Goal: Task Accomplishment & Management: Manage account settings

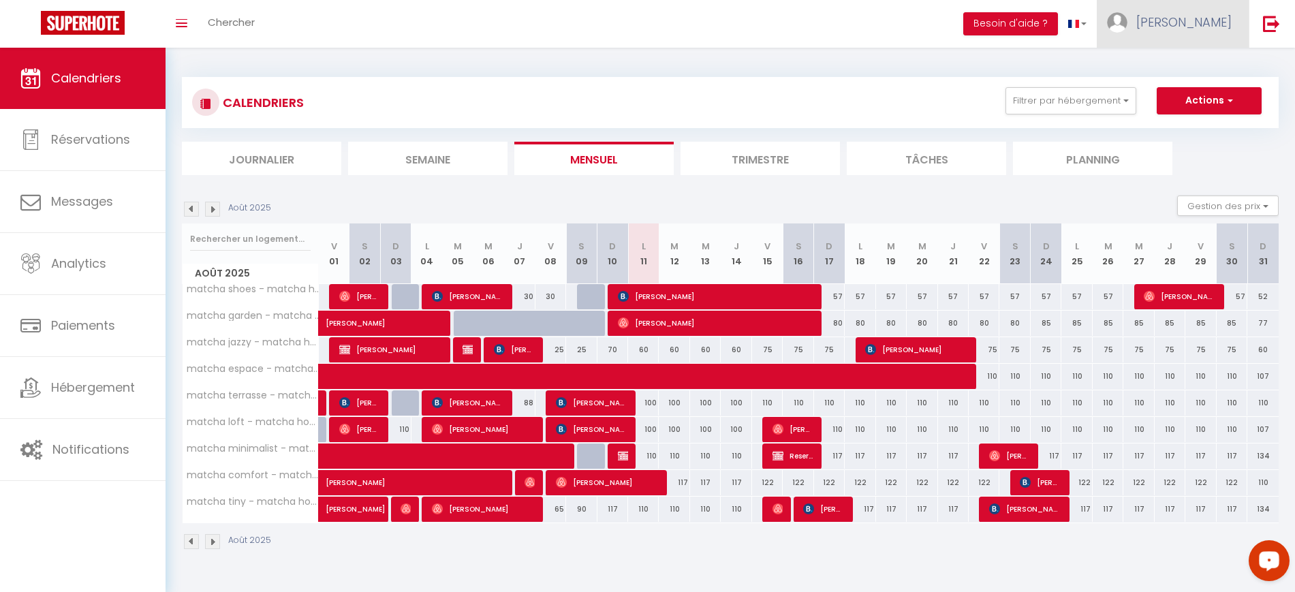
click at [1220, 24] on span "[PERSON_NAME]" at bounding box center [1183, 22] width 95 height 17
click at [1174, 65] on link "Paramètres" at bounding box center [1193, 68] width 101 height 23
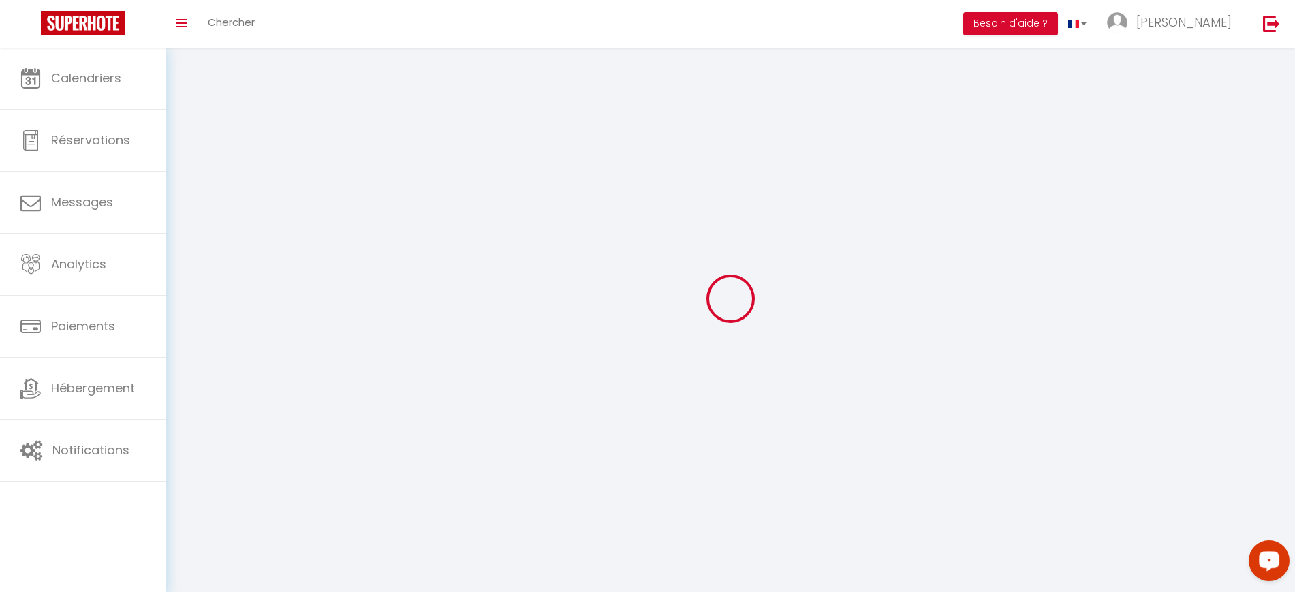
select select "28"
type input "eRu4d6woEY0hI5bdWuqxwIDfR"
type input "eVUxYLGQ4Rd3N9jDfRlAY7Q2a"
type input "[URL][DOMAIN_NAME]"
select select "fr"
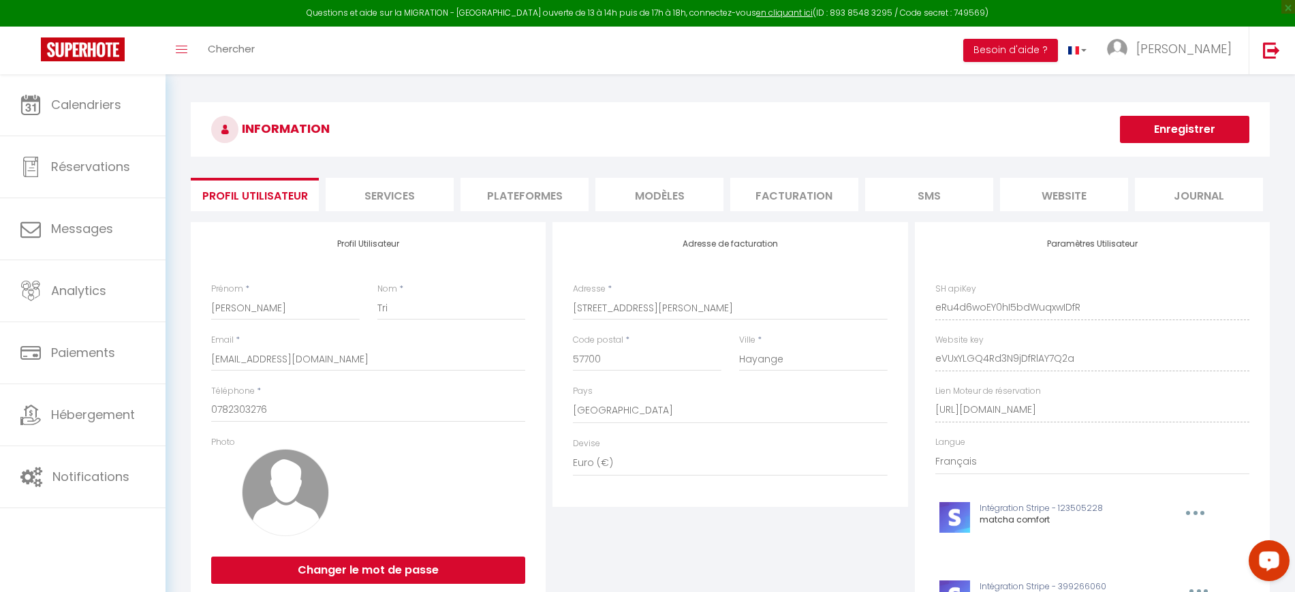
click at [554, 191] on li "Plateformes" at bounding box center [524, 194] width 128 height 33
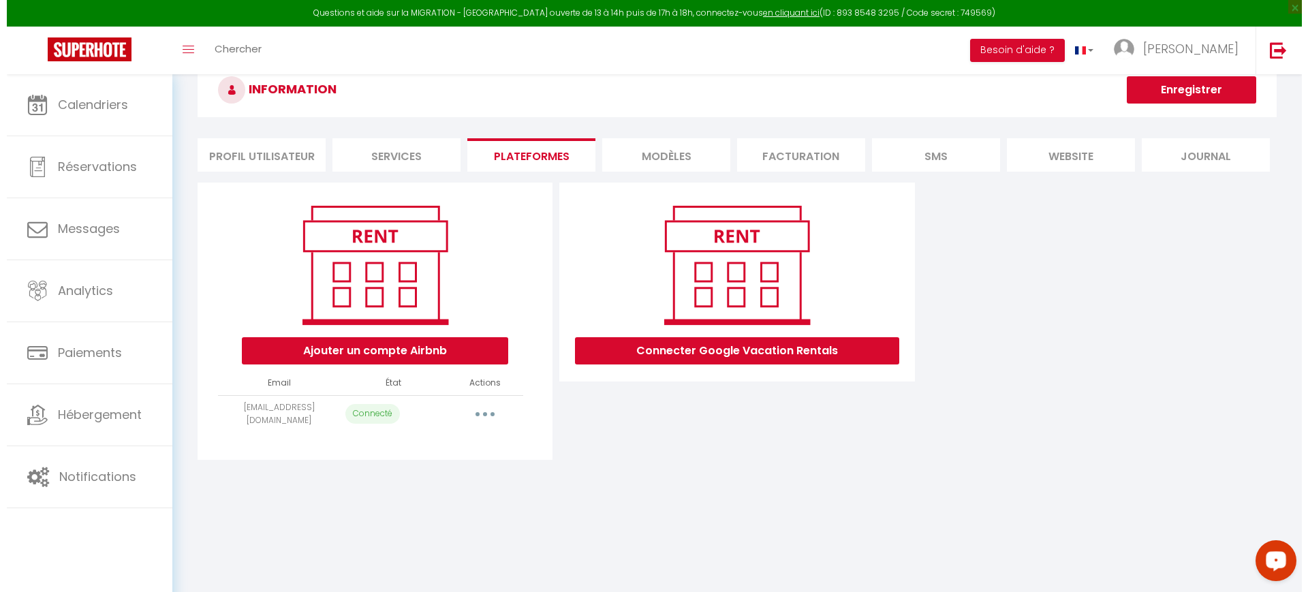
scroll to position [74, 0]
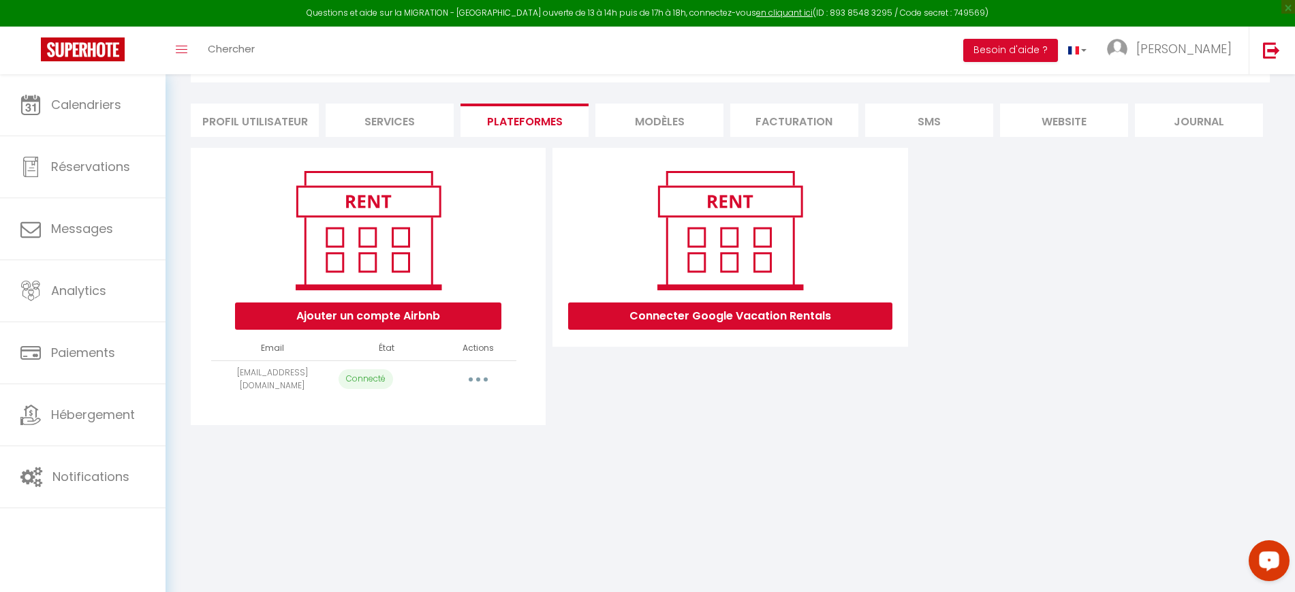
click at [480, 378] on button "button" at bounding box center [478, 379] width 38 height 22
click at [438, 413] on link "Importer les appartements" at bounding box center [418, 409] width 151 height 23
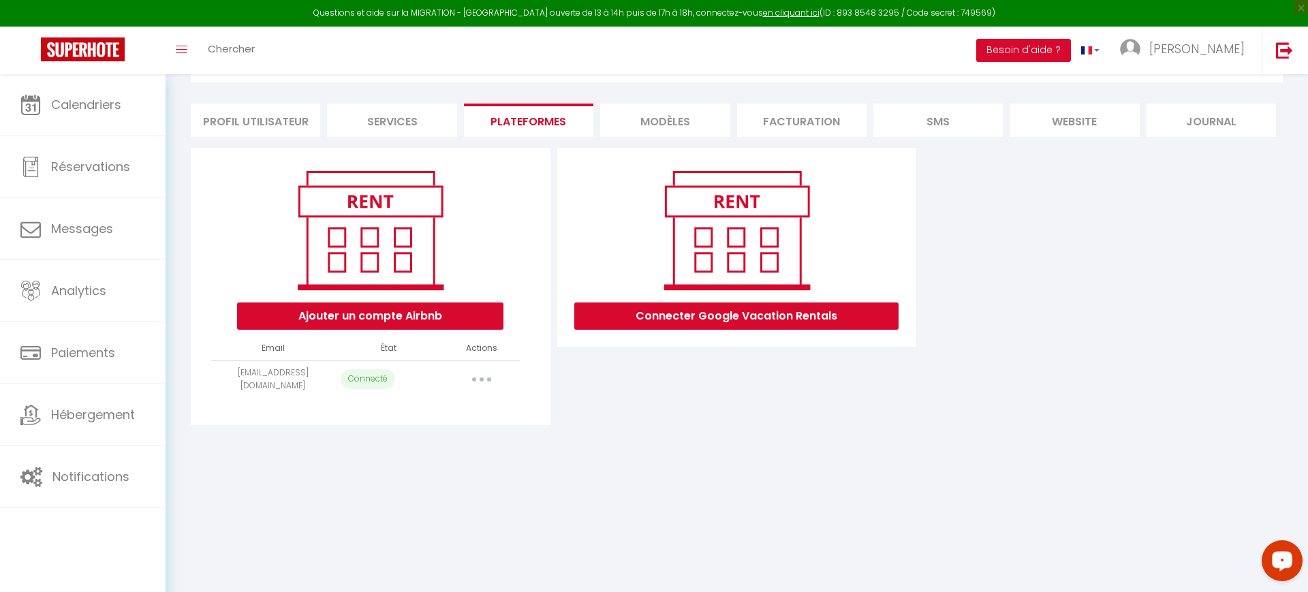
select select "41397"
select select
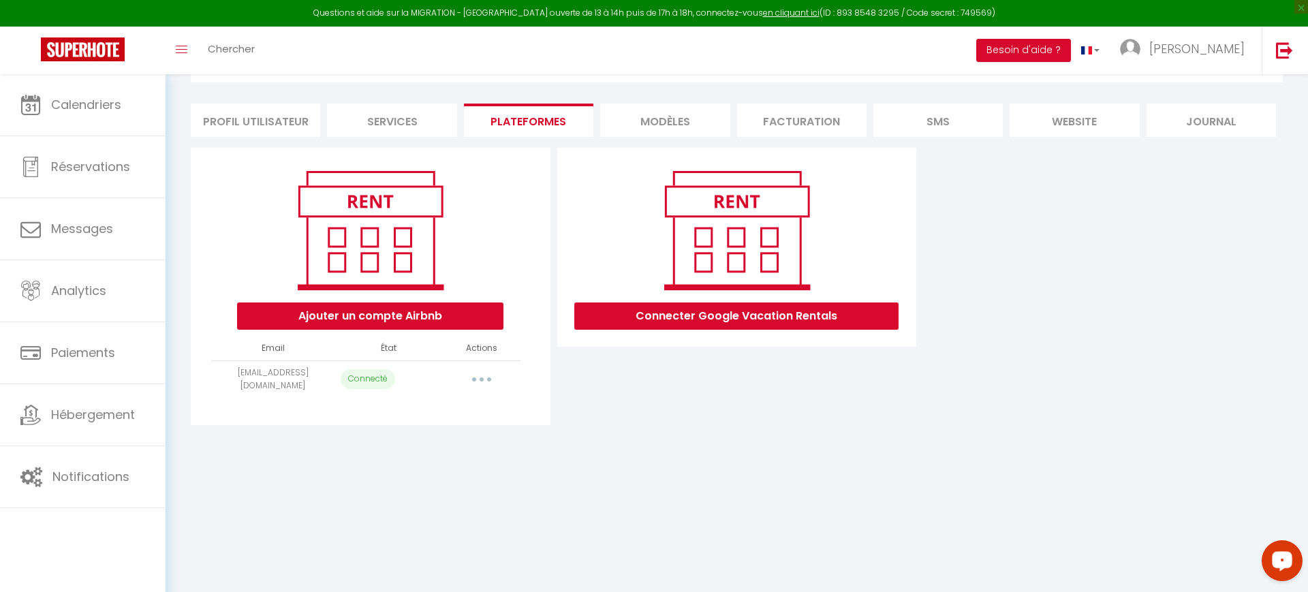
select select
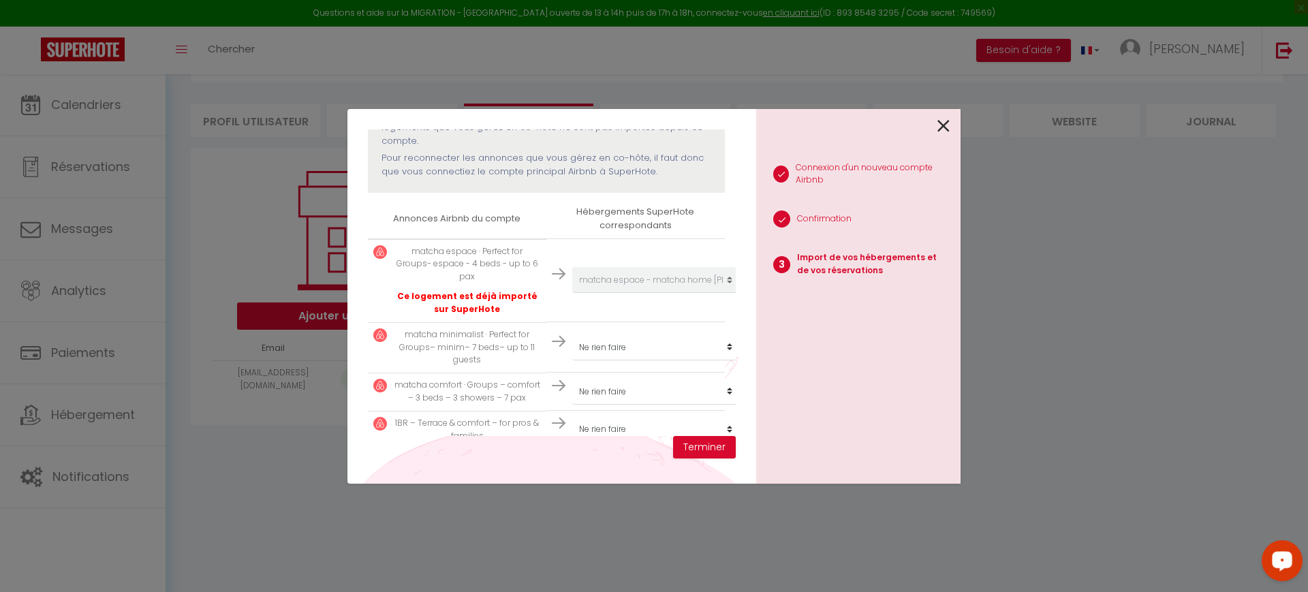
scroll to position [255, 0]
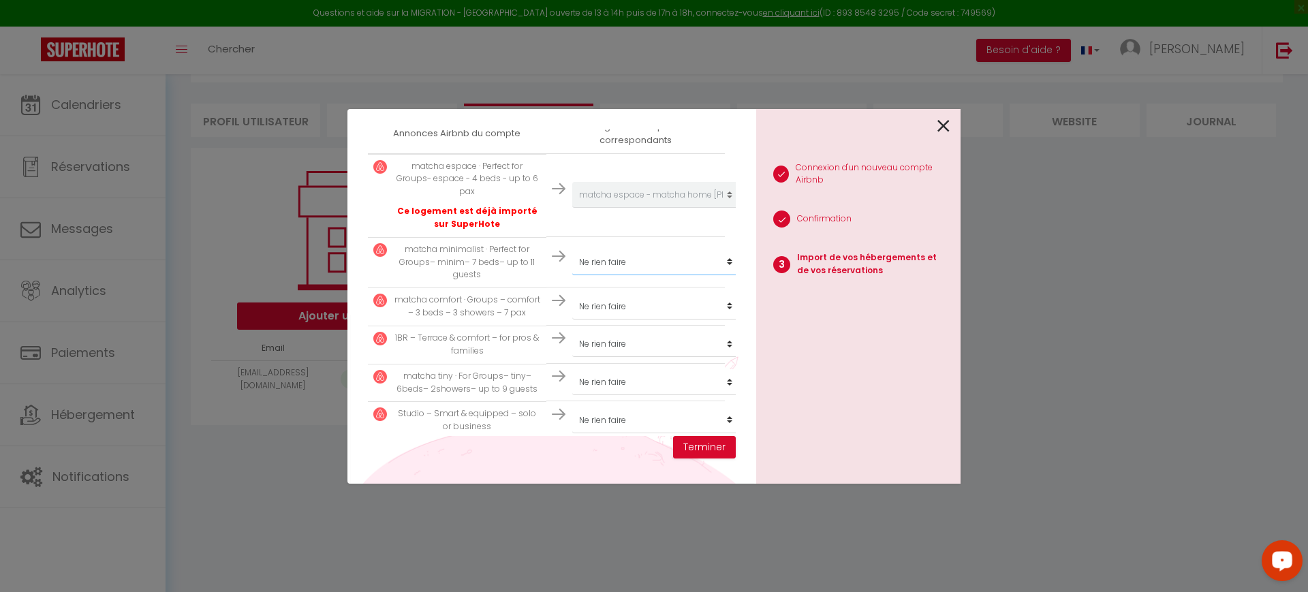
click at [620, 208] on select "Créer un nouveau hébergement Ne rien faire matcha shoes - matcha home [PERSON_N…" at bounding box center [656, 195] width 168 height 26
click at [572, 208] on select "Créer un nouveau hébergement Ne rien faire matcha shoes - matcha home [PERSON_N…" at bounding box center [656, 195] width 168 height 26
click at [631, 208] on select "Créer un nouveau hébergement Ne rien faire matcha shoes - matcha home [PERSON_N…" at bounding box center [656, 195] width 168 height 26
select select "41448"
click at [572, 208] on select "Créer un nouveau hébergement Ne rien faire matcha shoes - matcha home [PERSON_N…" at bounding box center [656, 195] width 168 height 26
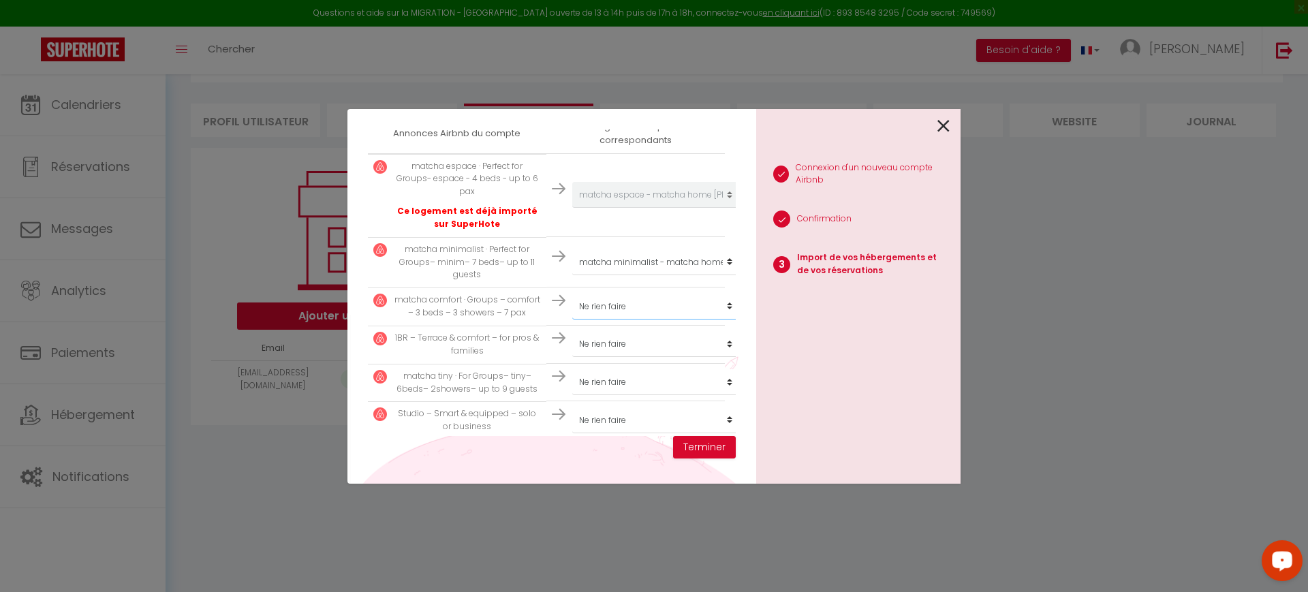
click at [638, 208] on select "Créer un nouveau hébergement Ne rien faire matcha shoes - matcha home [PERSON_N…" at bounding box center [656, 195] width 168 height 26
select select "41401"
click at [572, 208] on select "Créer un nouveau hébergement Ne rien faire matcha shoes - matcha home [PERSON_N…" at bounding box center [656, 195] width 168 height 26
click at [662, 208] on select "Créer un nouveau hébergement Ne rien faire matcha shoes - matcha home [PERSON_N…" at bounding box center [656, 195] width 168 height 26
click at [629, 208] on select "Créer un nouveau hébergement Ne rien faire matcha shoes - matcha home [PERSON_N…" at bounding box center [656, 195] width 168 height 26
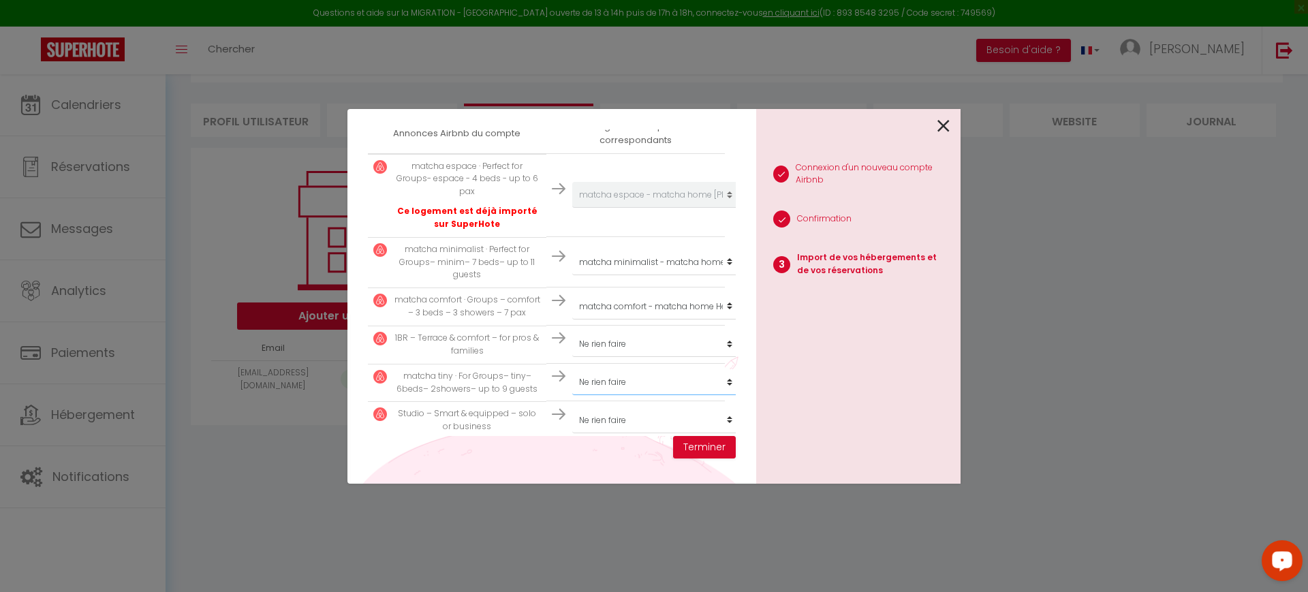
select select "47971"
click at [572, 208] on select "Créer un nouveau hébergement Ne rien faire matcha shoes - matcha home [PERSON_N…" at bounding box center [656, 195] width 168 height 26
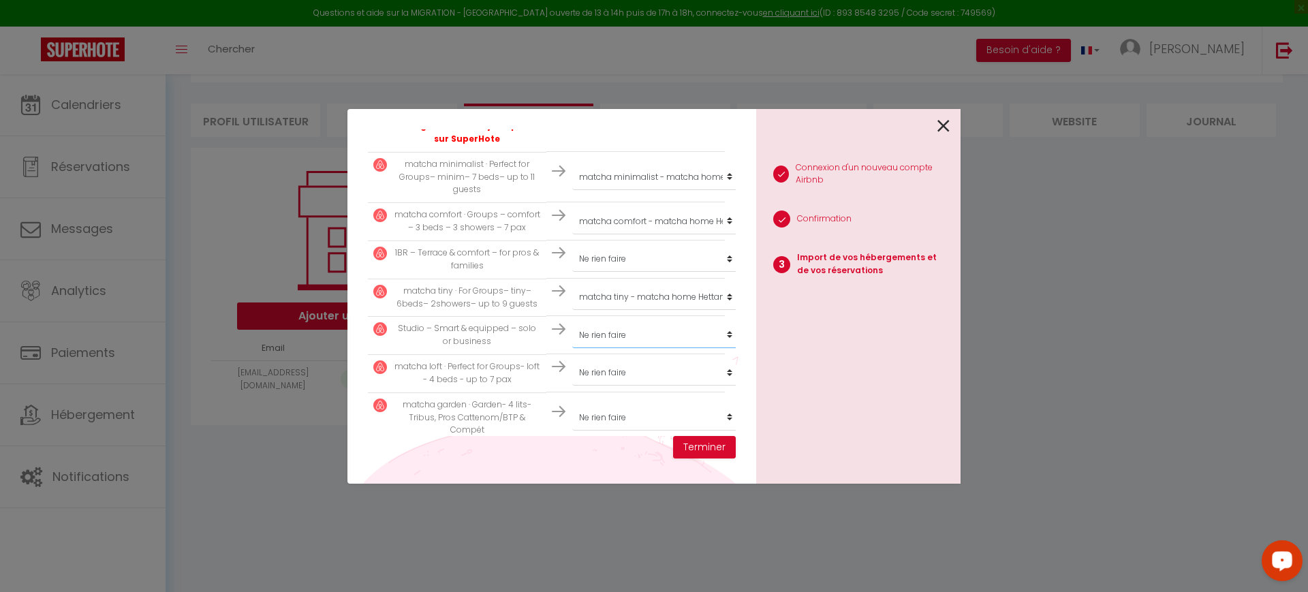
click at [637, 123] on select "Créer un nouveau hébergement Ne rien faire matcha shoes - matcha home [PERSON_N…" at bounding box center [656, 110] width 168 height 26
click at [502, 338] on p "Studio – Smart & equipped – solo or business" at bounding box center [467, 335] width 147 height 26
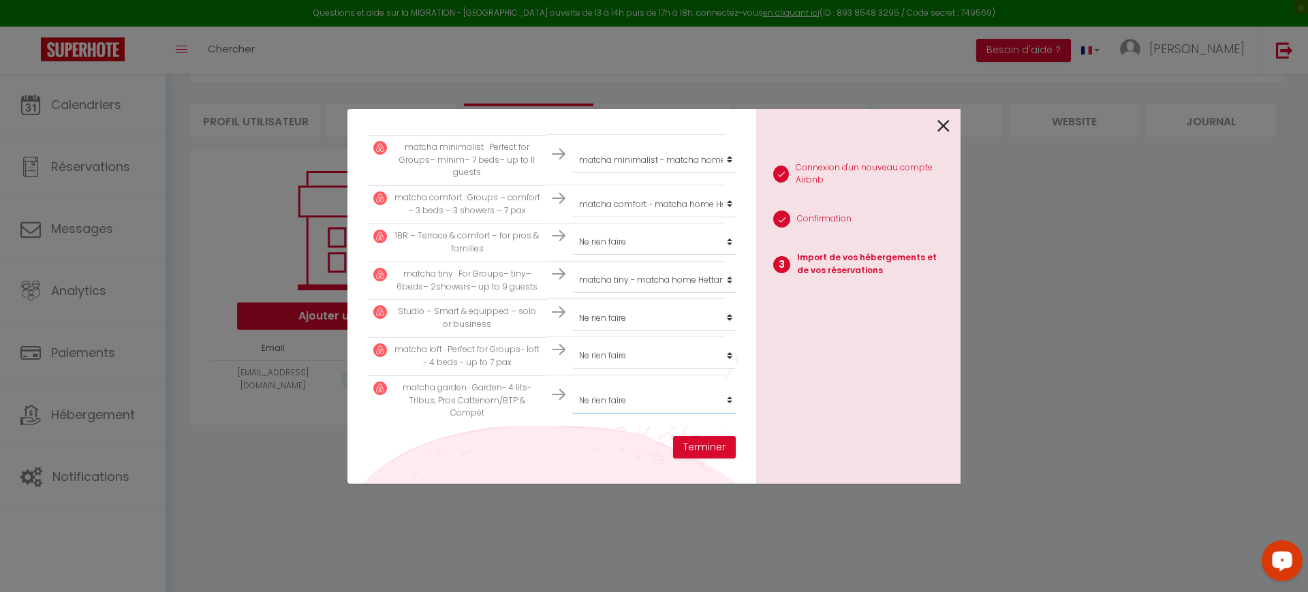
click at [630, 106] on select "Créer un nouveau hébergement Ne rien faire matcha shoes - matcha home [PERSON_N…" at bounding box center [656, 93] width 168 height 26
select select "72666"
click at [572, 106] on select "Créer un nouveau hébergement Ne rien faire matcha shoes - matcha home [PERSON_N…" at bounding box center [656, 93] width 168 height 26
click at [626, 106] on select "Créer un nouveau hébergement Ne rien faire matcha shoes - matcha home [PERSON_N…" at bounding box center [656, 93] width 168 height 26
select select "59109"
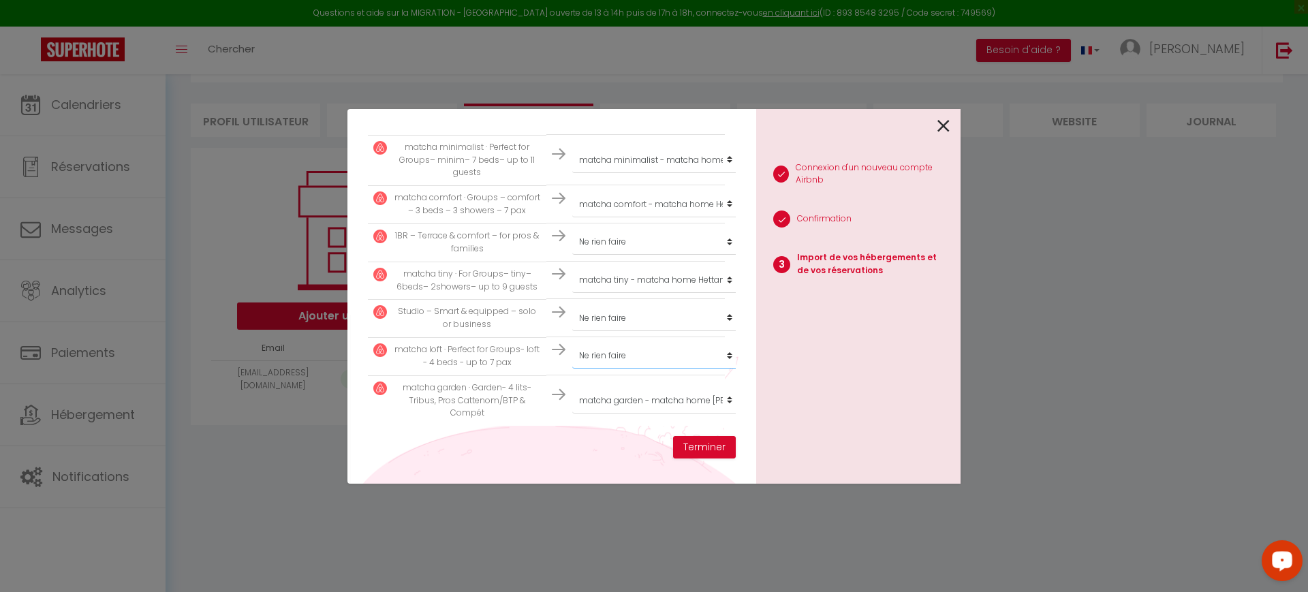
click at [572, 106] on select "Créer un nouveau hébergement Ne rien faire matcha shoes - matcha home [PERSON_N…" at bounding box center [656, 93] width 168 height 26
click at [694, 452] on button "Terminer" at bounding box center [704, 447] width 63 height 23
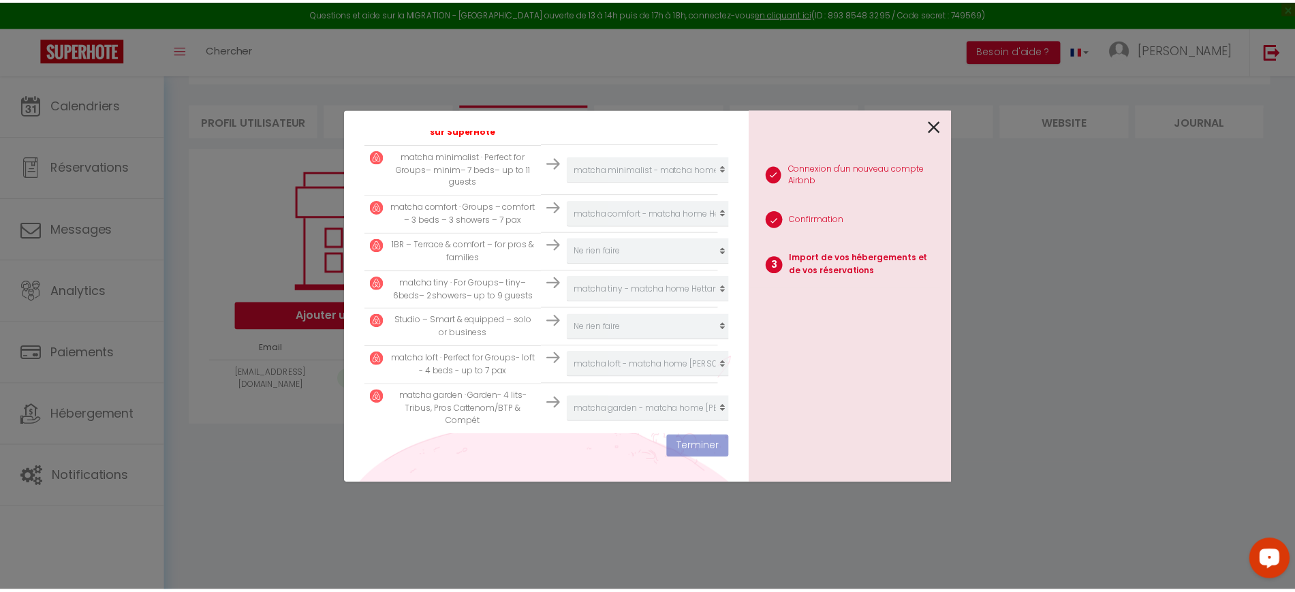
scroll to position [417, 0]
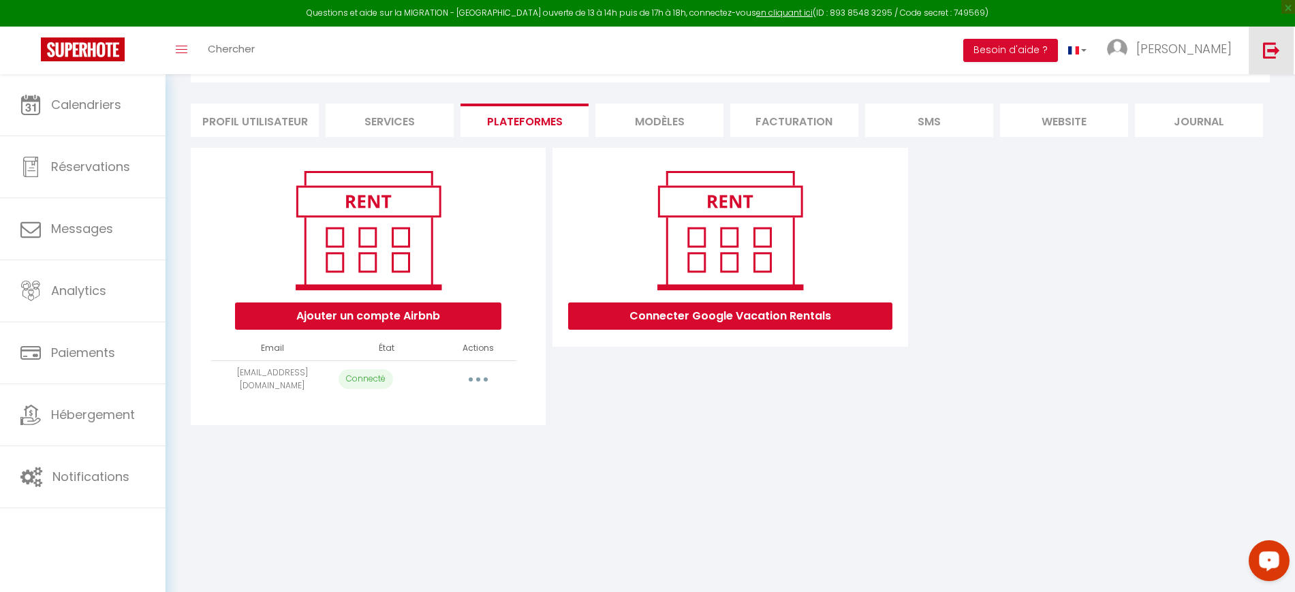
click at [1274, 44] on img at bounding box center [1271, 50] width 17 height 17
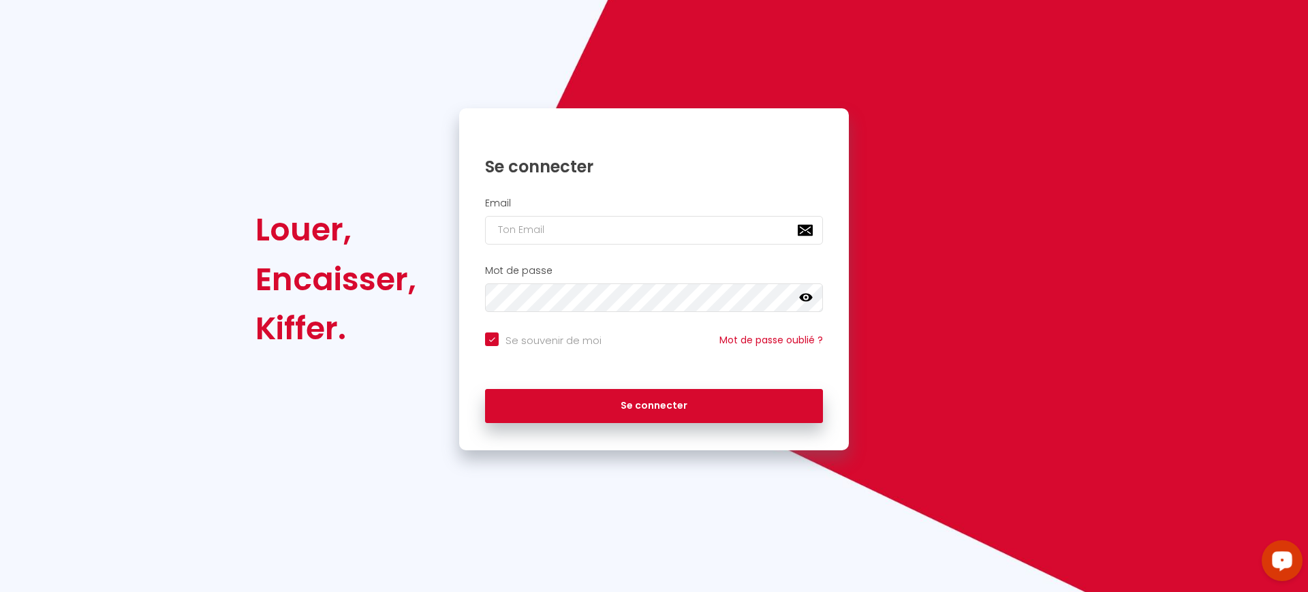
checkbox input "true"
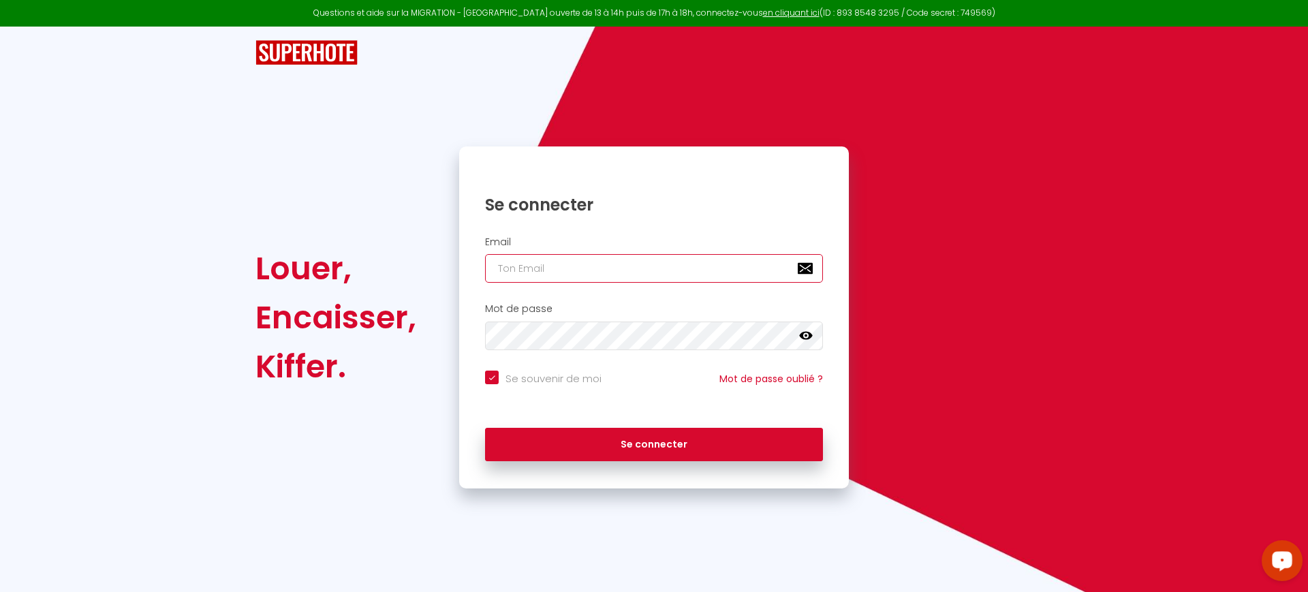
click at [552, 279] on input "email" at bounding box center [654, 268] width 338 height 29
paste input "[EMAIL_ADDRESS][DOMAIN_NAME]"
type input "[EMAIL_ADDRESS][DOMAIN_NAME]"
checkbox input "true"
type input "[EMAIL_ADDRESS][DOMAIN_NAME]"
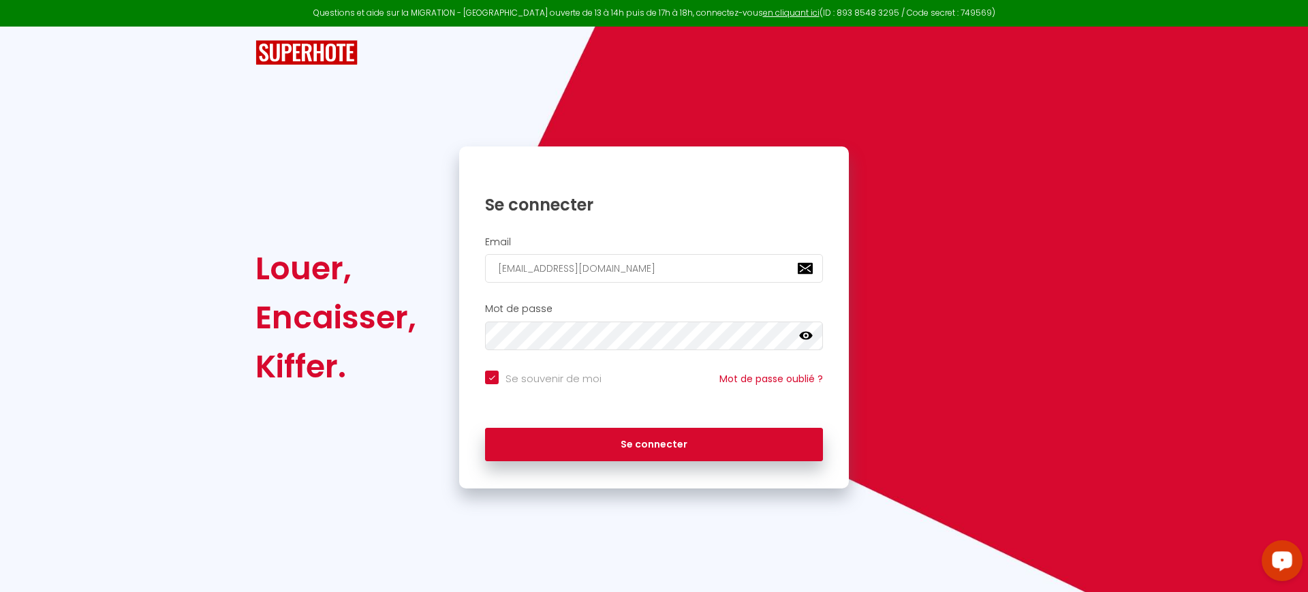
click at [555, 385] on label "Se souvenir de moi" at bounding box center [550, 378] width 103 height 16
click at [555, 384] on input "Se souvenir de moi" at bounding box center [543, 377] width 116 height 14
checkbox input "false"
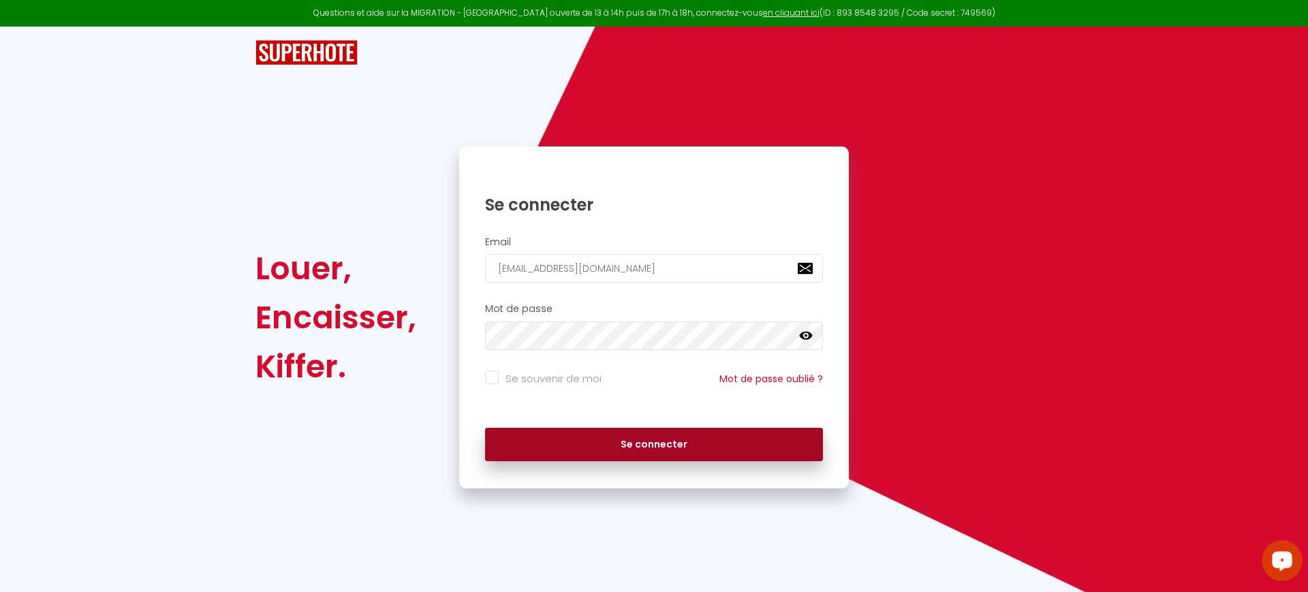
click at [588, 445] on button "Se connecter" at bounding box center [654, 445] width 338 height 34
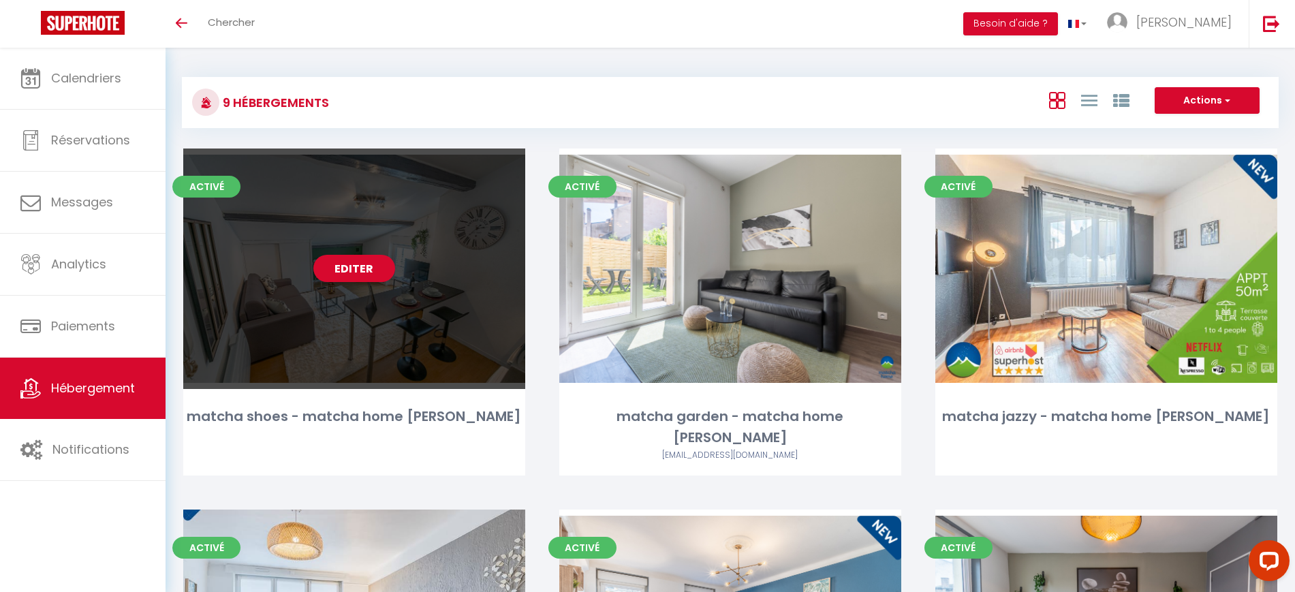
click at [381, 269] on link "Editer" at bounding box center [354, 268] width 82 height 27
click at [380, 267] on link "Editer" at bounding box center [354, 268] width 82 height 27
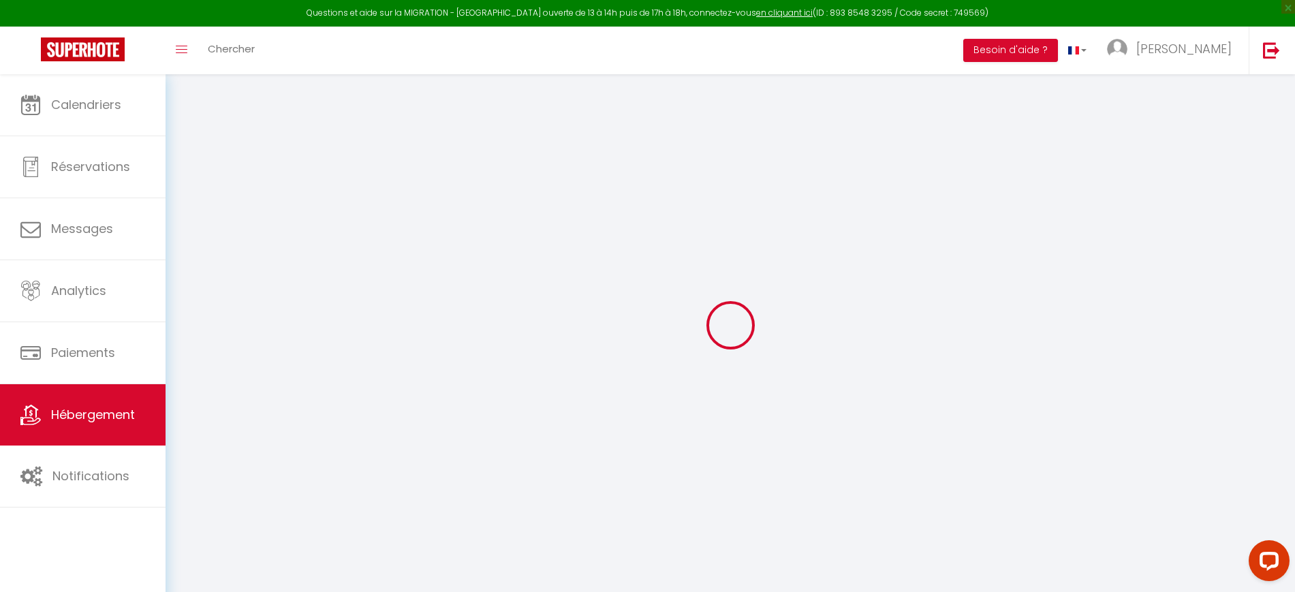
select select "+ 40 %"
checkbox input "true"
checkbox input "false"
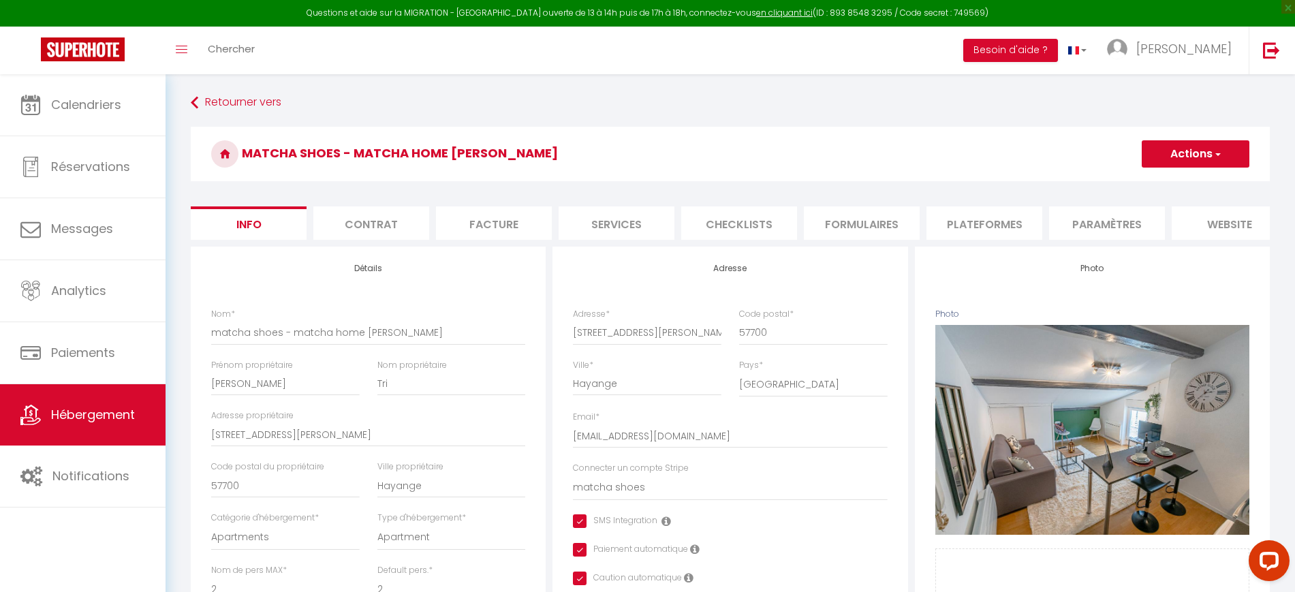
click at [1002, 221] on li "Plateformes" at bounding box center [984, 222] width 116 height 33
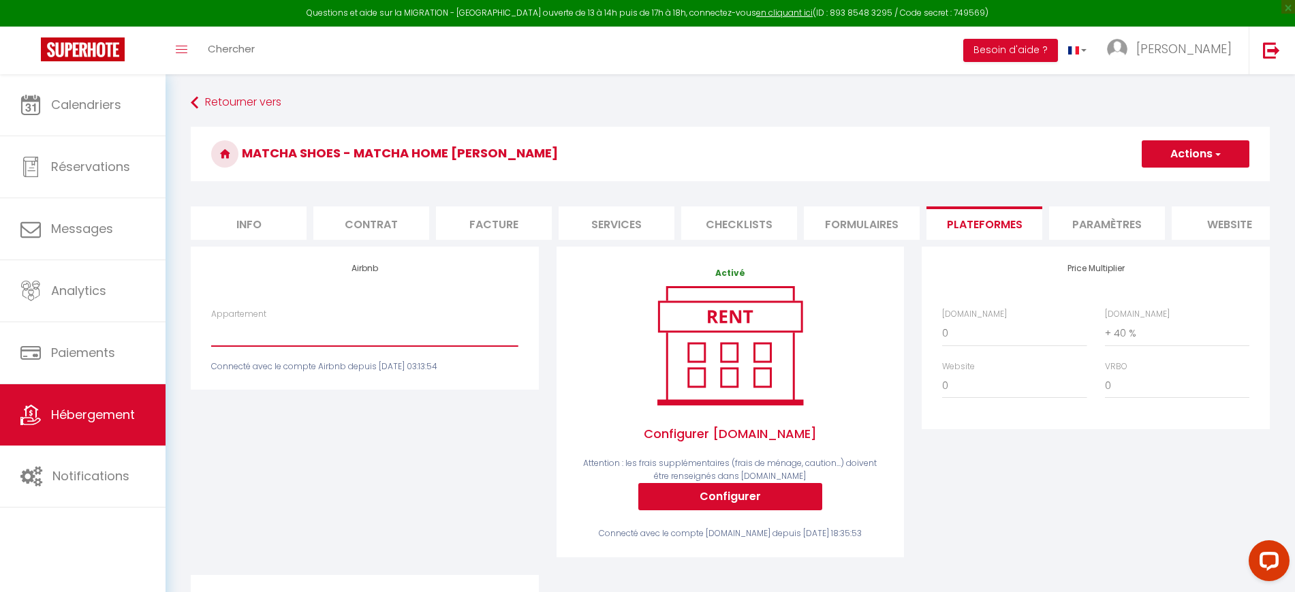
click at [385, 346] on select "1BR – Terrace & comfort – for pros & families - matchahome.conciergerie@gmail.c…" at bounding box center [364, 333] width 306 height 26
click at [99, 414] on span "Hébergement" at bounding box center [93, 414] width 84 height 17
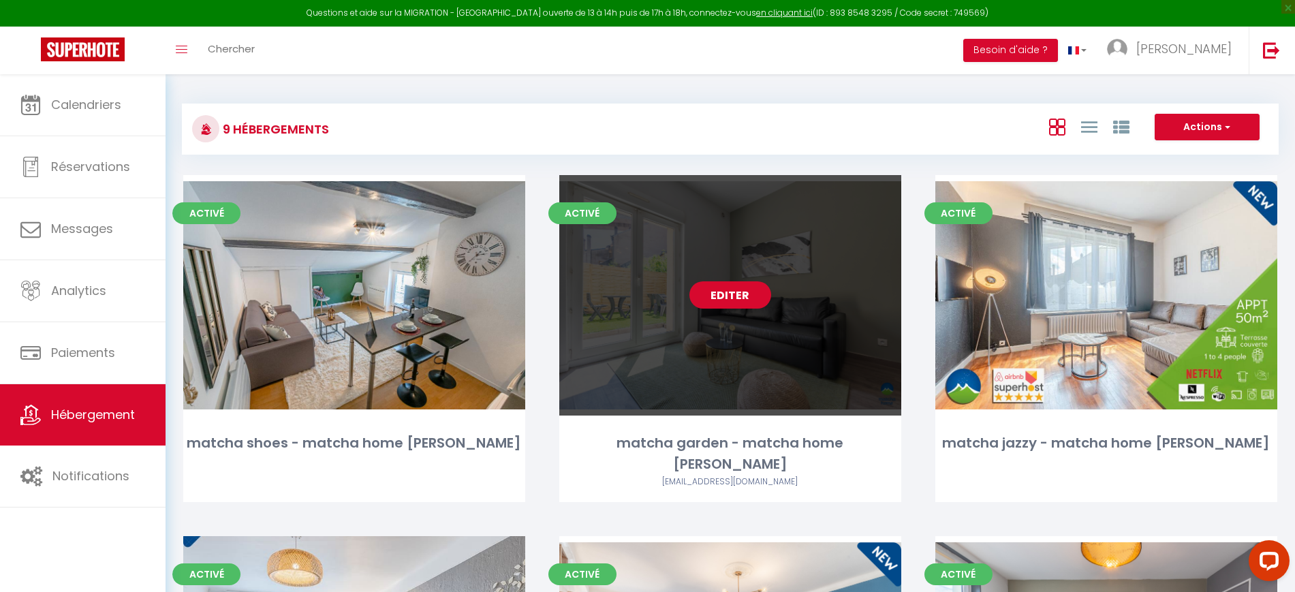
click at [724, 303] on link "Editer" at bounding box center [730, 294] width 82 height 27
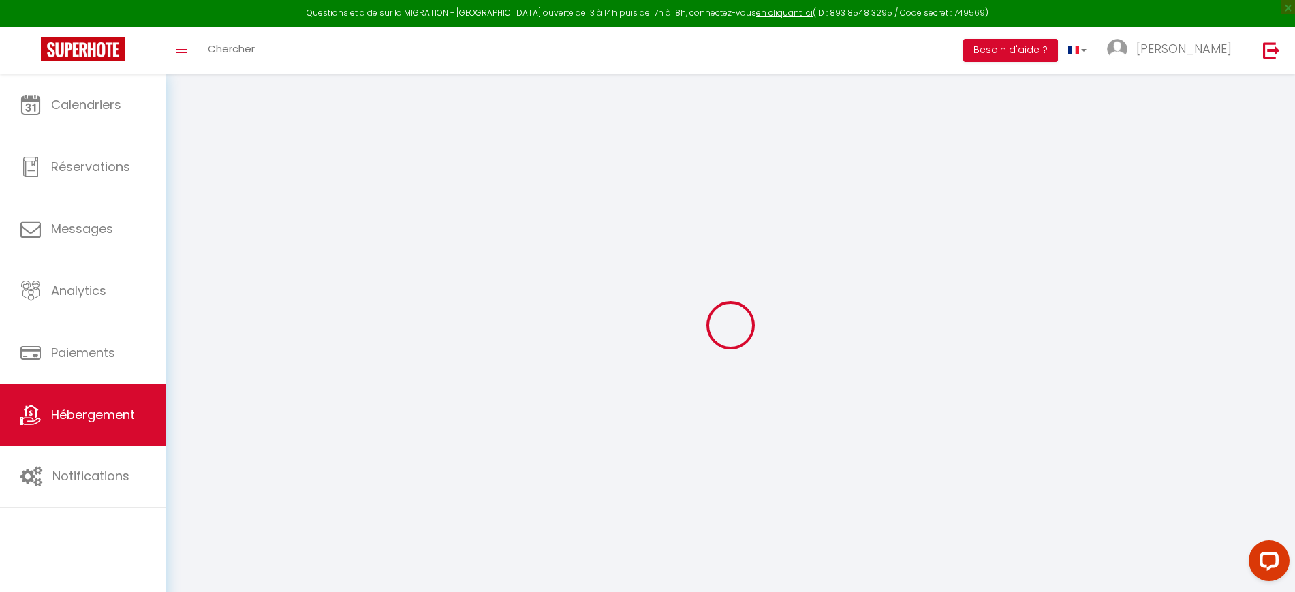
select select "+ 40 %"
checkbox input "true"
checkbox input "false"
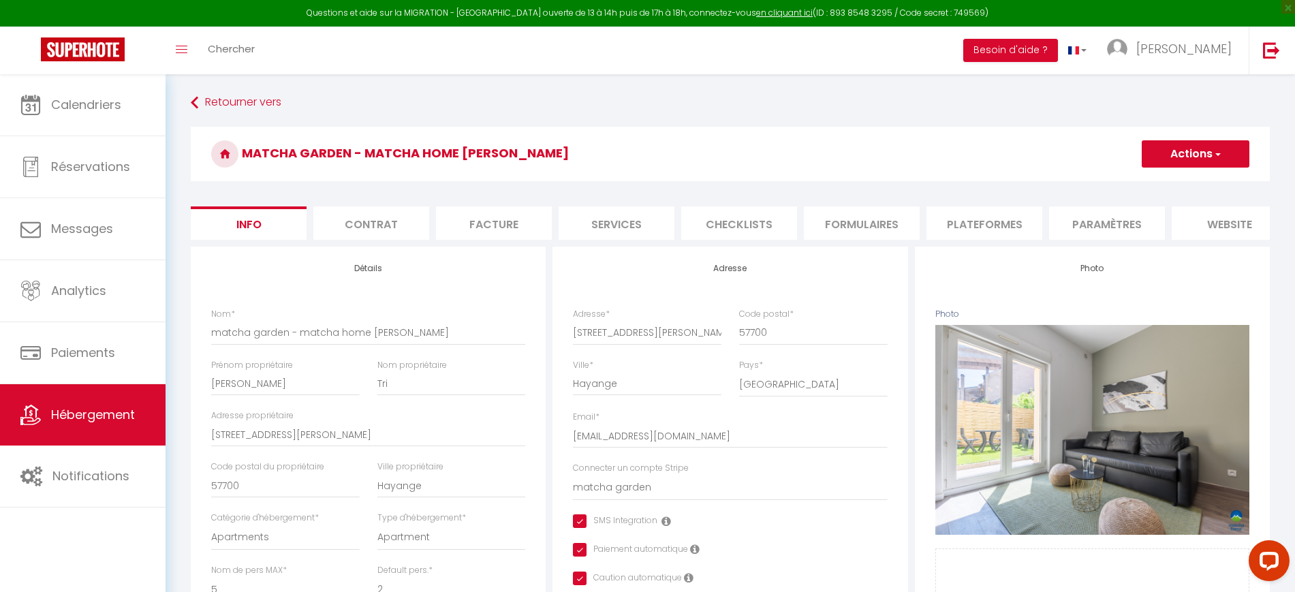
click at [953, 222] on li "Plateformes" at bounding box center [984, 222] width 116 height 33
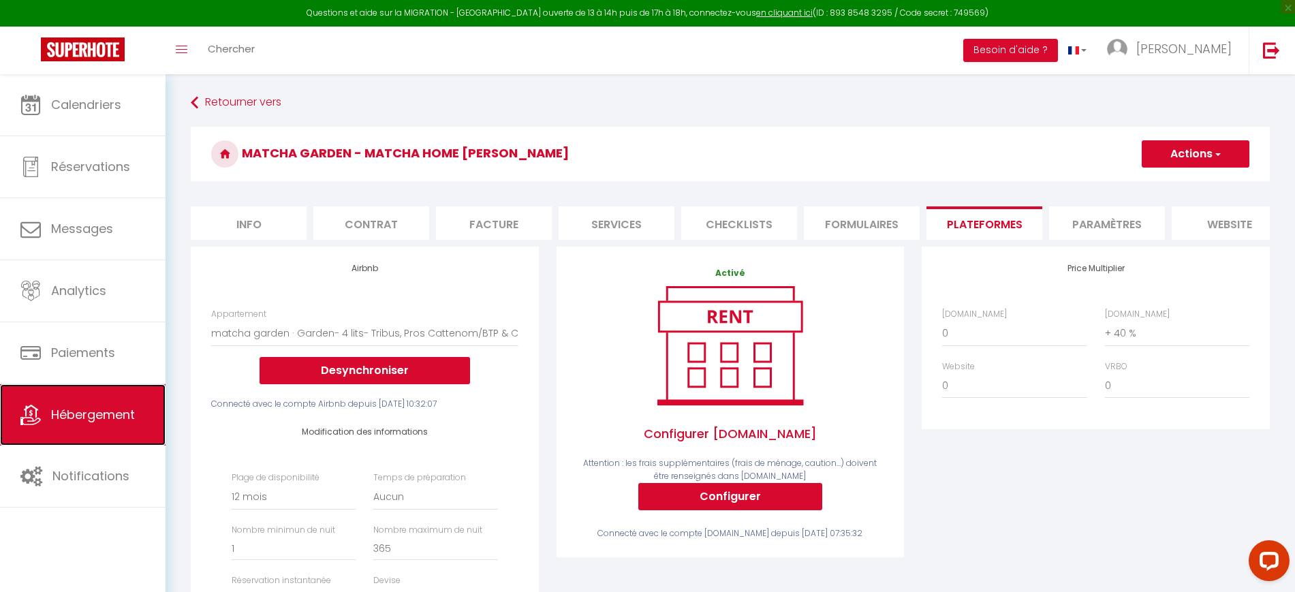
click at [146, 407] on link "Hébergement" at bounding box center [82, 414] width 165 height 61
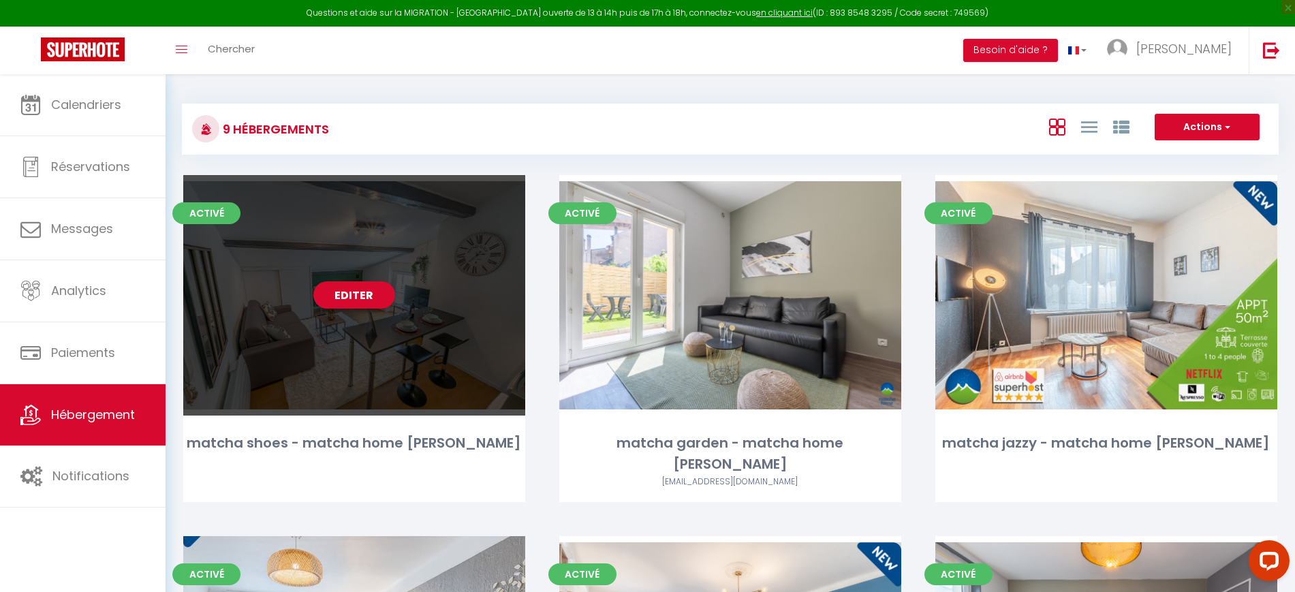
click at [253, 446] on div "matcha shoes - matcha home [PERSON_NAME]" at bounding box center [354, 442] width 342 height 21
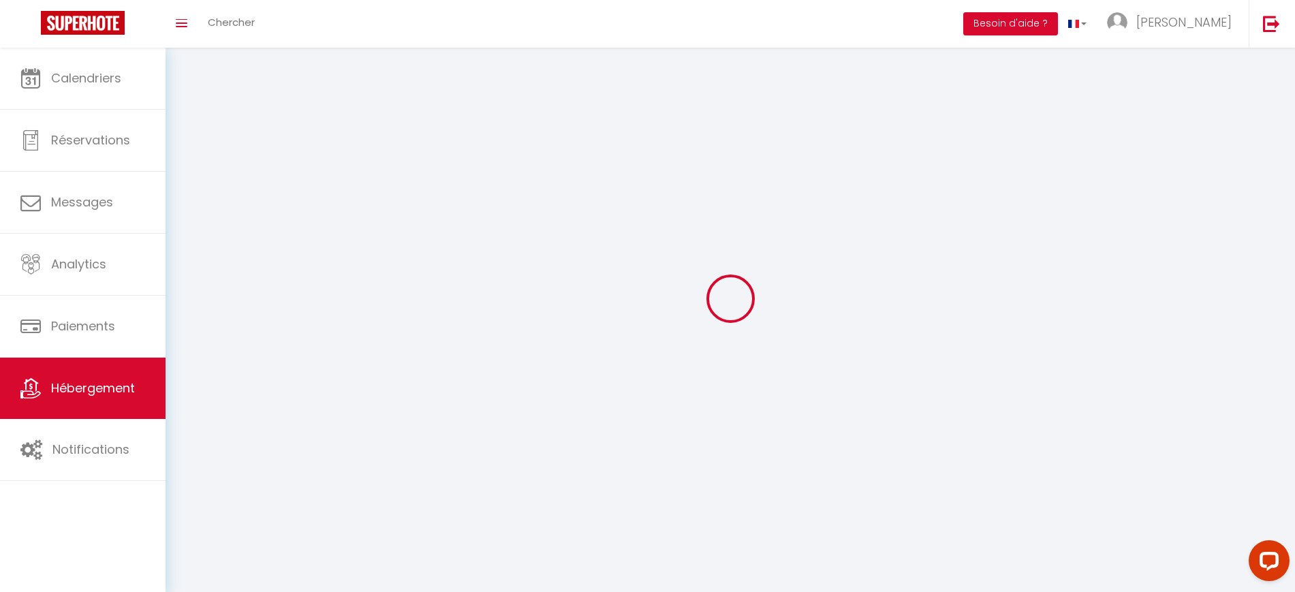
click at [253, 446] on div at bounding box center [730, 298] width 1096 height 469
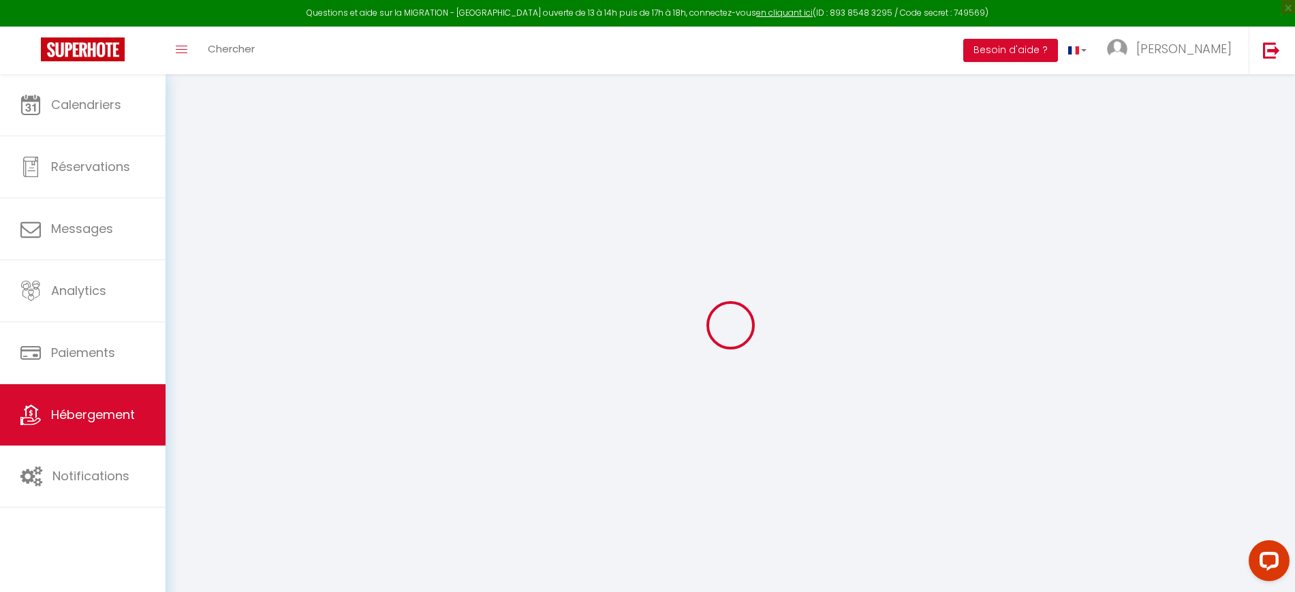
type input "matcha shoes - matcha home [PERSON_NAME]"
type input "[PERSON_NAME]"
type input "Tri"
type input "[STREET_ADDRESS][PERSON_NAME]"
type input "57700"
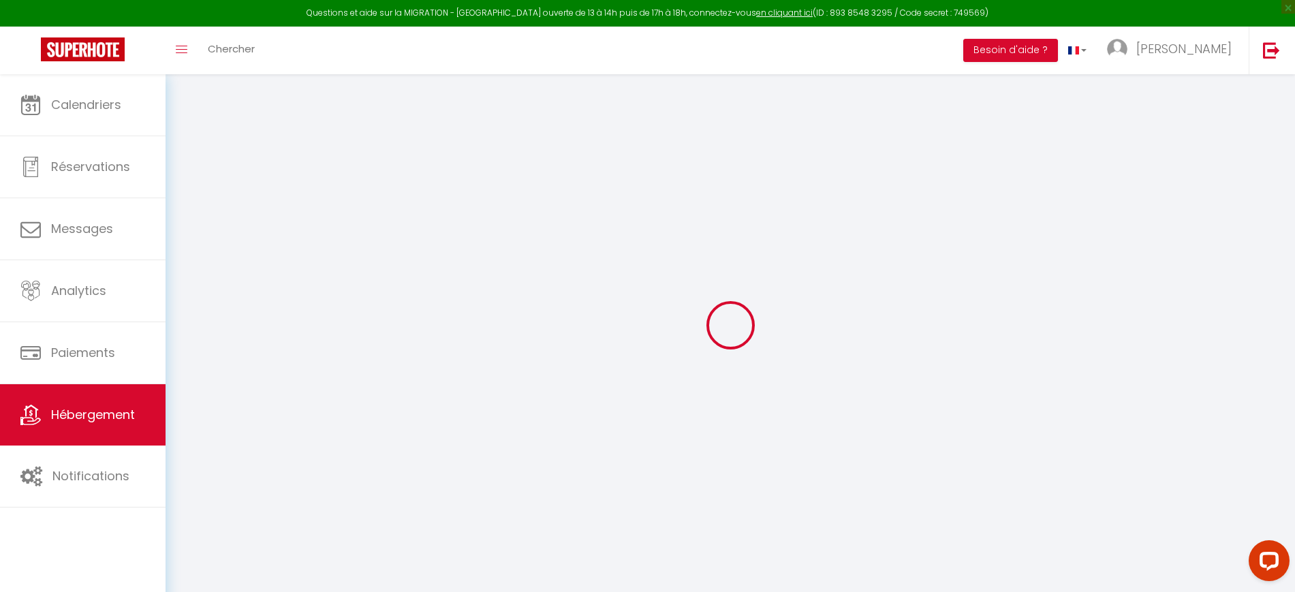
type input "Hayange"
select select "2"
select select "0"
type input "20"
type input "15"
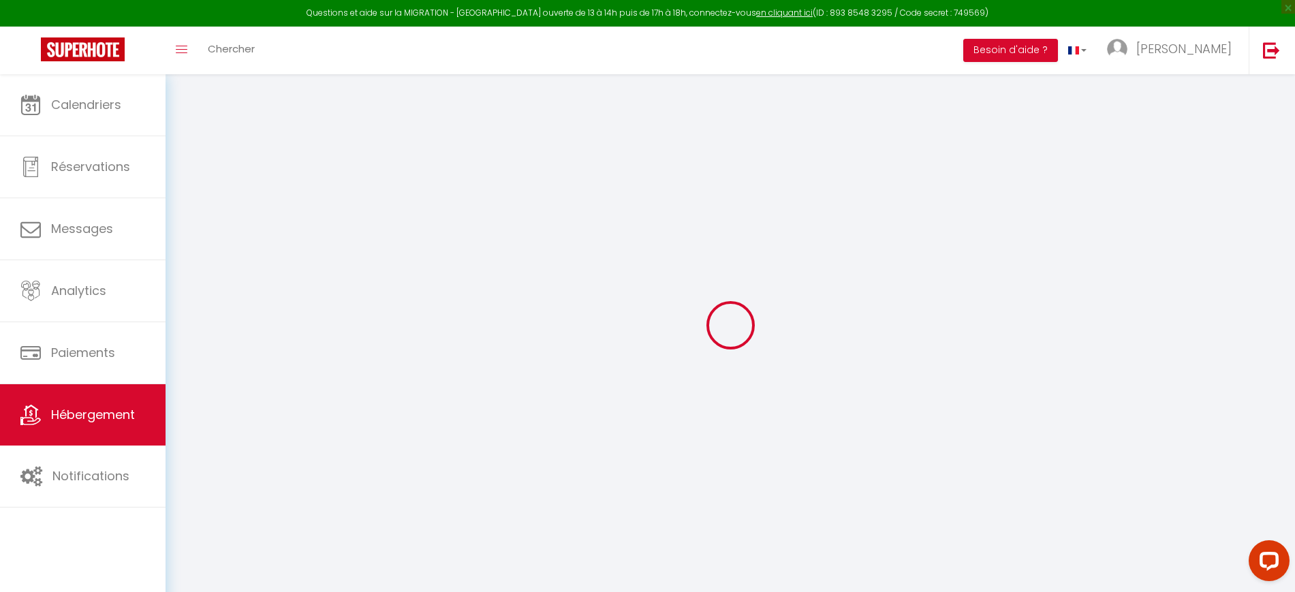
type input "25"
type input "250"
select select
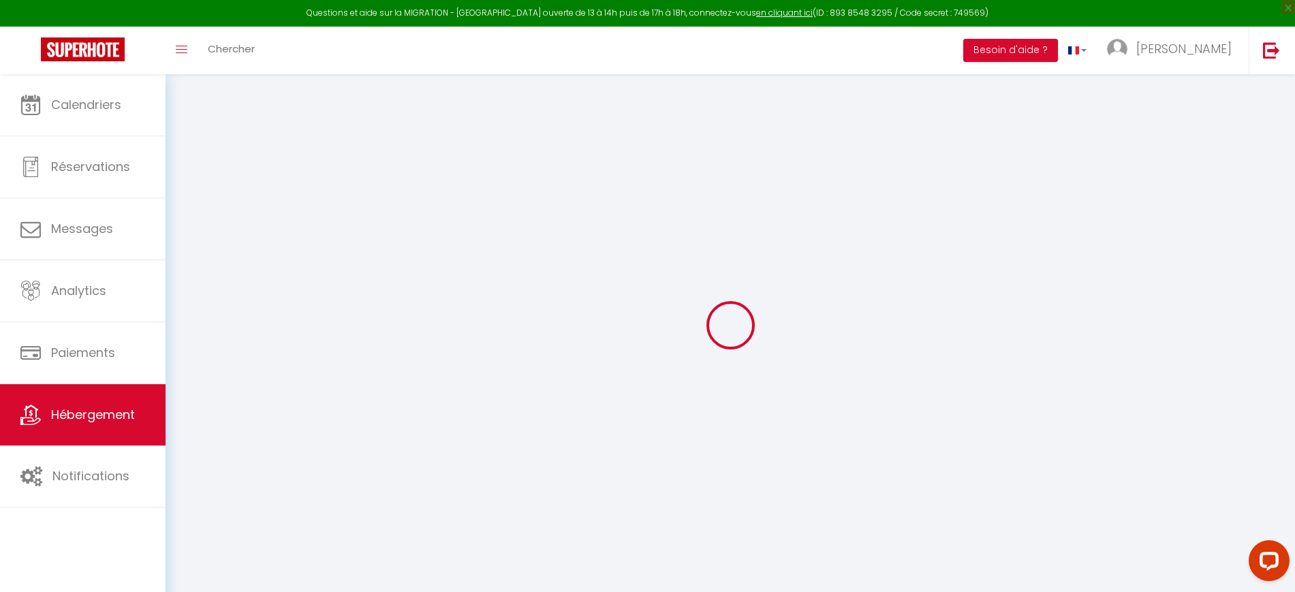
select select
type input "[STREET_ADDRESS][PERSON_NAME]"
type input "57700"
type input "Hayange"
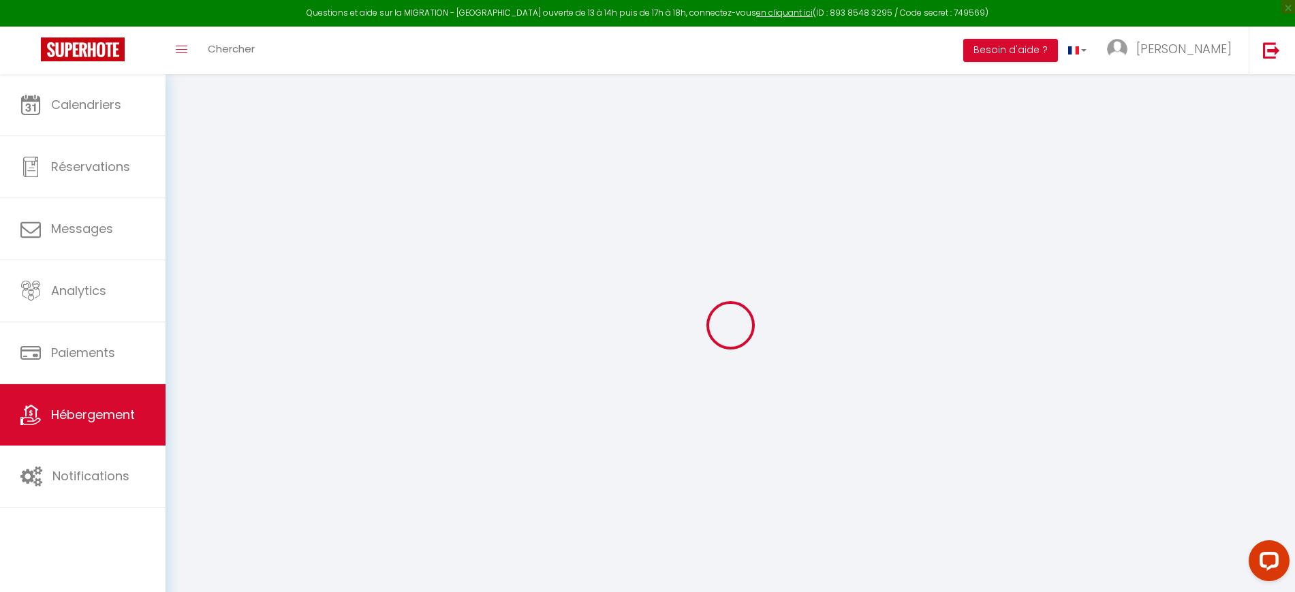
type input "[EMAIL_ADDRESS][DOMAIN_NAME]"
select select "8036"
checkbox input "true"
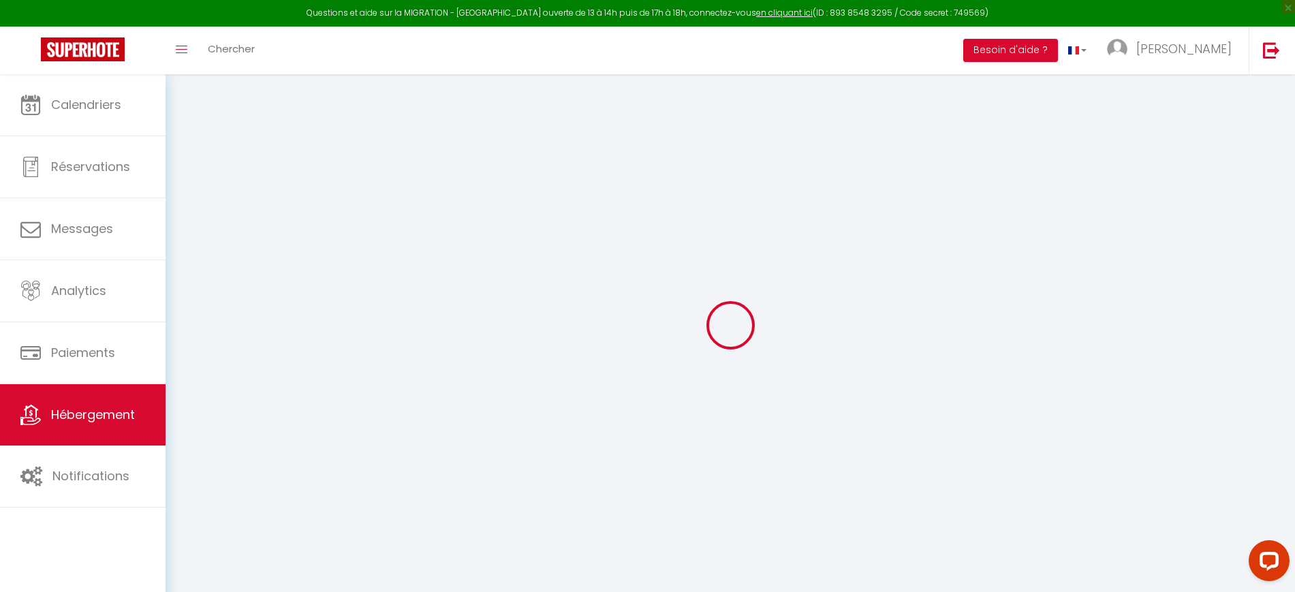
checkbox input "false"
type input "0"
select select "40447"
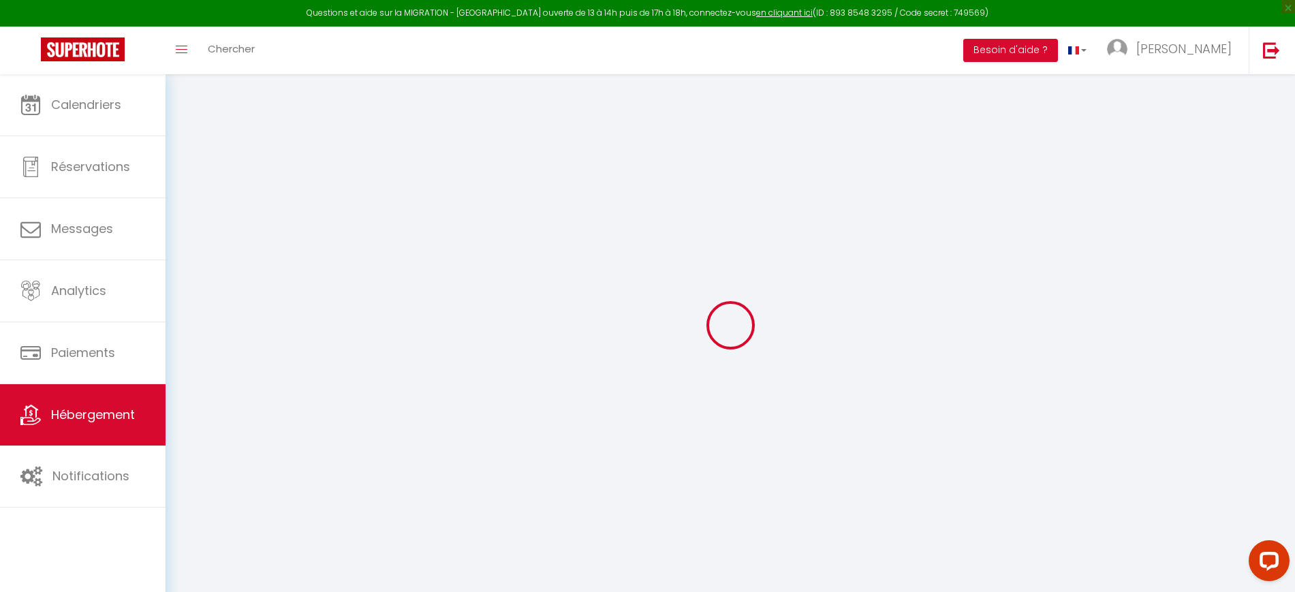
select select
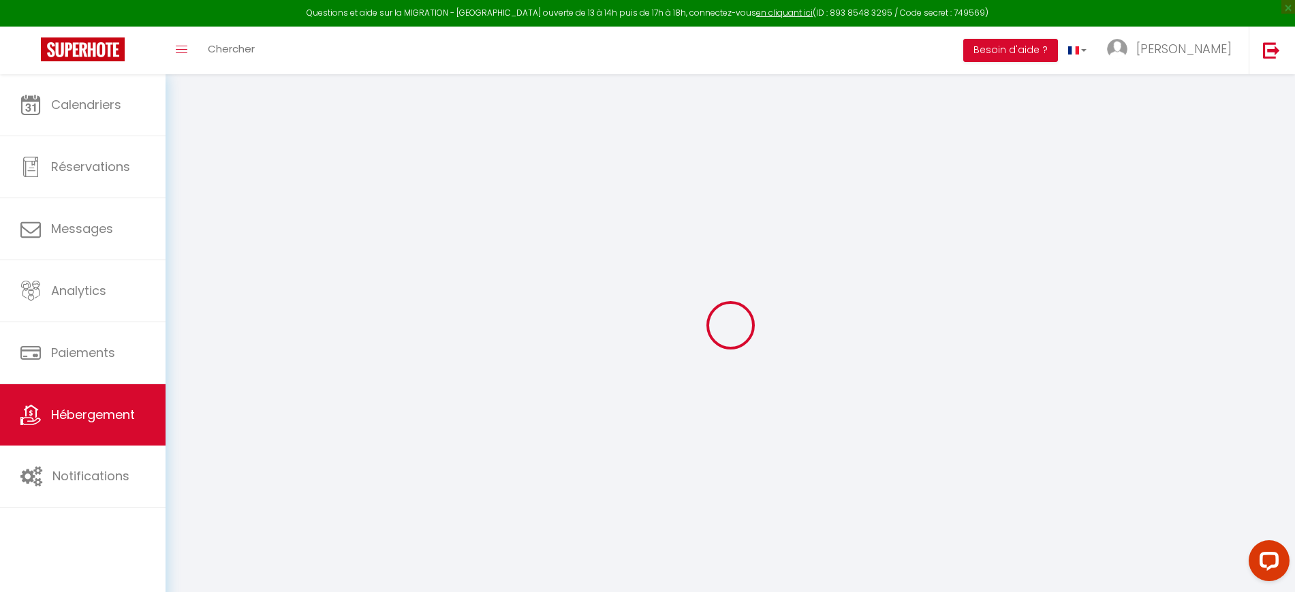
checkbox input "true"
checkbox input "false"
select select
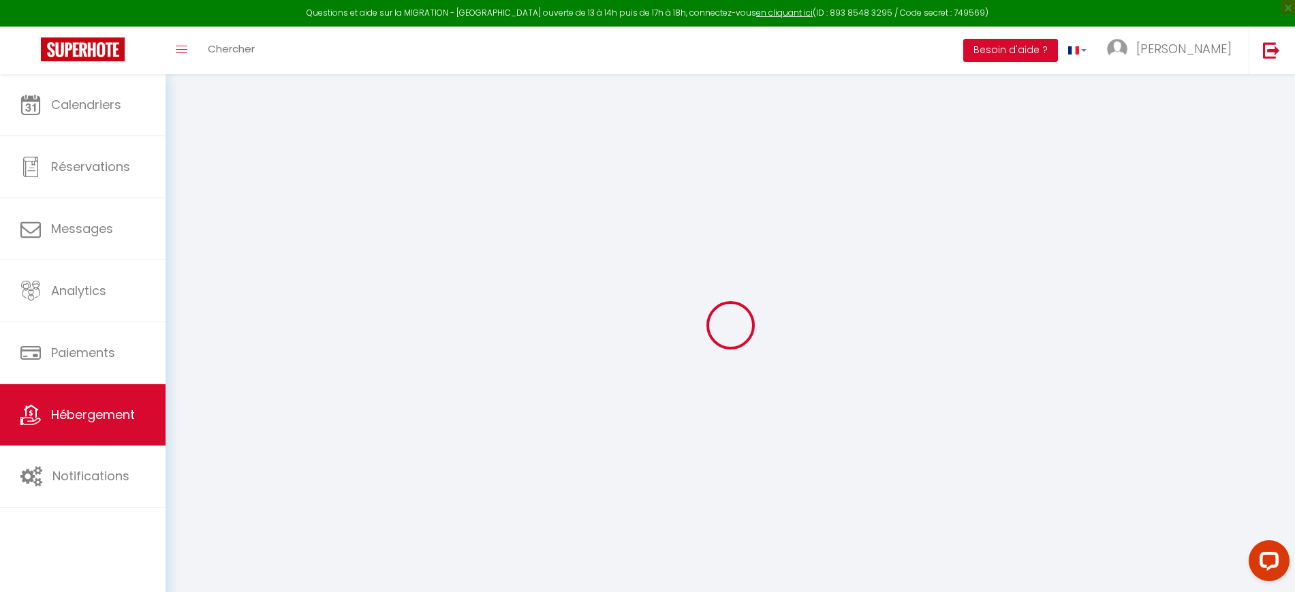
select select
checkbox input "true"
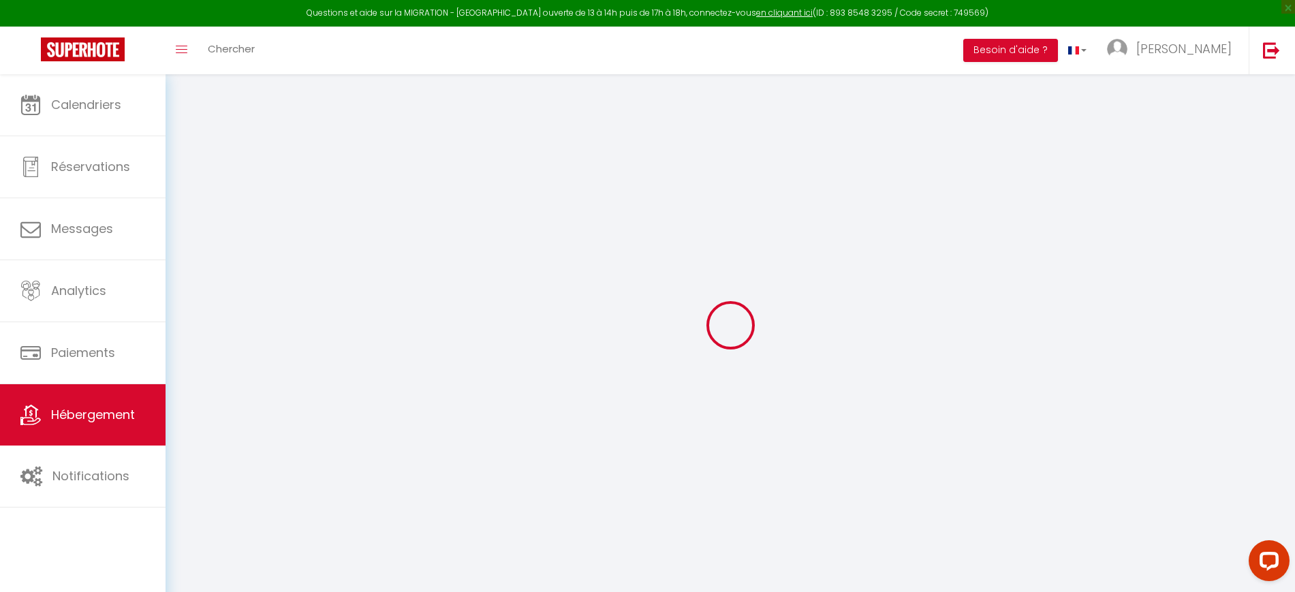
checkbox input "true"
checkbox input "false"
checkbox input "true"
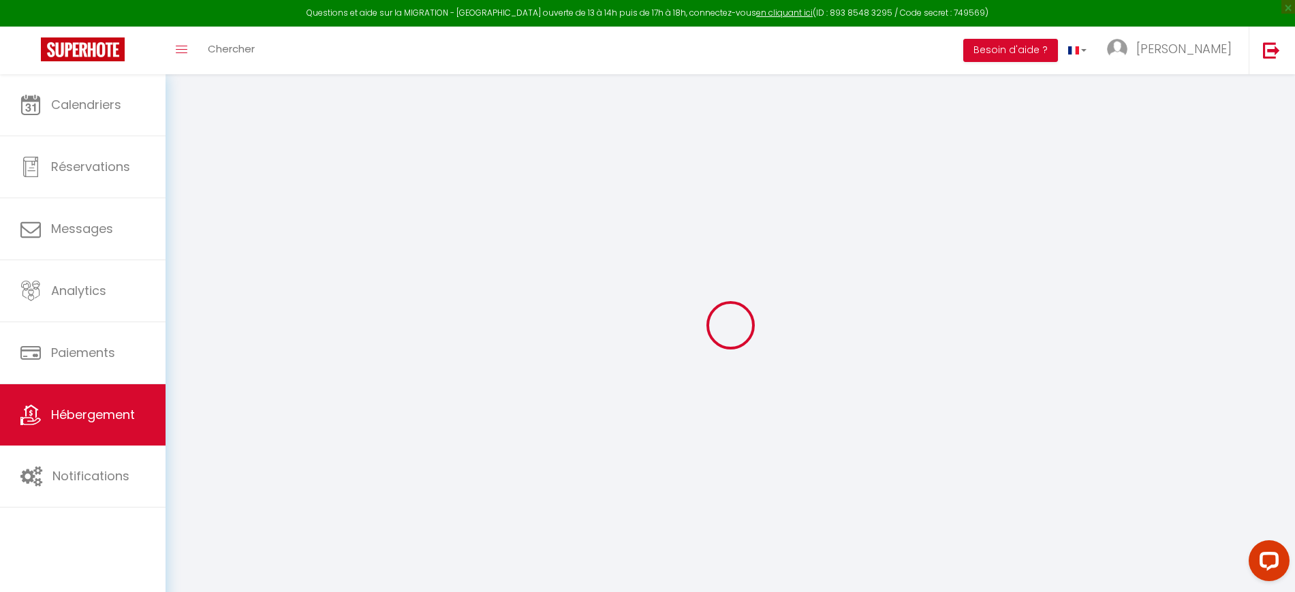
checkbox input "true"
checkbox input "false"
select select "17:00"
select select "23:45"
select select "10:00"
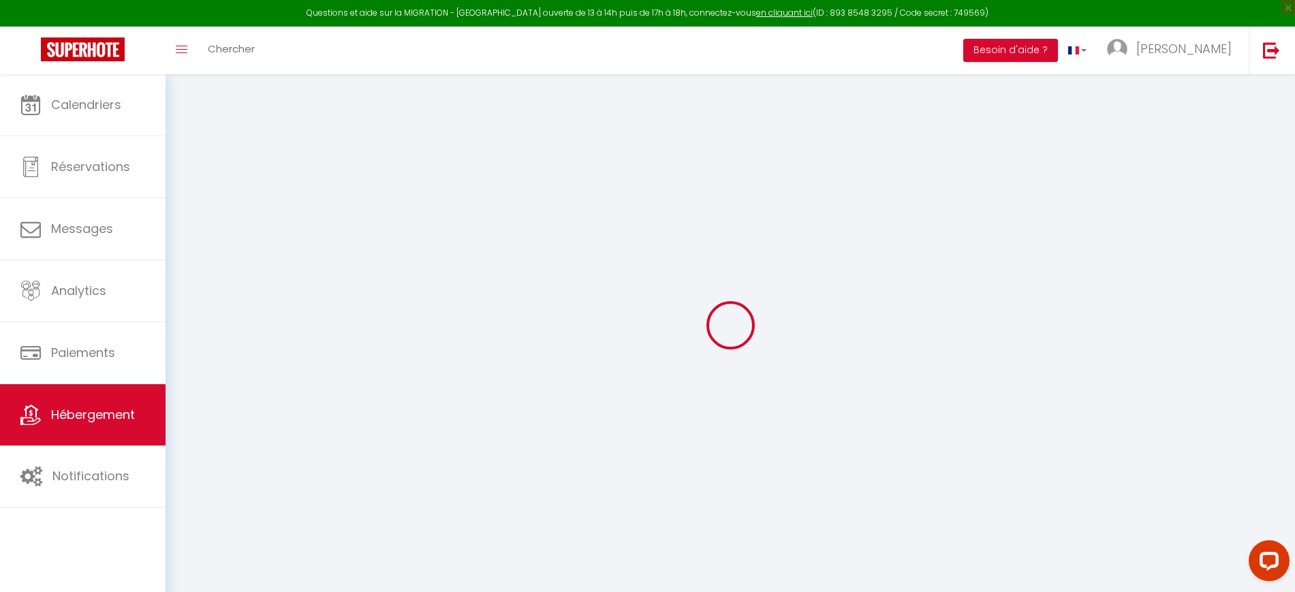
select select "30"
select select "120"
checkbox input "true"
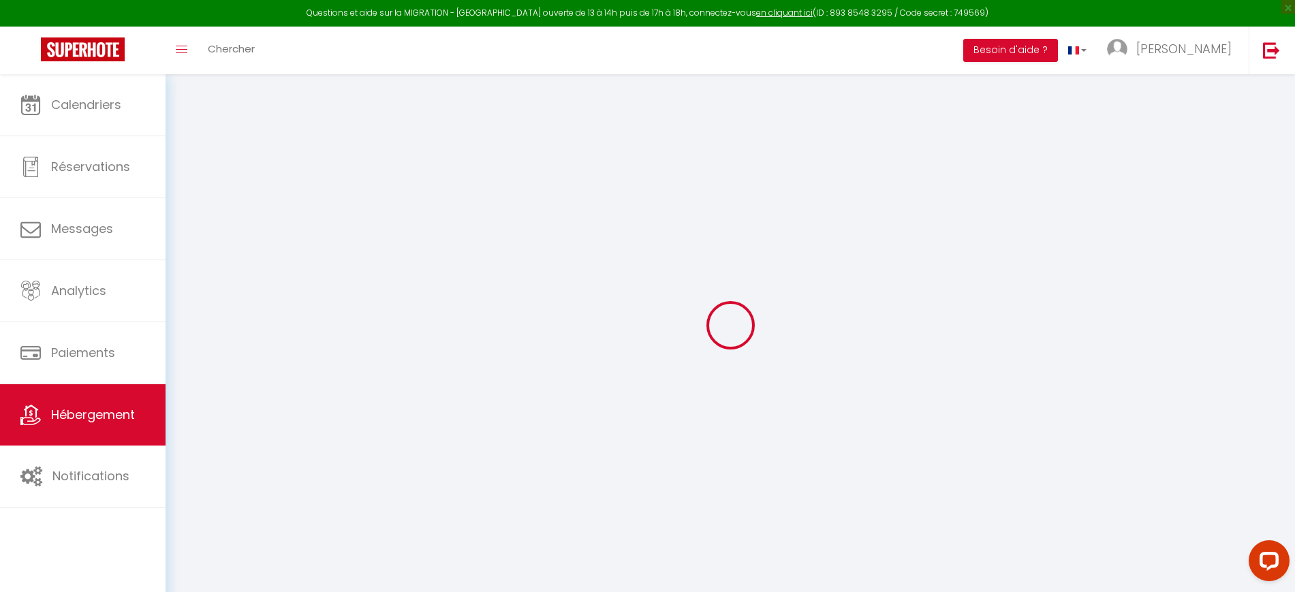
checkbox input "false"
checkbox input "true"
checkbox input "false"
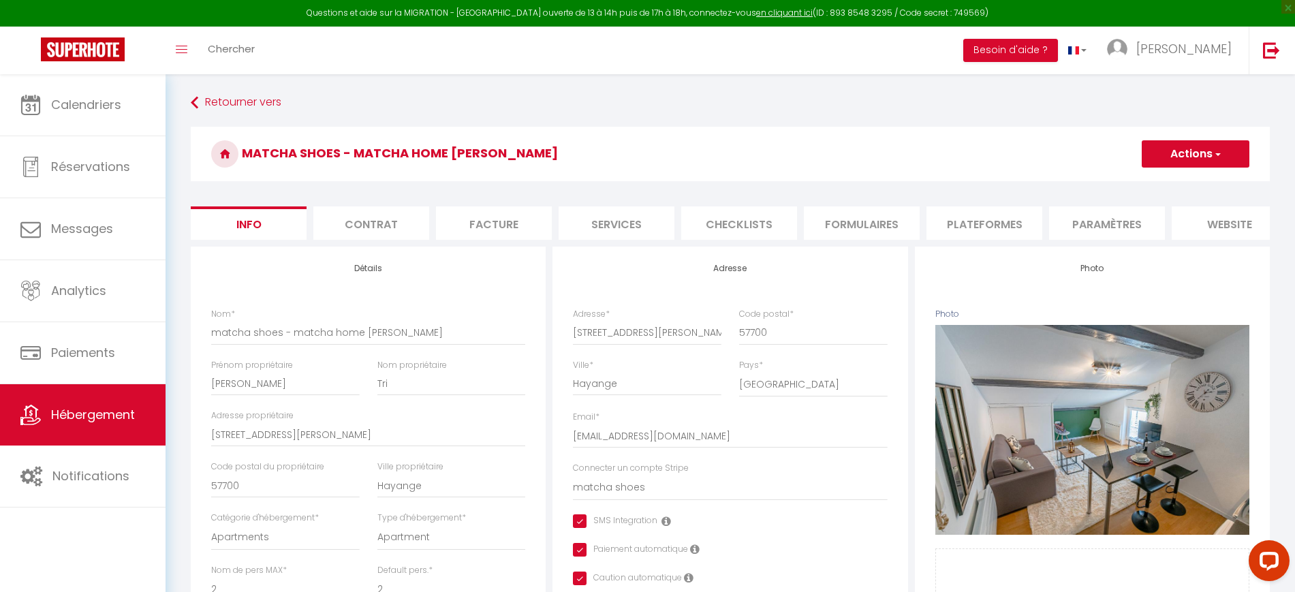
drag, startPoint x: 361, startPoint y: 145, endPoint x: 364, endPoint y: 138, distance: 8.2
click at [364, 139] on h3 "matcha shoes - matcha home [PERSON_NAME]" at bounding box center [730, 154] width 1079 height 54
click at [365, 140] on h3 "matcha shoes - matcha home [PERSON_NAME]" at bounding box center [730, 154] width 1079 height 54
click at [364, 152] on h3 "matcha shoes - matcha home [PERSON_NAME]" at bounding box center [730, 154] width 1079 height 54
click at [365, 151] on h3 "matcha shoes - matcha home [PERSON_NAME]" at bounding box center [730, 154] width 1079 height 54
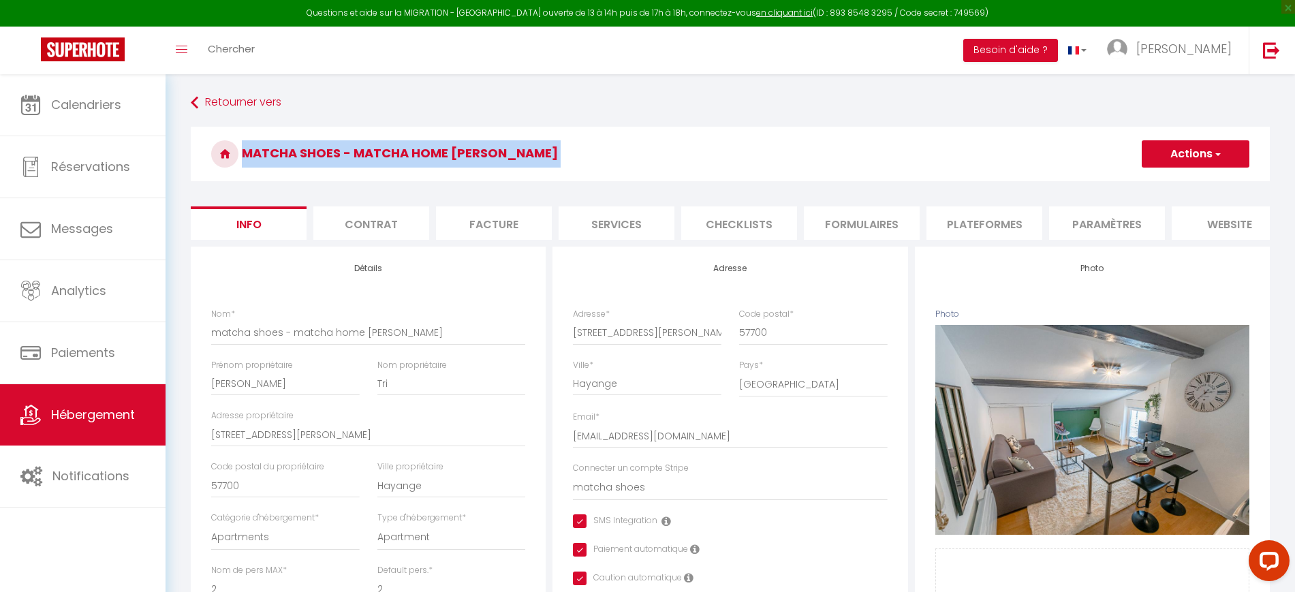
drag, startPoint x: 365, startPoint y: 151, endPoint x: 372, endPoint y: 152, distance: 6.8
click at [365, 152] on h3 "matcha shoes - matcha home [PERSON_NAME]" at bounding box center [730, 154] width 1079 height 54
copy form "matcha shoes - matcha home Hayange Actions Dupliquer Supprimer Importer les rés…"
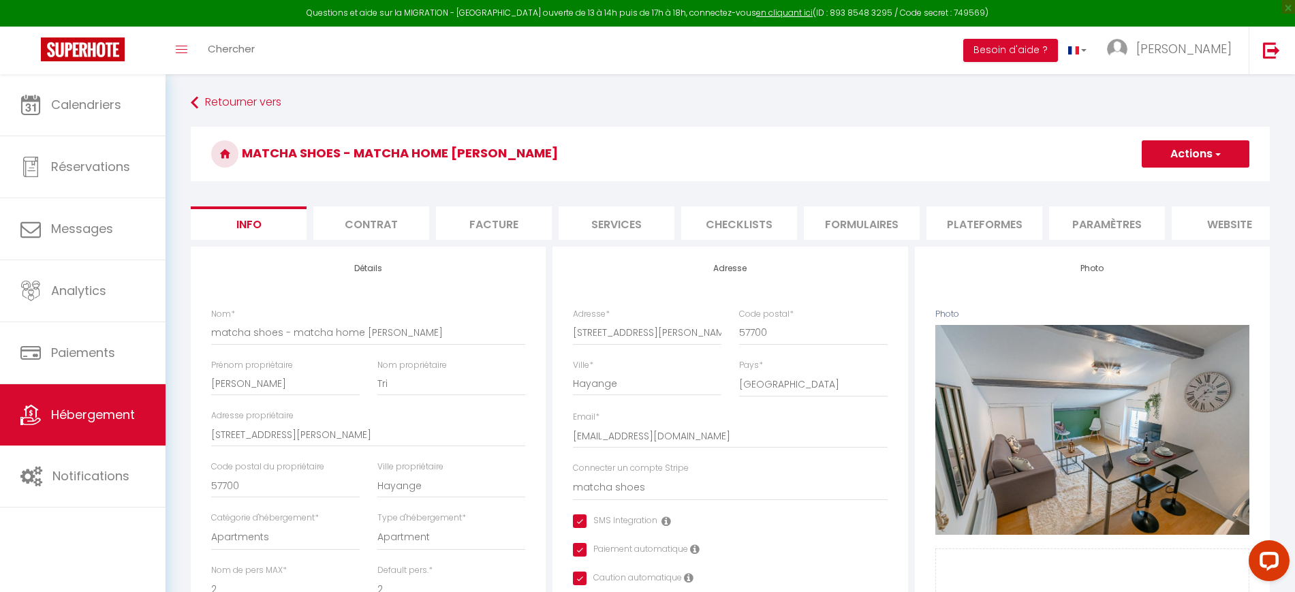
click at [968, 227] on li "Plateformes" at bounding box center [984, 222] width 116 height 33
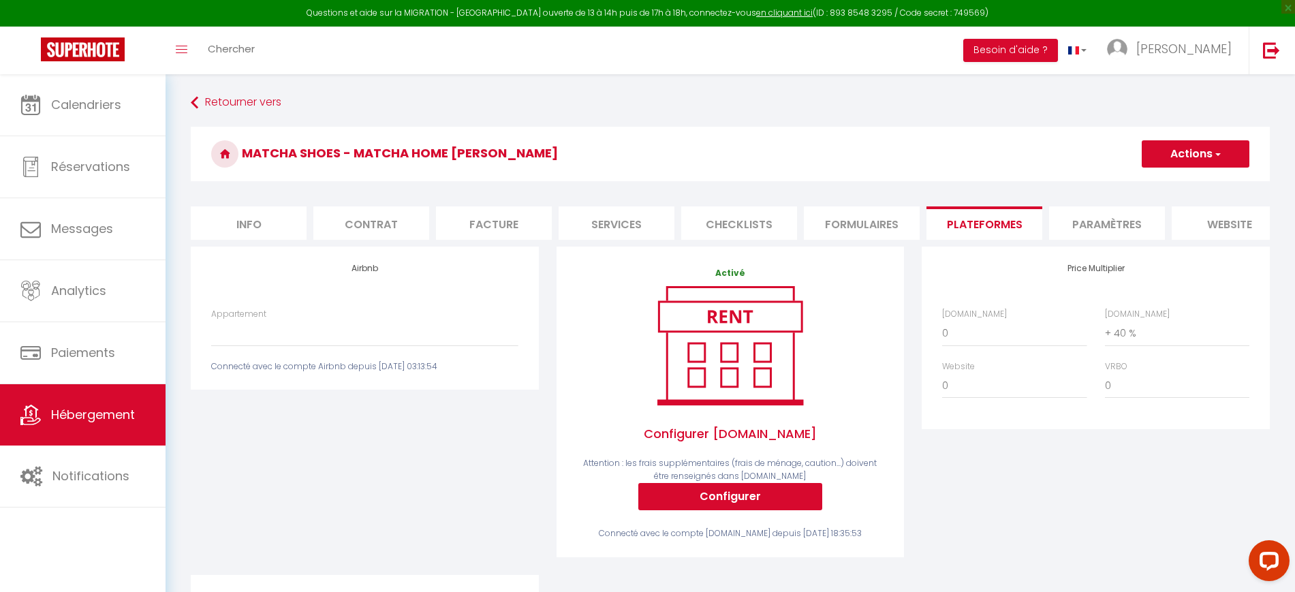
click at [388, 360] on div "Appartement 1BR – Terrace & comfort – for pros & families - matchahome.concierg…" at bounding box center [364, 340] width 325 height 65
click at [396, 346] on select "1BR – Terrace & comfort – for pros & families - matchahome.conciergerie@gmail.c…" at bounding box center [364, 333] width 306 height 26
click at [129, 416] on span "Hébergement" at bounding box center [93, 414] width 84 height 17
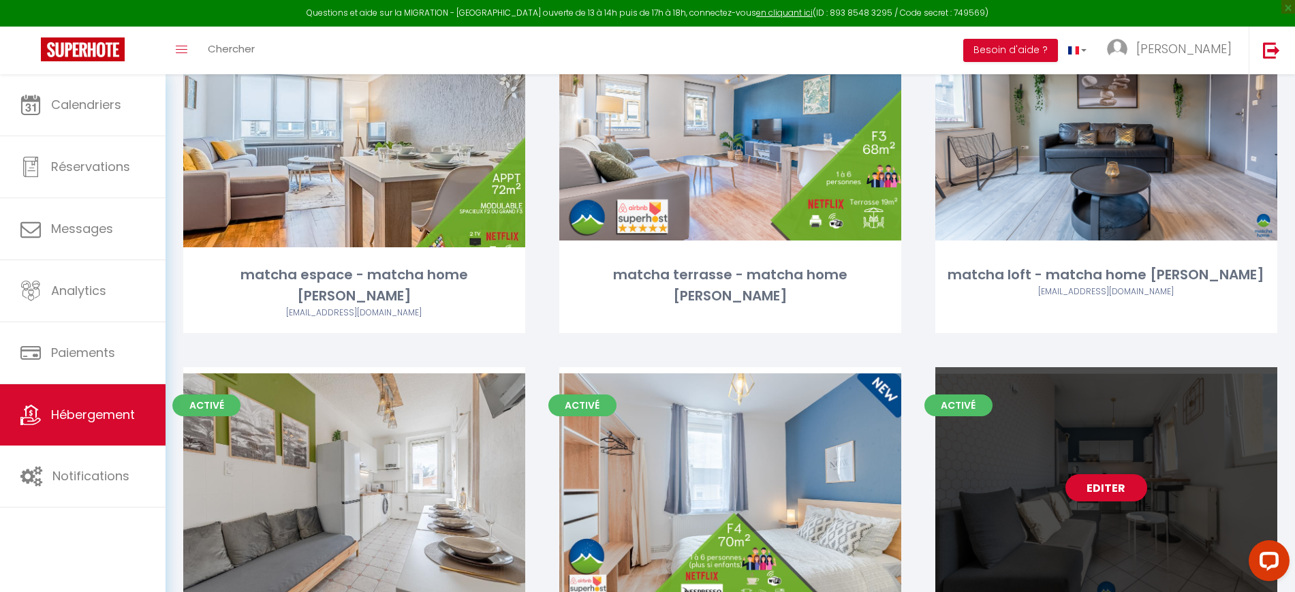
scroll to position [618, 0]
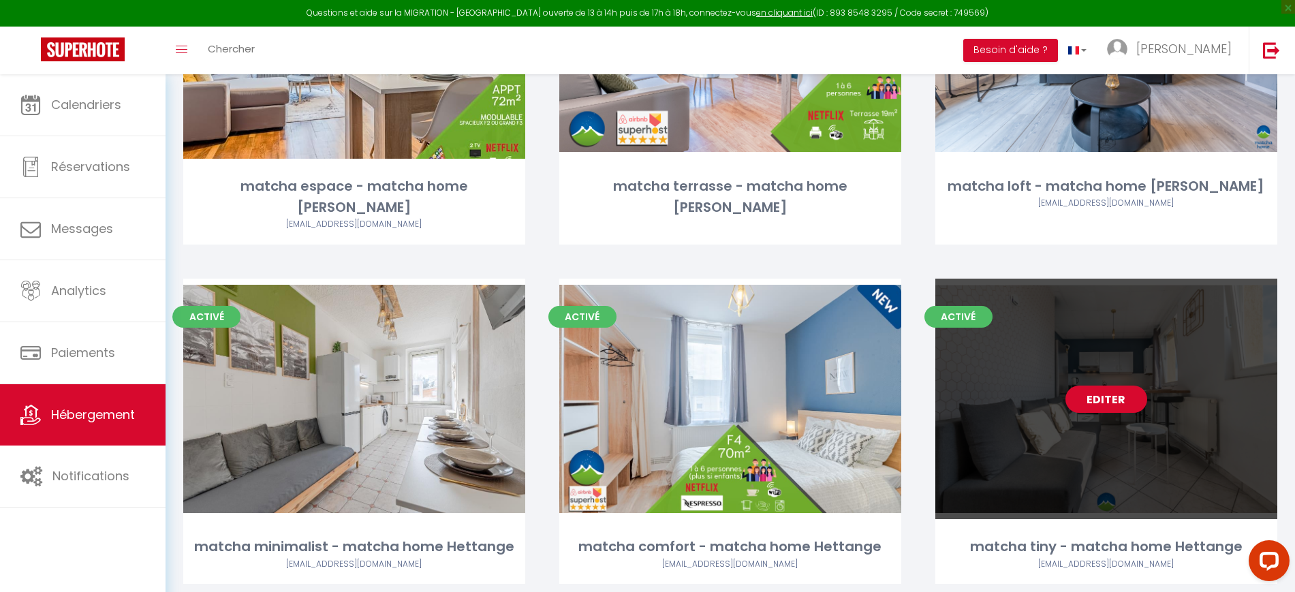
click at [1105, 385] on link "Editer" at bounding box center [1106, 398] width 82 height 27
click at [1100, 385] on link "Editer" at bounding box center [1106, 398] width 82 height 27
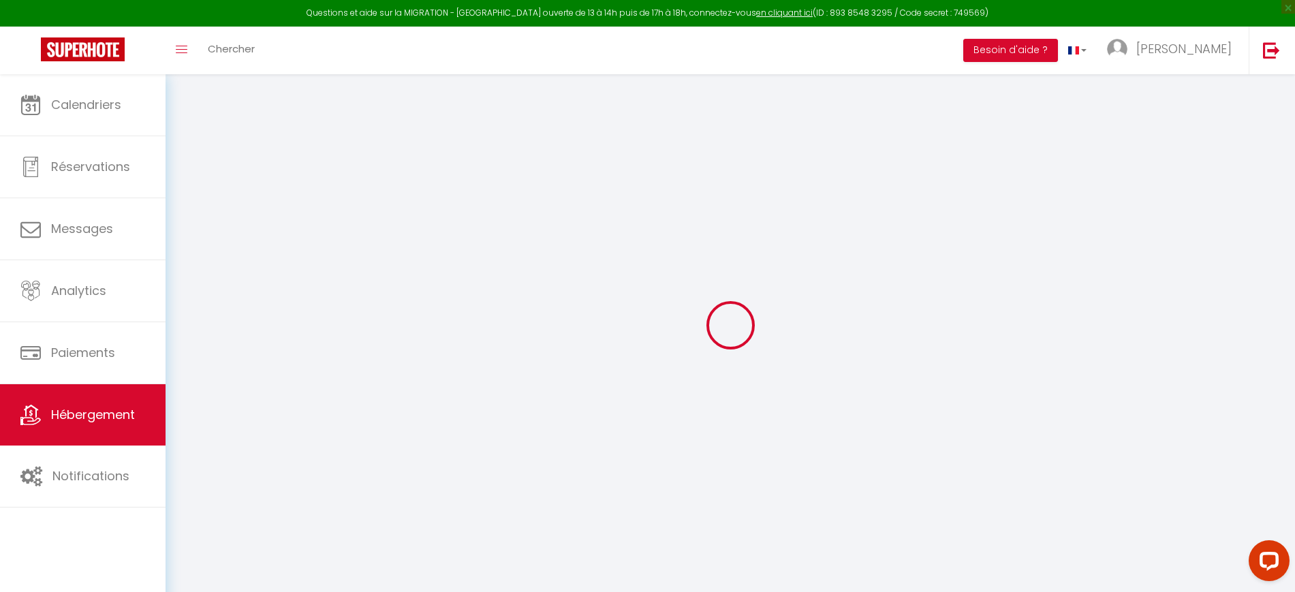
select select "+ 40 %"
checkbox input "true"
checkbox input "false"
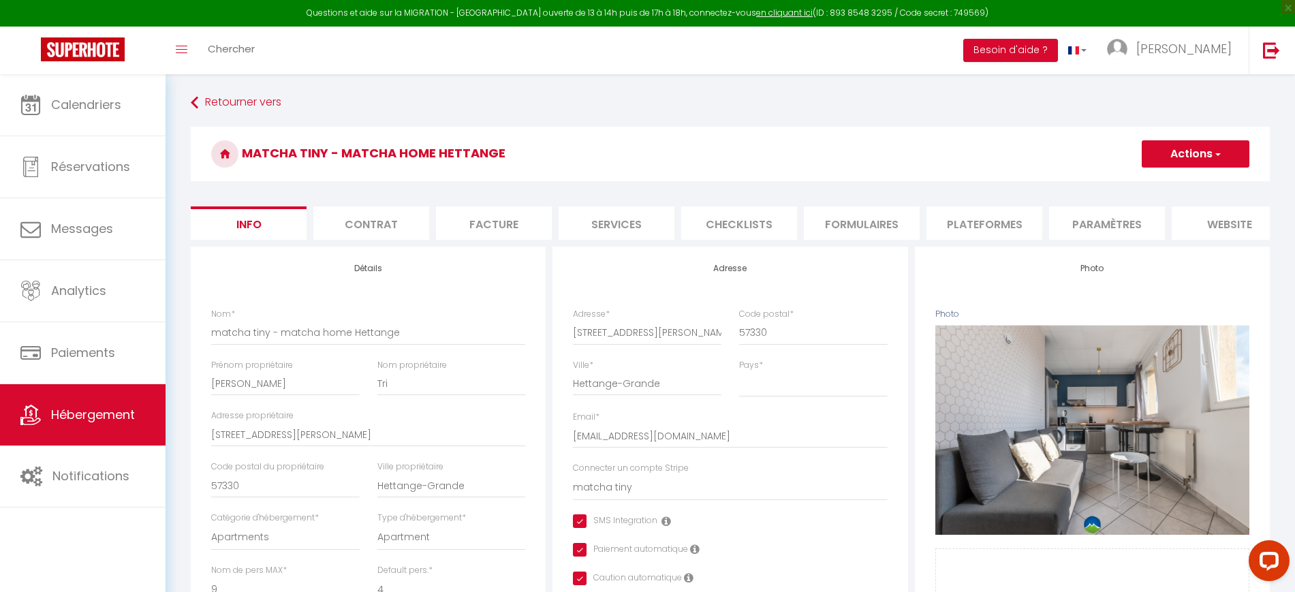
click at [1005, 219] on li "Plateformes" at bounding box center [984, 222] width 116 height 33
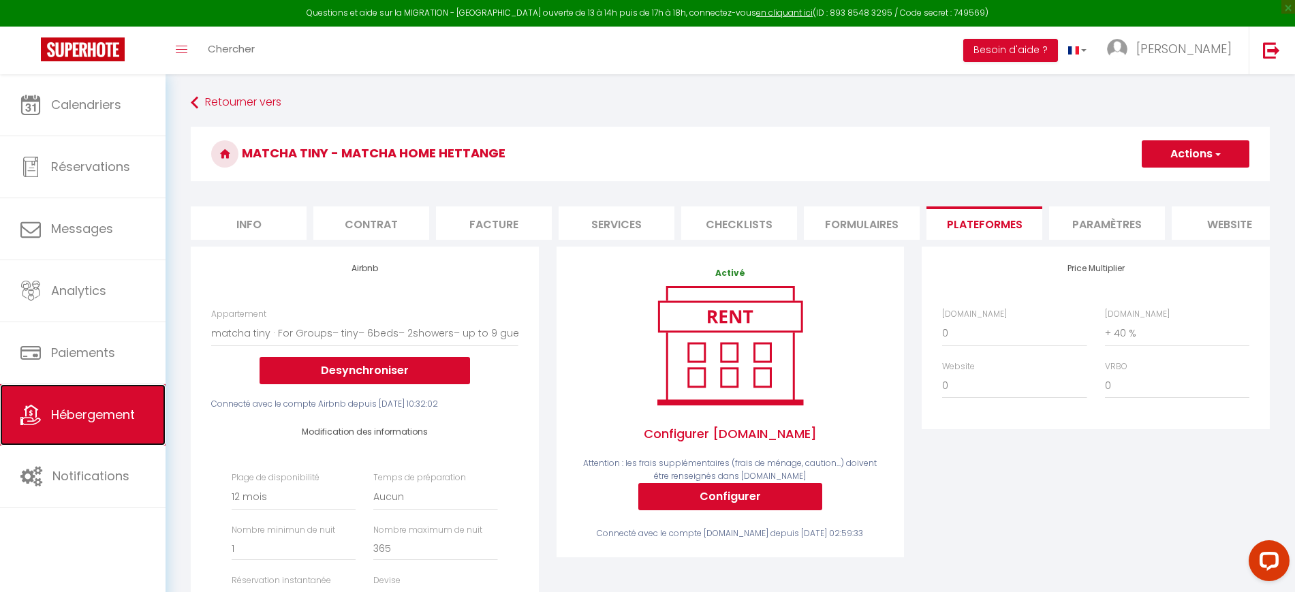
click at [117, 407] on span "Hébergement" at bounding box center [93, 414] width 84 height 17
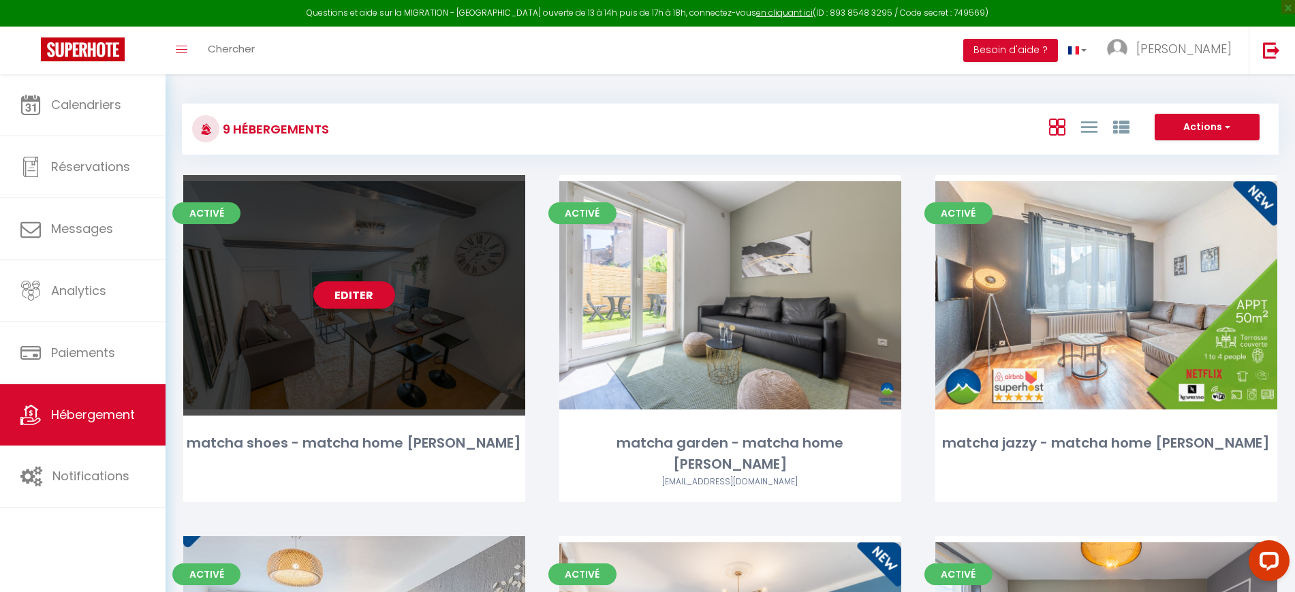
click at [326, 294] on link "Editer" at bounding box center [354, 294] width 82 height 27
click at [335, 294] on link "Editer" at bounding box center [354, 294] width 82 height 27
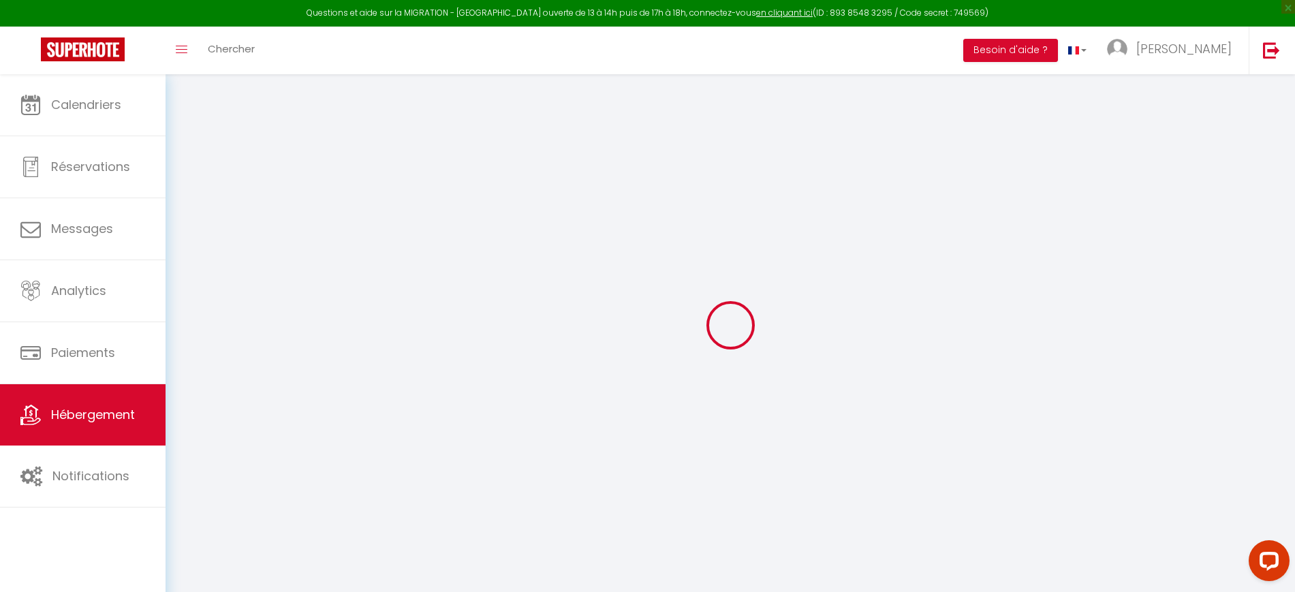
select select
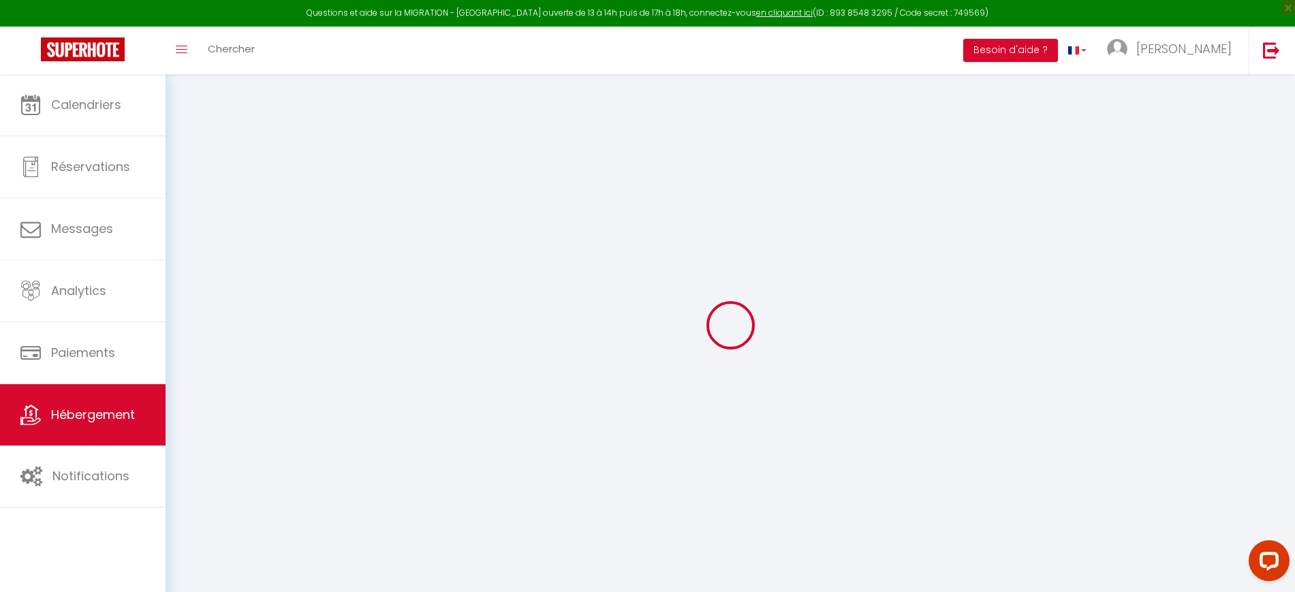
select select
checkbox input "false"
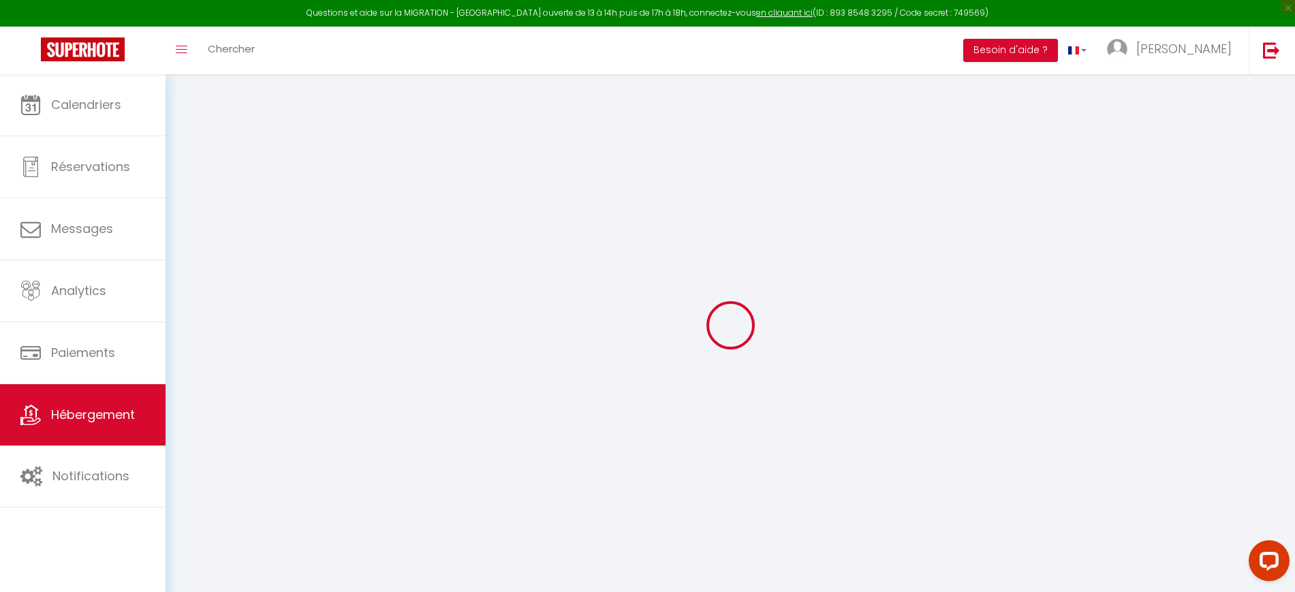
select select
type input "matcha shoes - matcha home [PERSON_NAME]"
type input "[PERSON_NAME]"
type input "Tri"
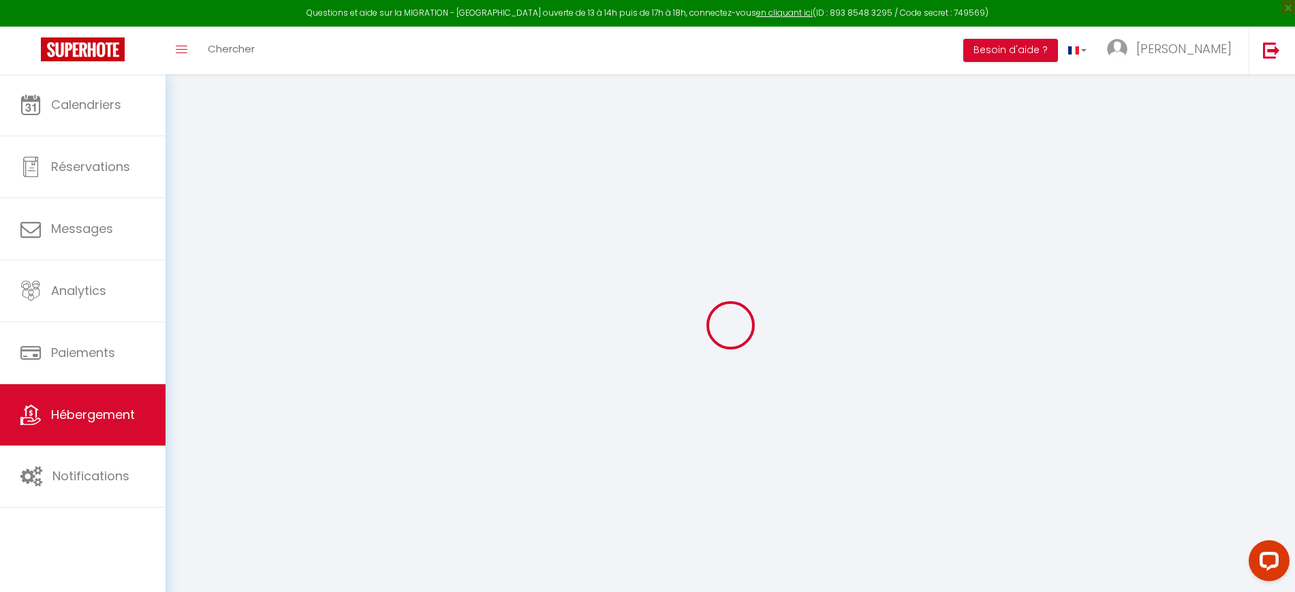
type input "[STREET_ADDRESS][PERSON_NAME]"
type input "57700"
type input "Hayange"
select select "2"
select select "0"
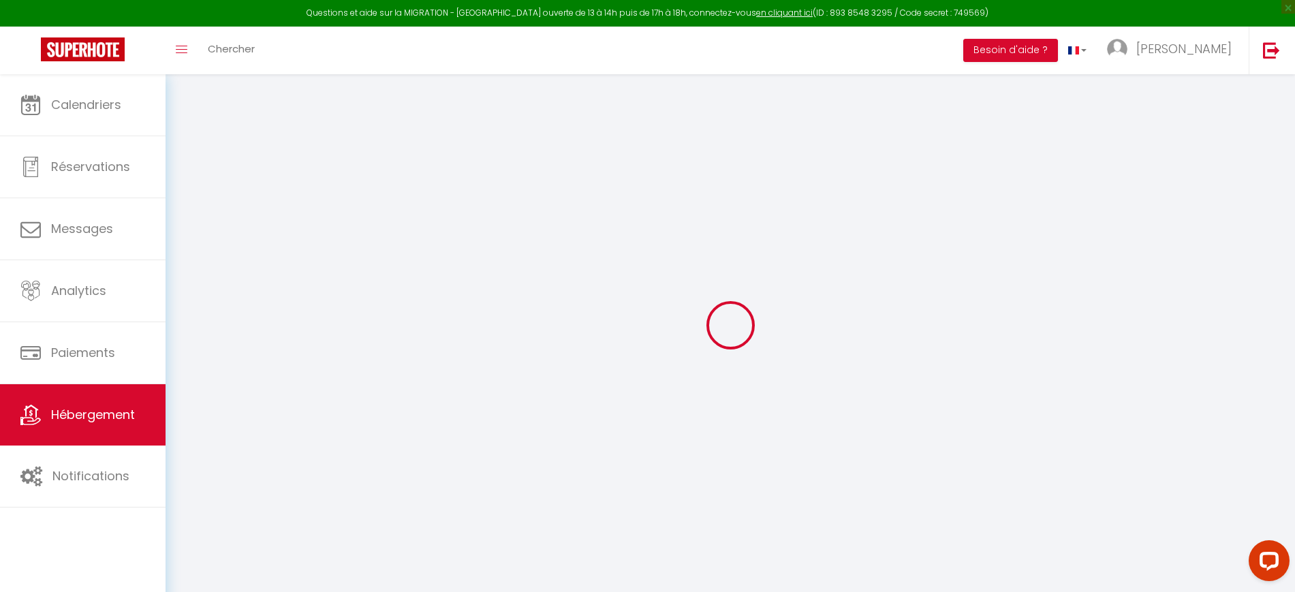
type input "20"
type input "15"
type input "25"
type input "250"
select select
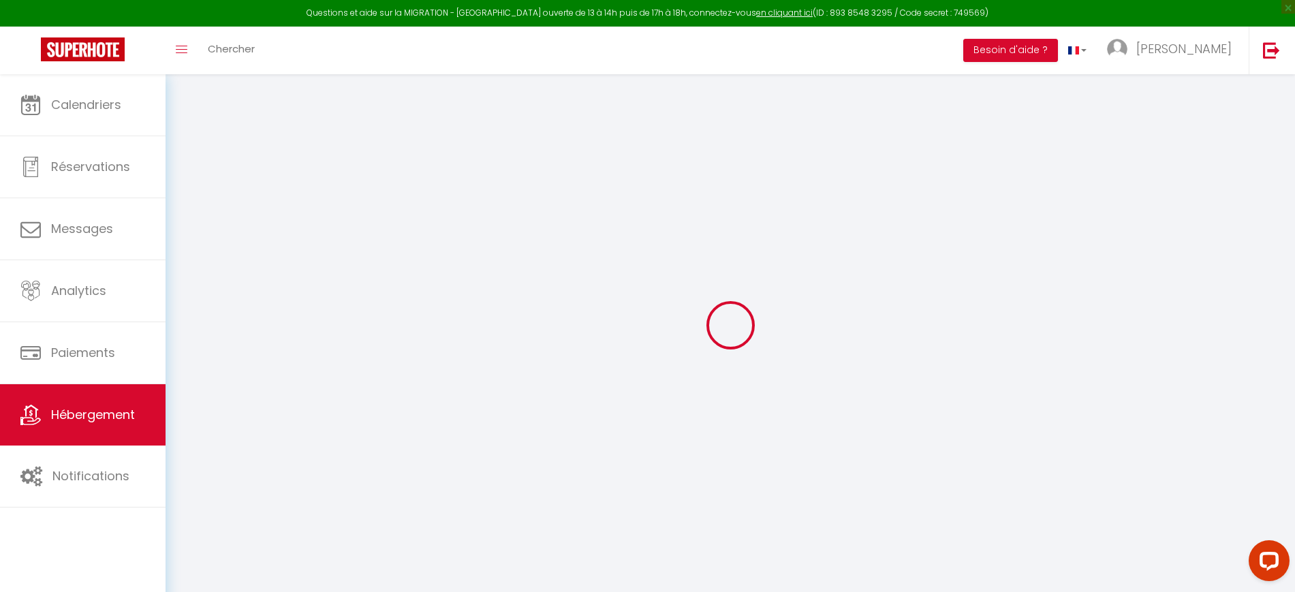
select select
type input "[STREET_ADDRESS][PERSON_NAME]"
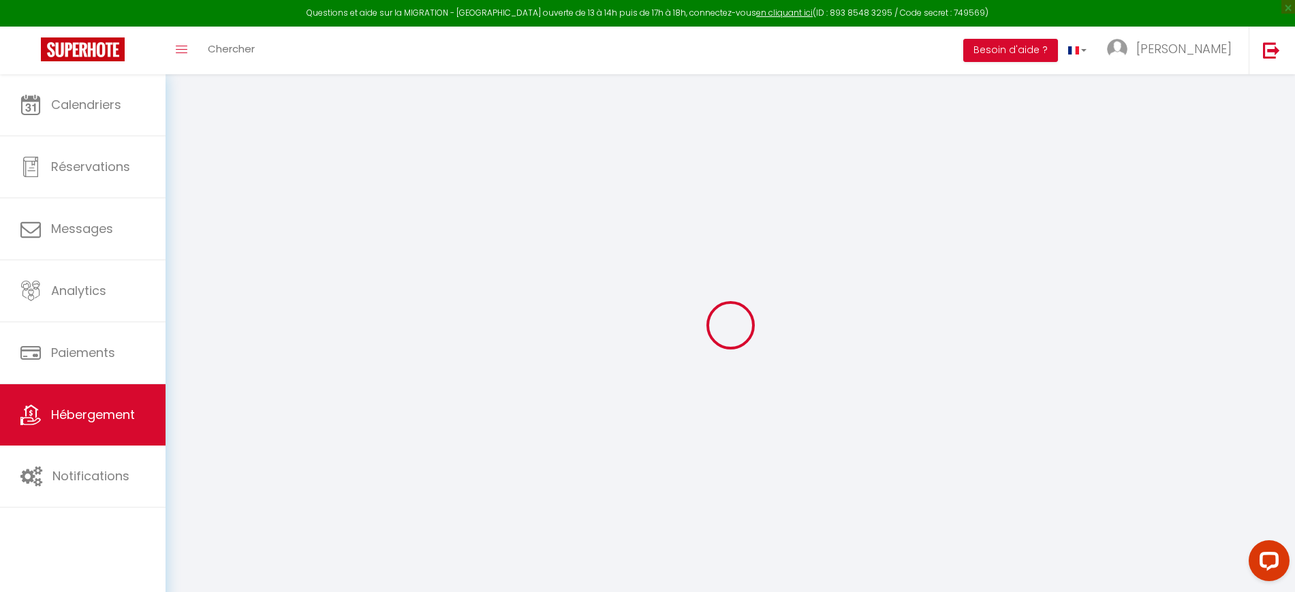
type input "57700"
type input "Hayange"
type input "[EMAIL_ADDRESS][DOMAIN_NAME]"
select select "8036"
checkbox input "true"
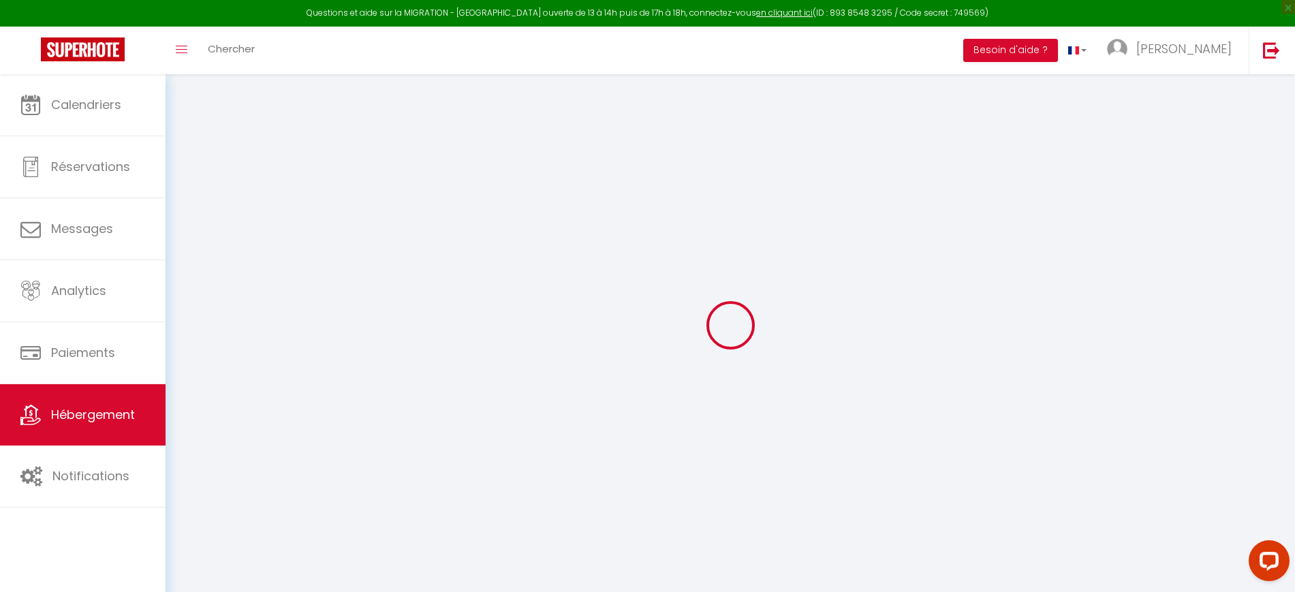
checkbox input "true"
checkbox input "false"
type input "0"
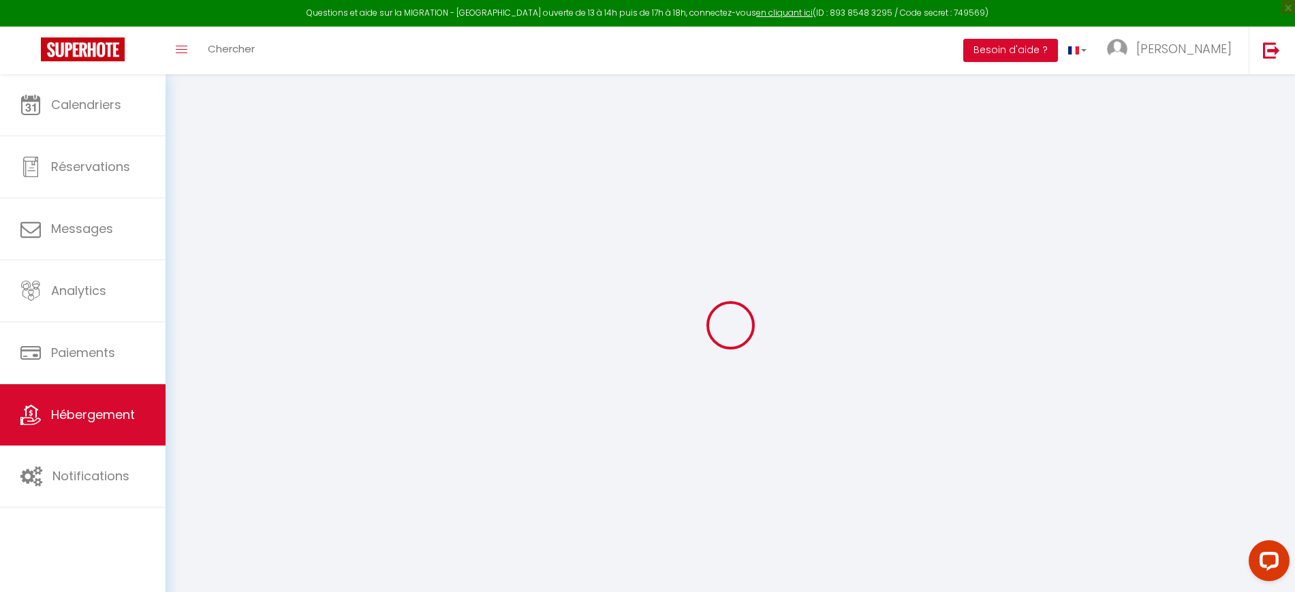
select select "40447"
checkbox input "true"
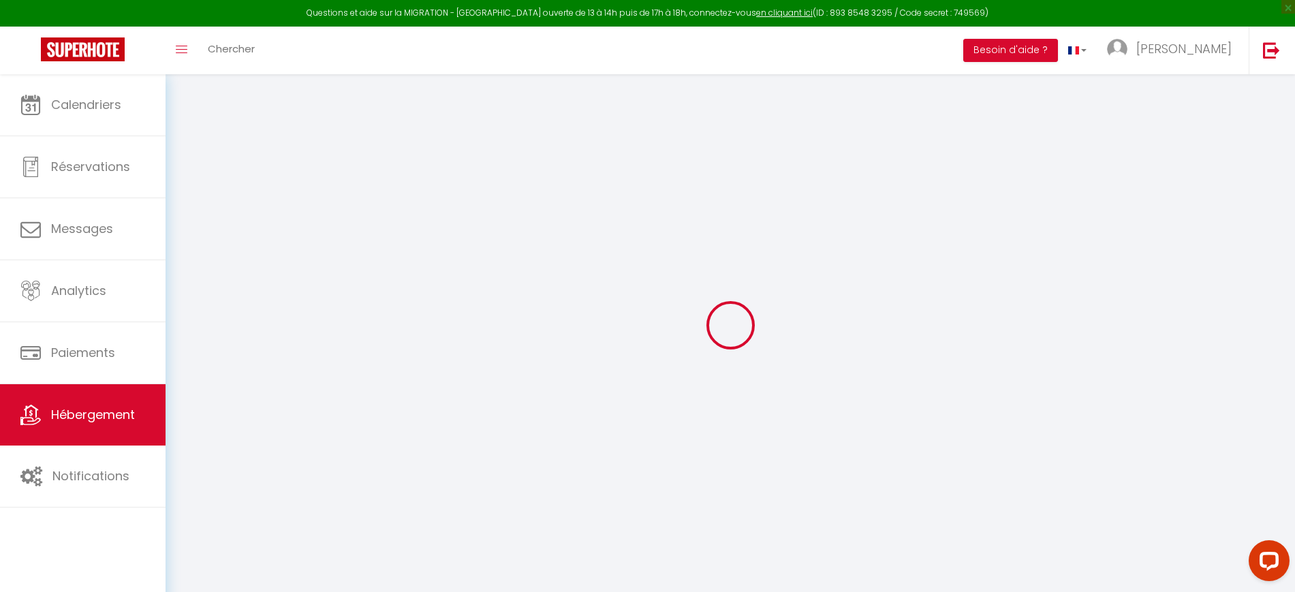
checkbox input "false"
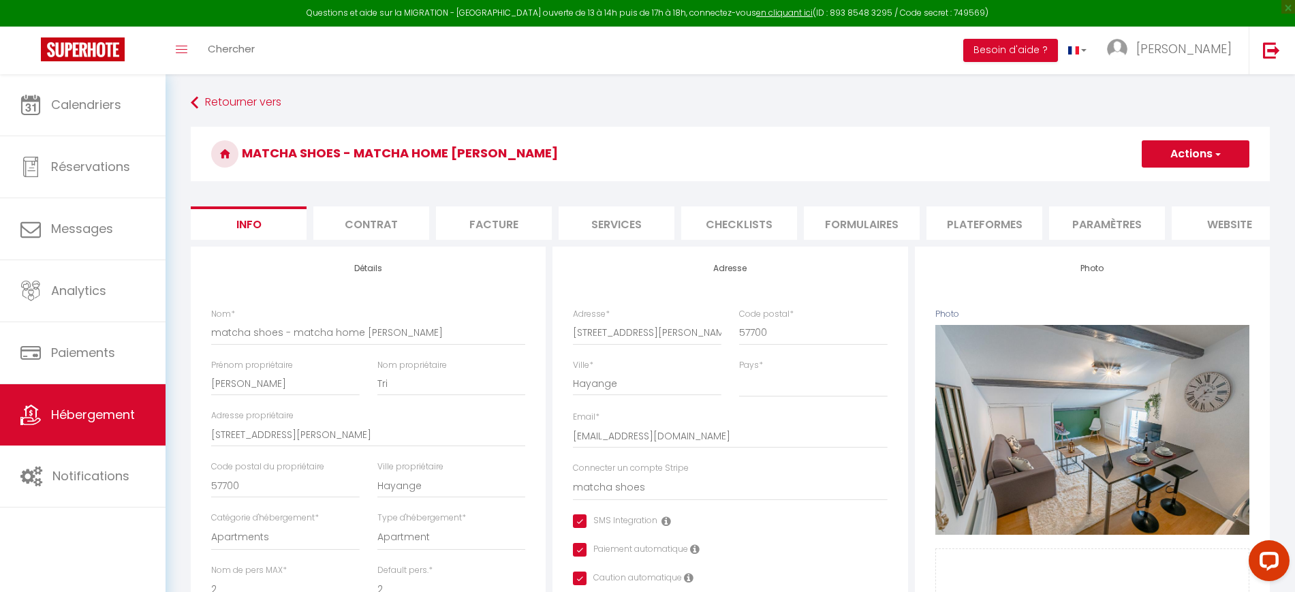
click at [947, 226] on li "Plateformes" at bounding box center [984, 222] width 116 height 33
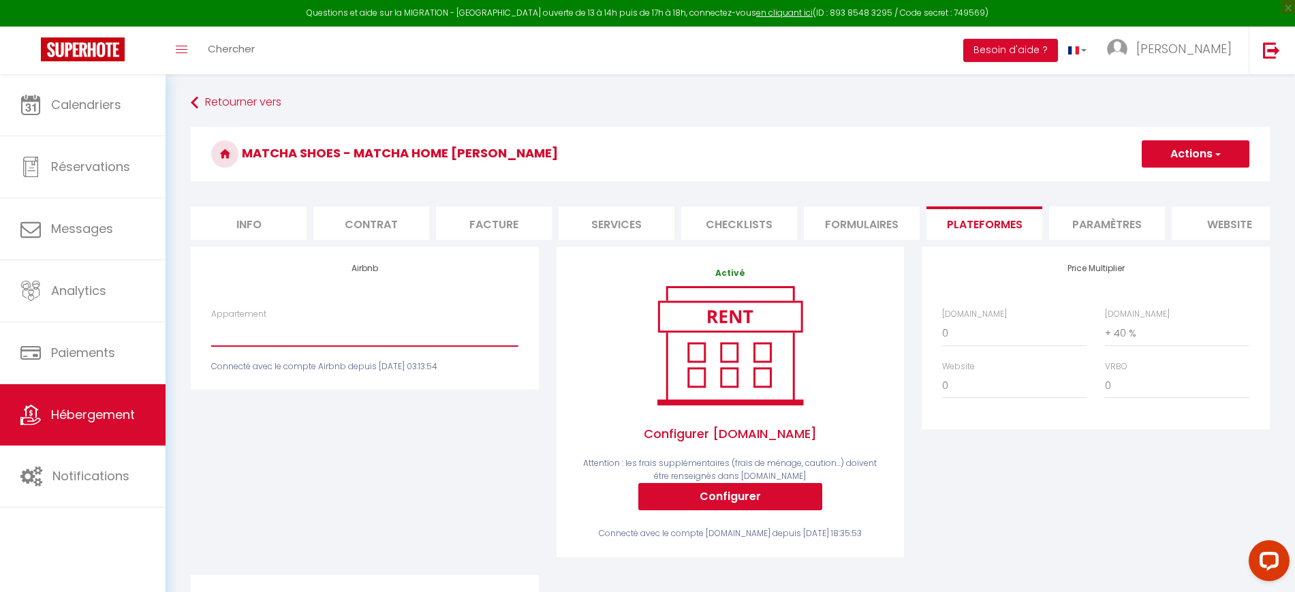
click at [421, 346] on select "1BR – Terrace & comfort – for pros & families - matchahome.conciergerie@gmail.c…" at bounding box center [364, 333] width 306 height 26
select select "5485-1210407258513346633"
click at [211, 333] on select "1BR – Terrace & comfort – for pros & families - matchahome.conciergerie@gmail.c…" at bounding box center [364, 333] width 306 height 26
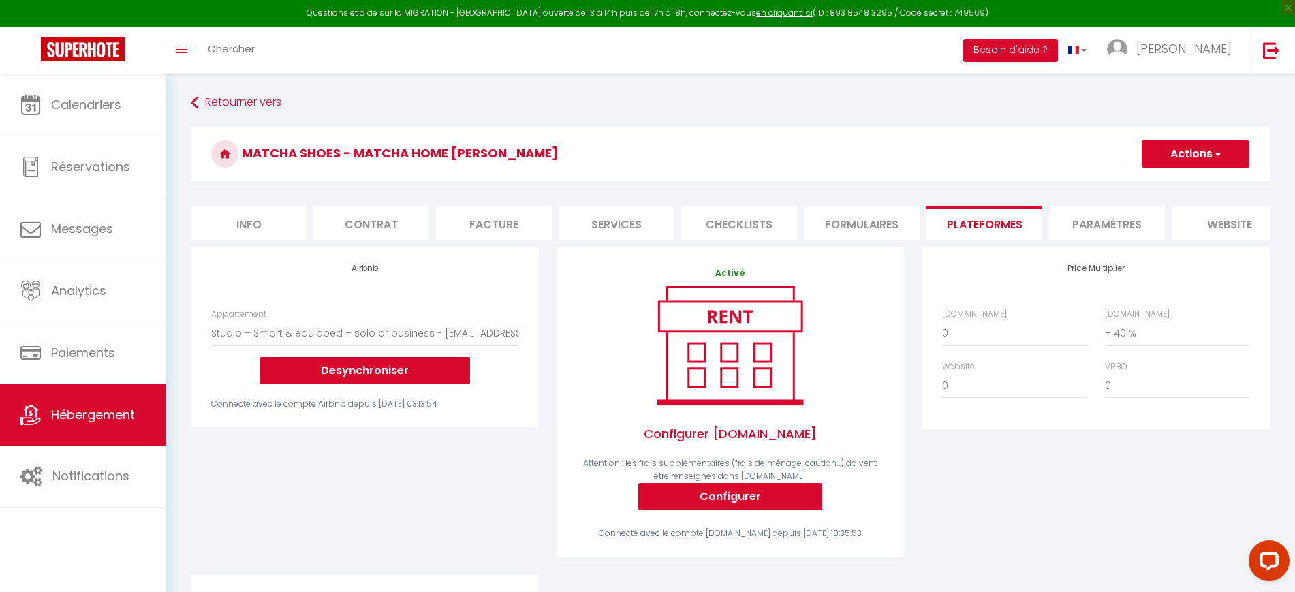
click at [1162, 156] on button "Actions" at bounding box center [1195, 153] width 108 height 27
click at [1157, 181] on link "Enregistrer" at bounding box center [1195, 184] width 108 height 18
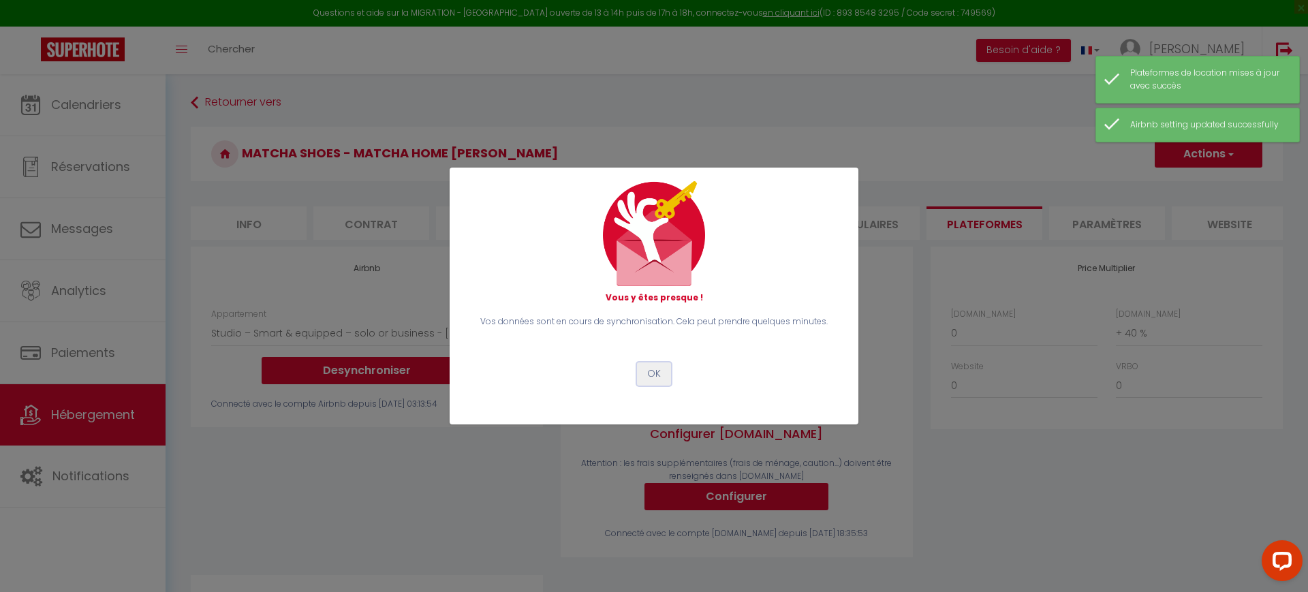
click at [650, 368] on button "OK" at bounding box center [654, 373] width 34 height 23
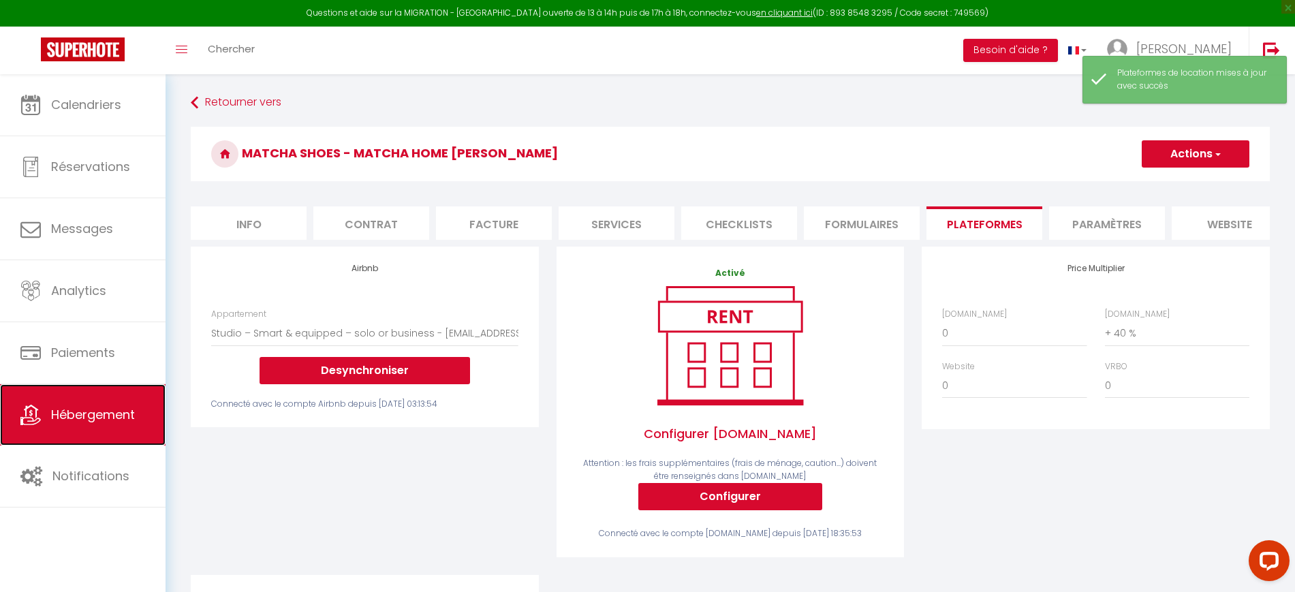
click at [140, 420] on link "Hébergement" at bounding box center [82, 414] width 165 height 61
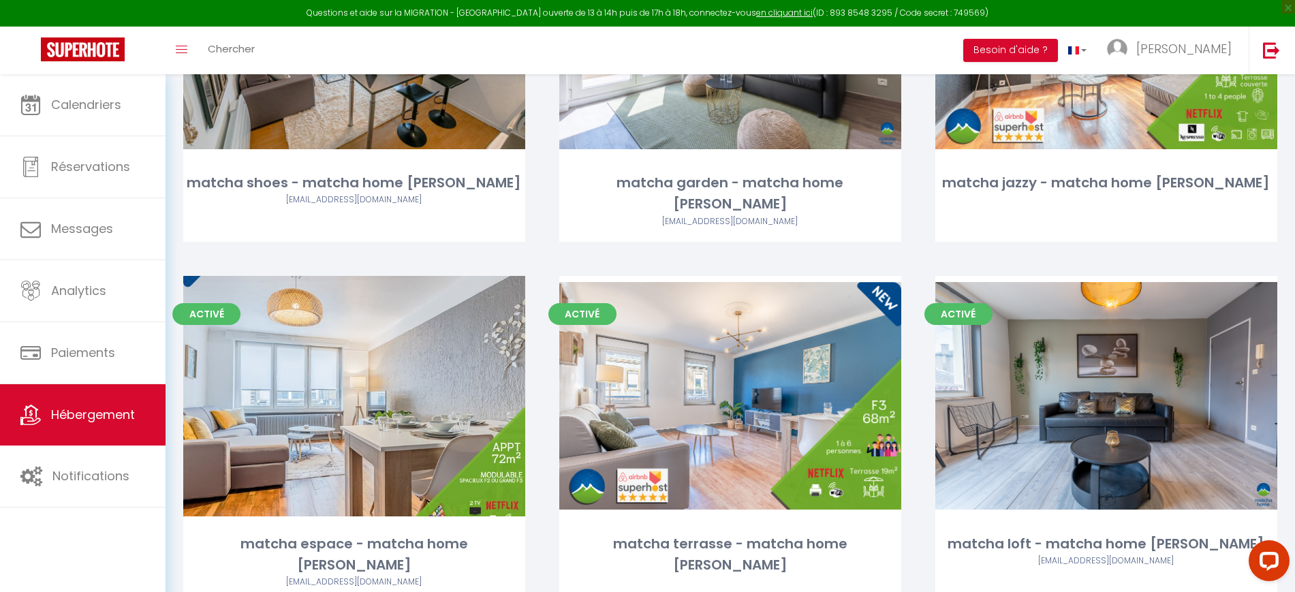
scroll to position [618, 0]
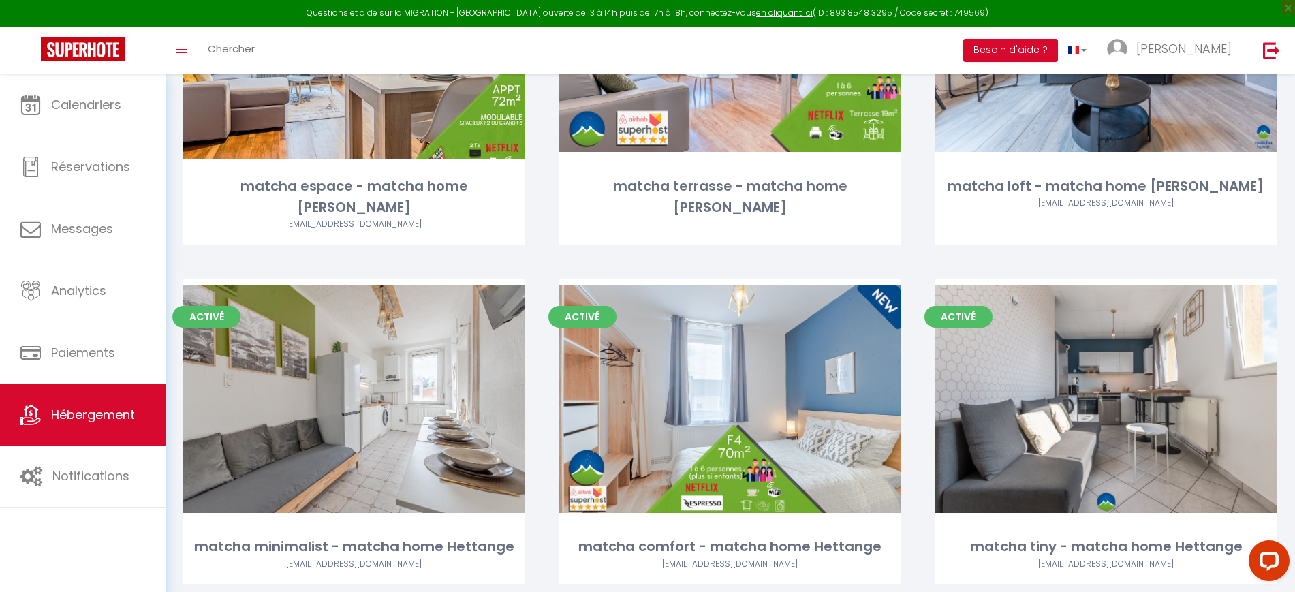
click at [770, 57] on div "Toggle menubar Chercher BUTTON Besoin d'aide ? Kevin Paramètres Équipe" at bounding box center [692, 51] width 1186 height 48
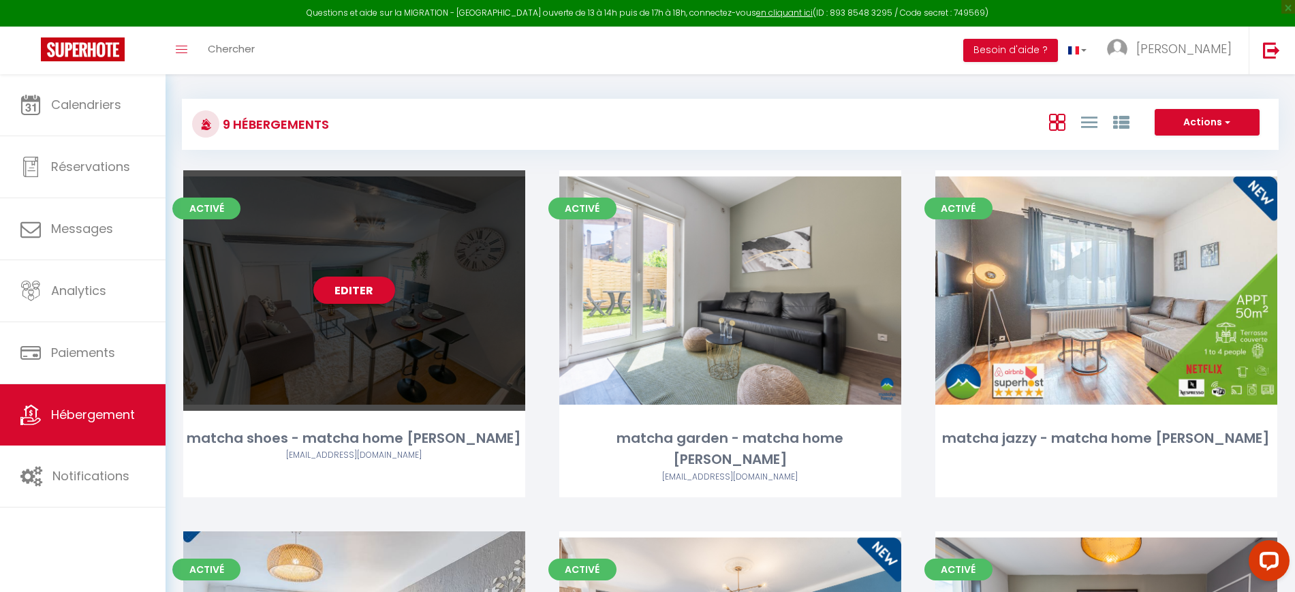
scroll to position [0, 0]
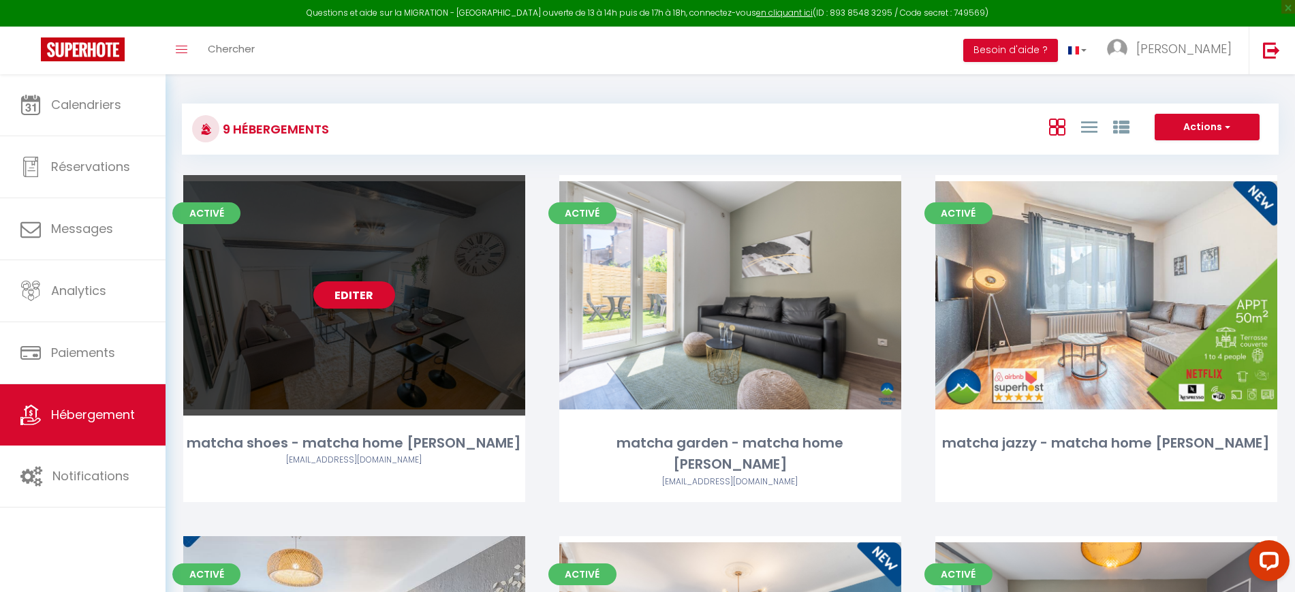
click at [343, 287] on link "Editer" at bounding box center [354, 294] width 82 height 27
click at [345, 294] on link "Editer" at bounding box center [354, 294] width 82 height 27
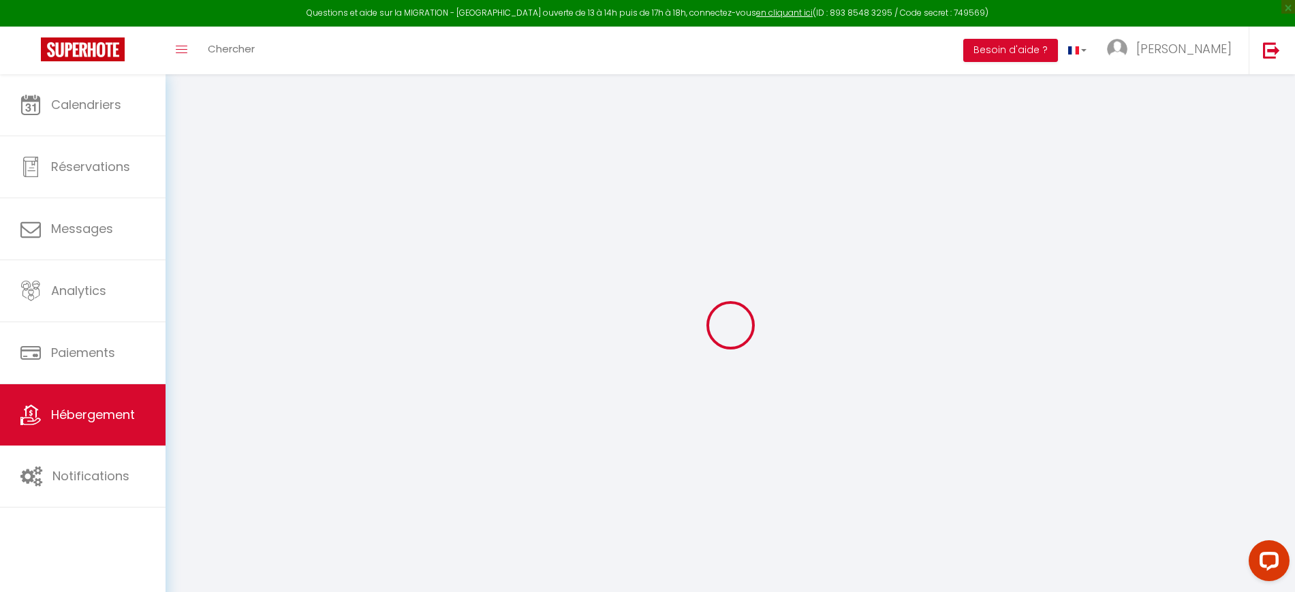
select select
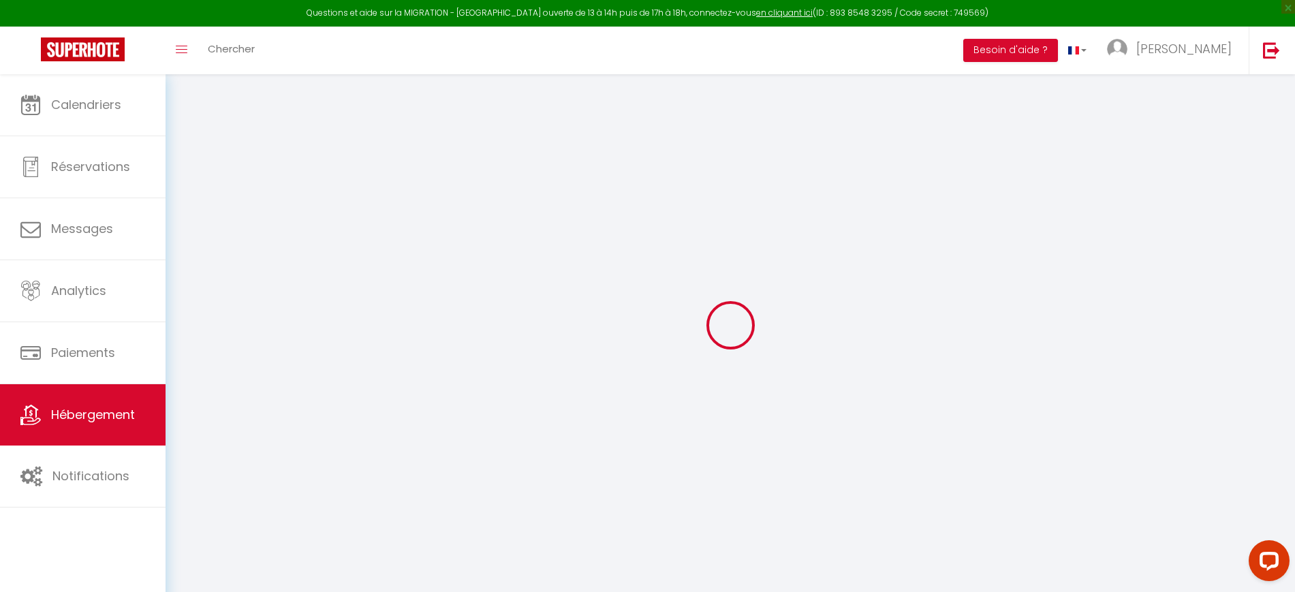
select select
checkbox input "false"
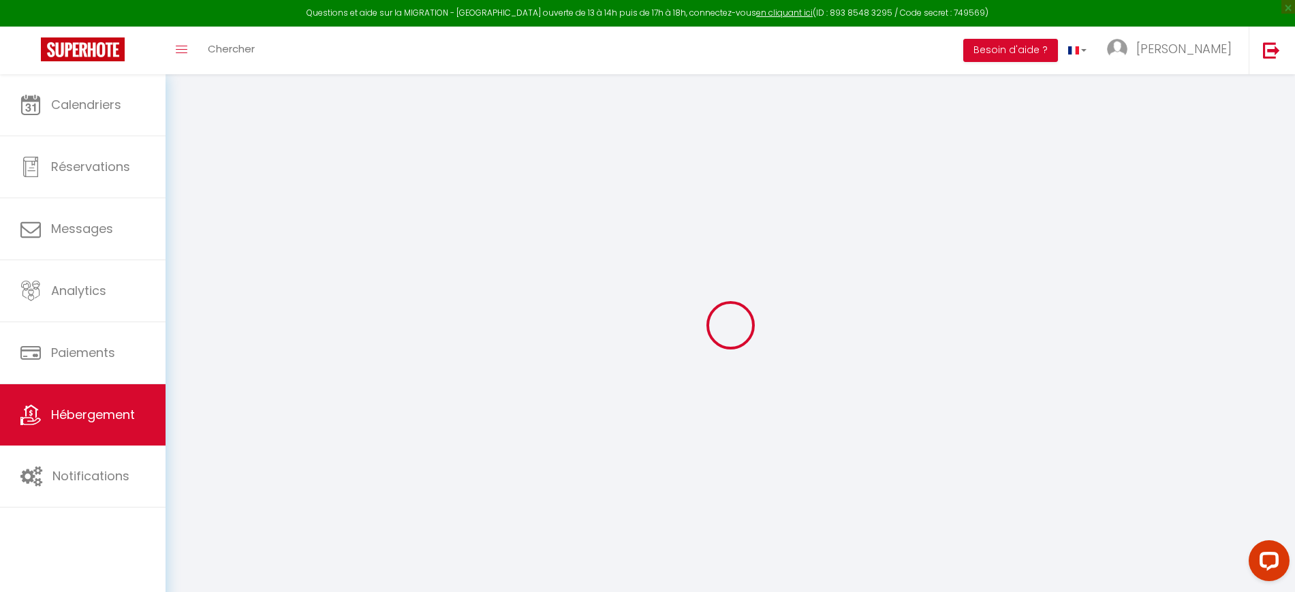
select select
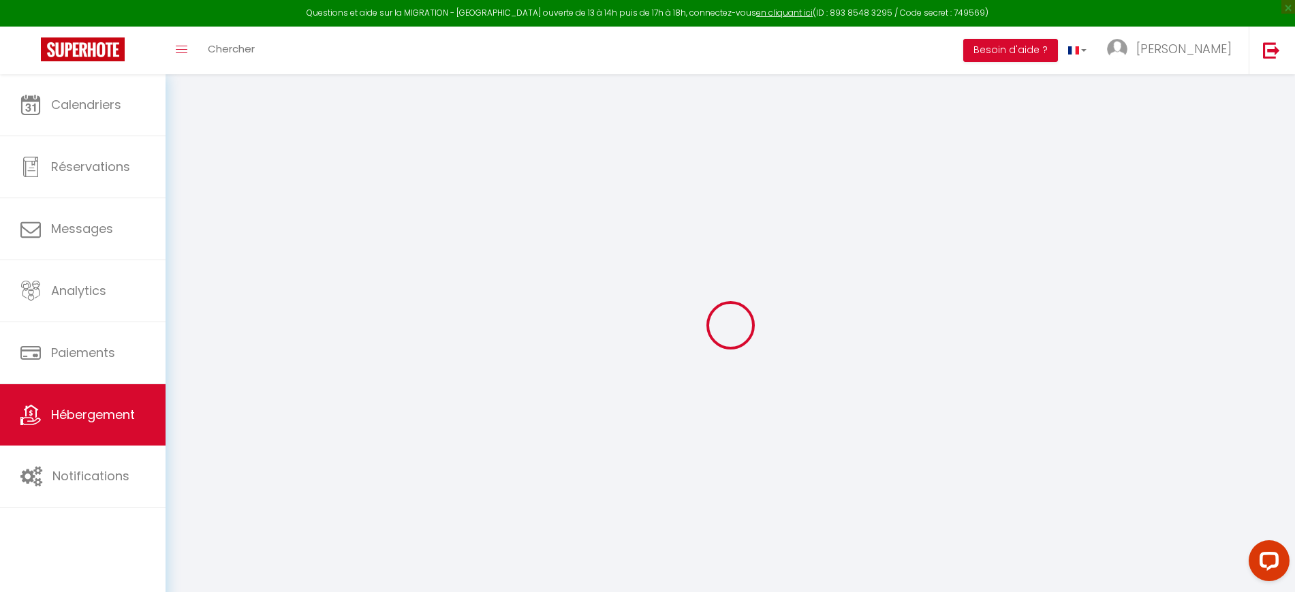
select select
checkbox input "false"
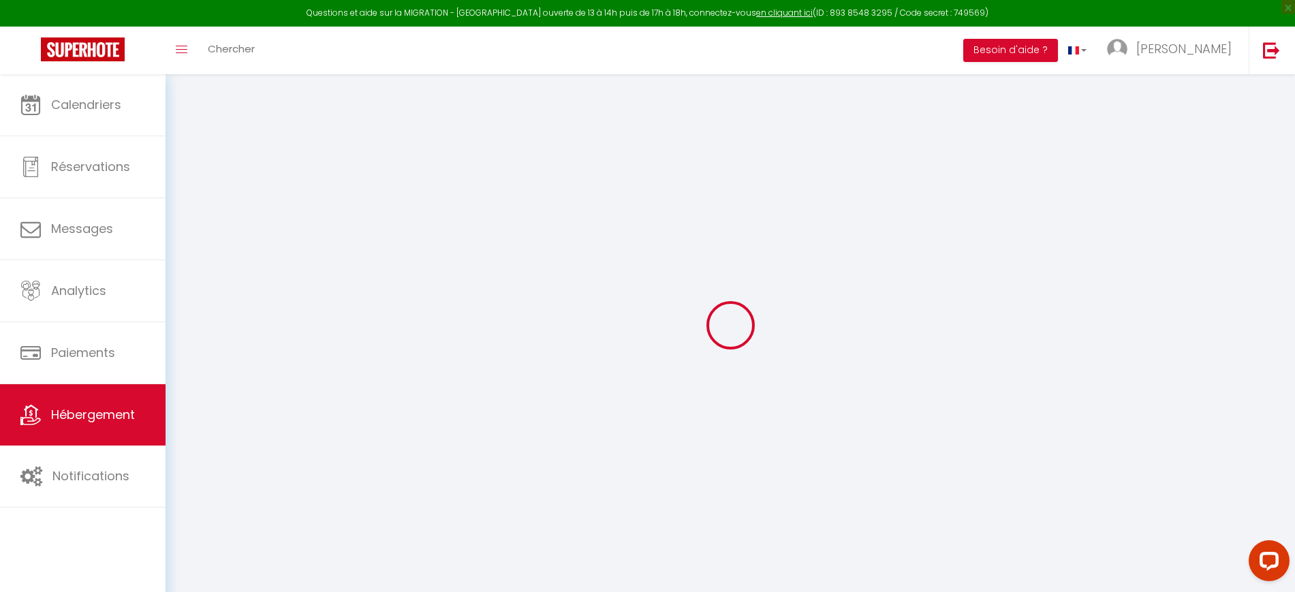
checkbox input "false"
select select
type input "matcha shoes - matcha home [PERSON_NAME]"
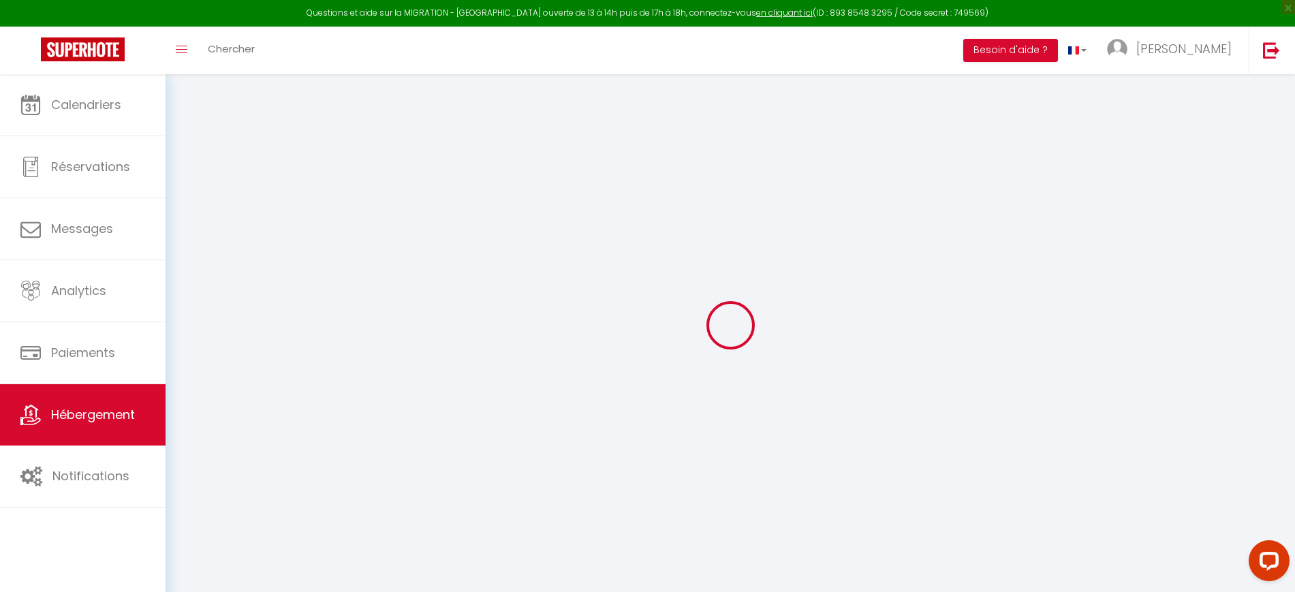
type input "[PERSON_NAME]"
type input "Tri"
type input "[STREET_ADDRESS][PERSON_NAME]"
type input "57700"
type input "Hayange"
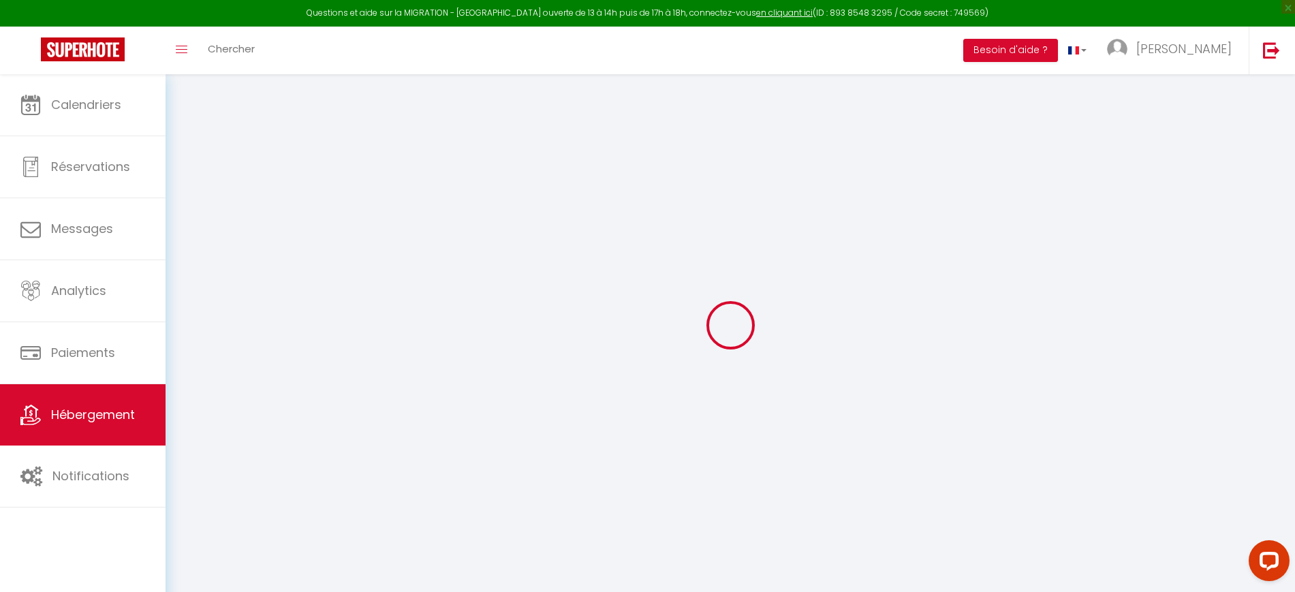
select select "2"
select select "0"
type input "20"
type input "15"
type input "25"
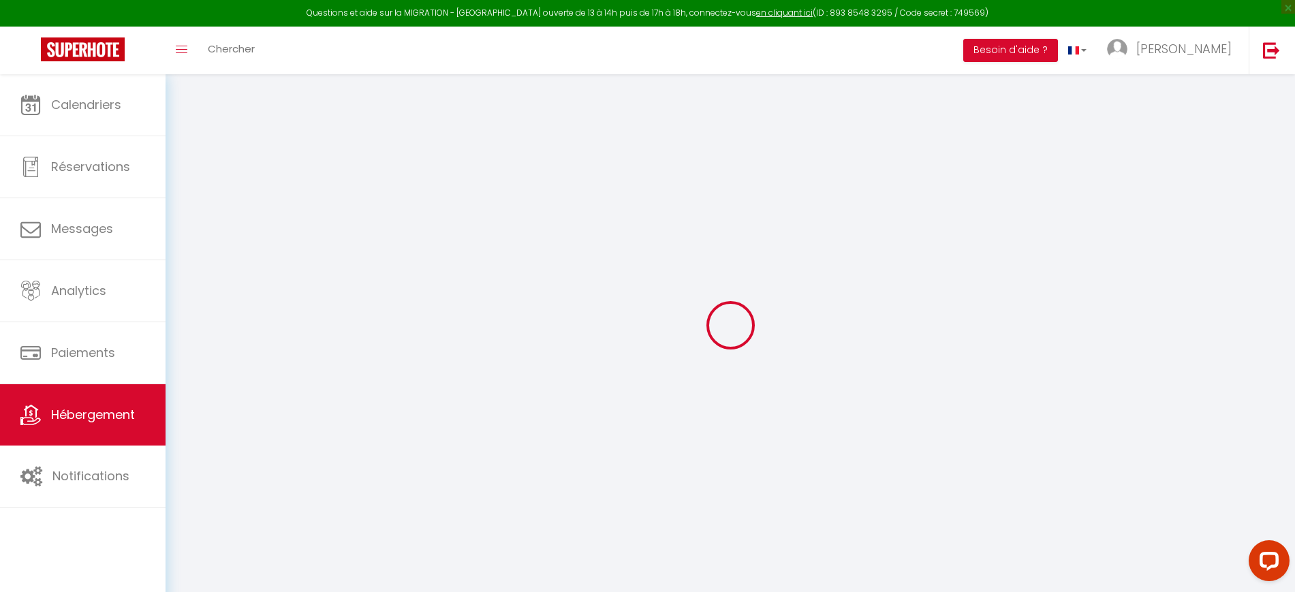
type input "250"
select select
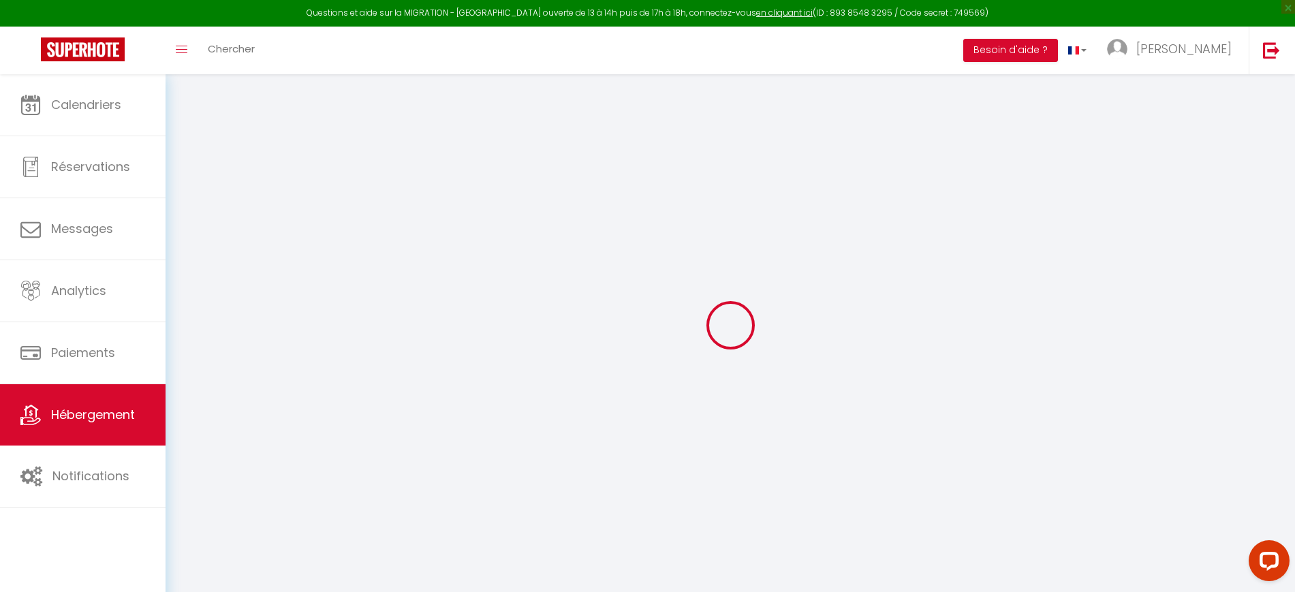
select select
type input "[STREET_ADDRESS][PERSON_NAME]"
type input "57700"
type input "Hayange"
type input "[EMAIL_ADDRESS][DOMAIN_NAME]"
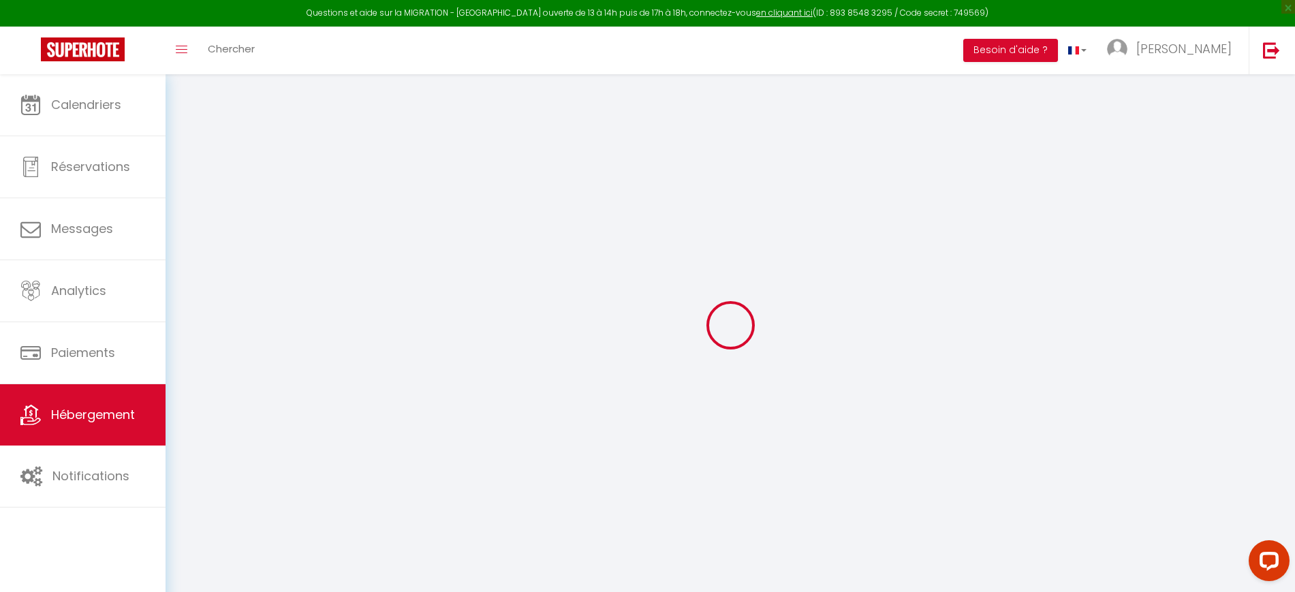
select select "8036"
checkbox input "true"
checkbox input "false"
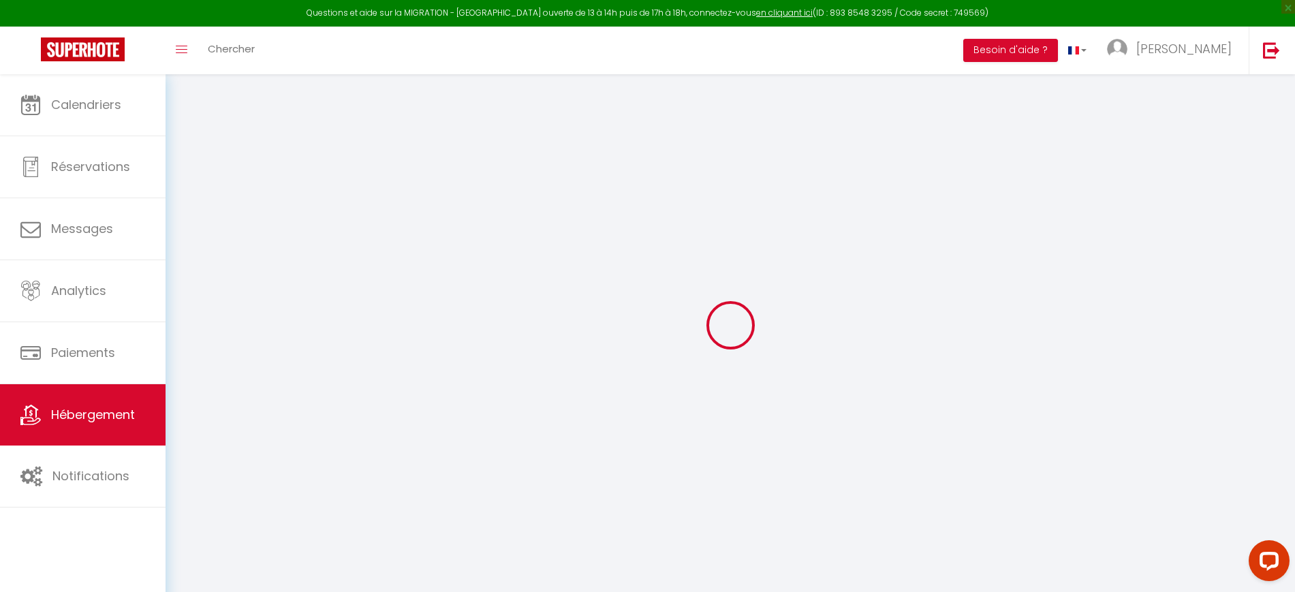
type input "0"
select select "+ 40 %"
checkbox input "true"
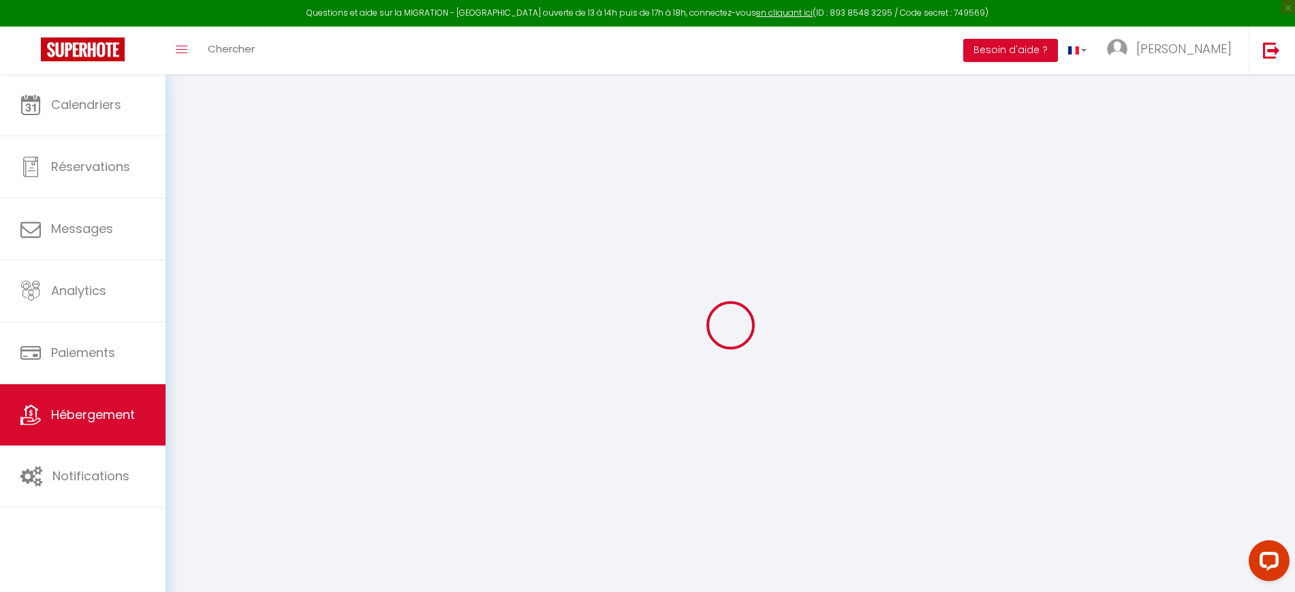
checkbox input "true"
checkbox input "false"
select select "5485-1210407258513346633"
select select "365"
select select "EUR"
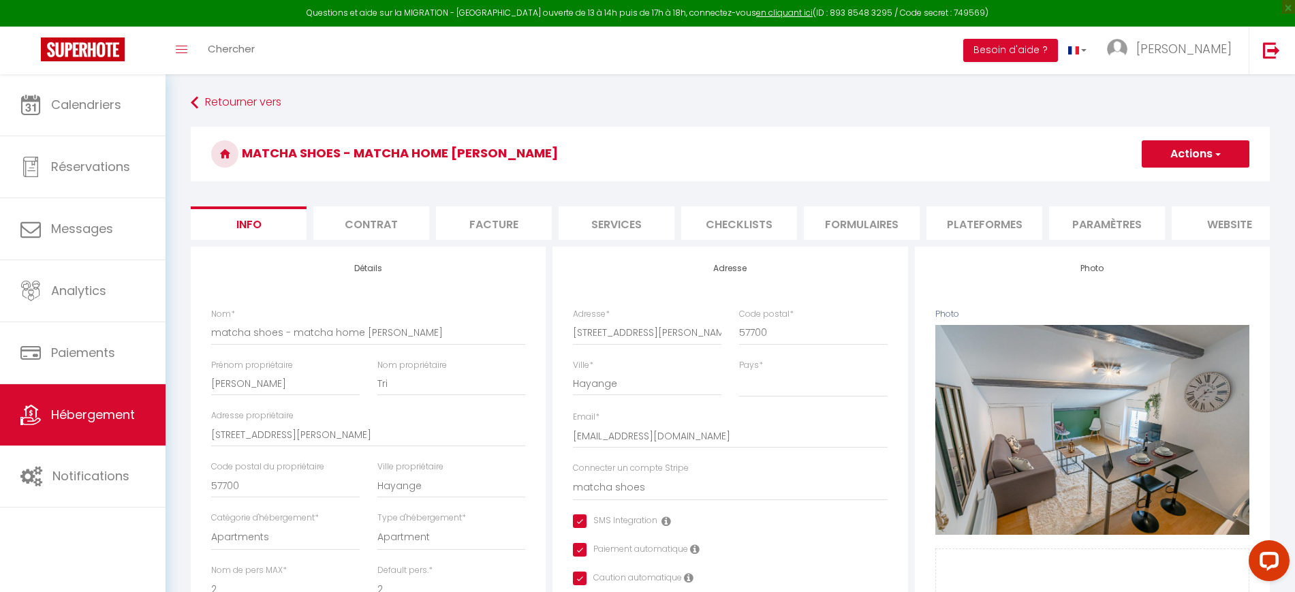
click at [955, 223] on li "Plateformes" at bounding box center [984, 222] width 116 height 33
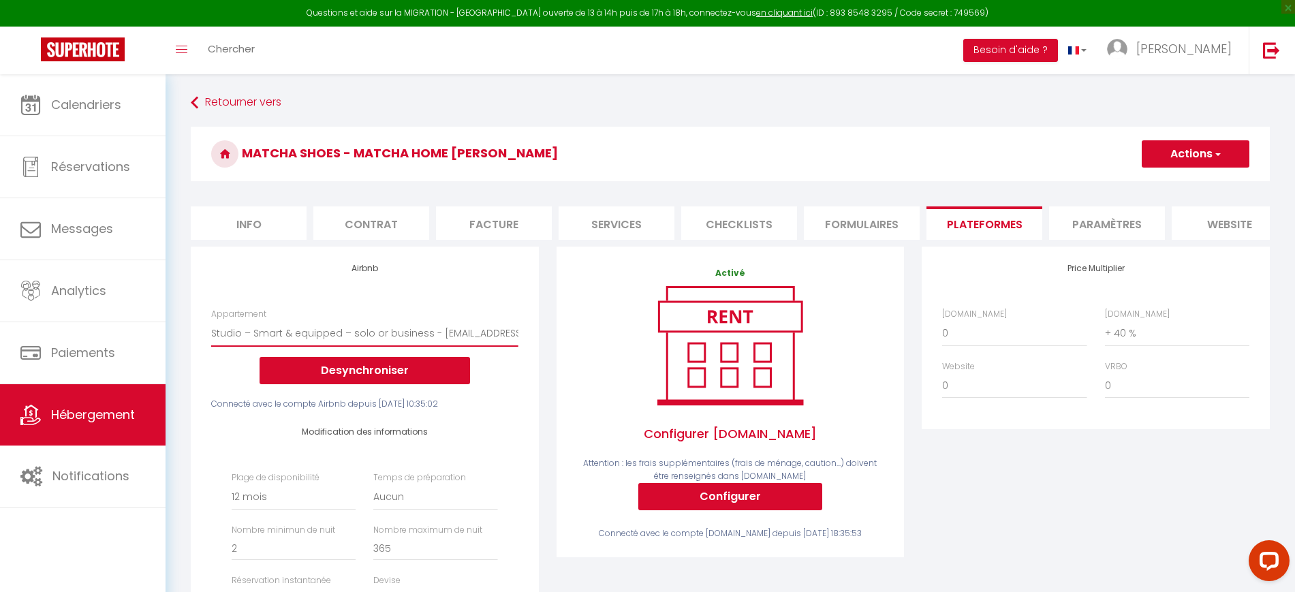
click at [297, 346] on select "1BR – Terrace & comfort – for pros & families - matchahome.conciergerie@gmail.c…" at bounding box center [364, 333] width 306 height 26
click at [70, 424] on link "Hébergement" at bounding box center [82, 414] width 165 height 61
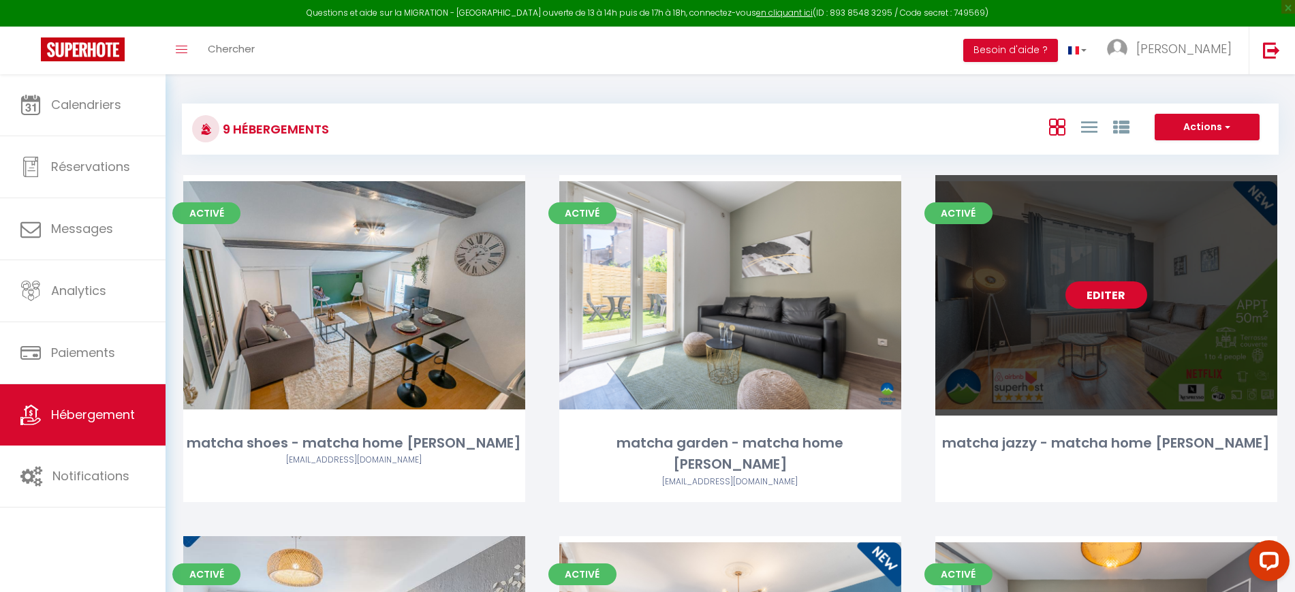
scroll to position [85, 0]
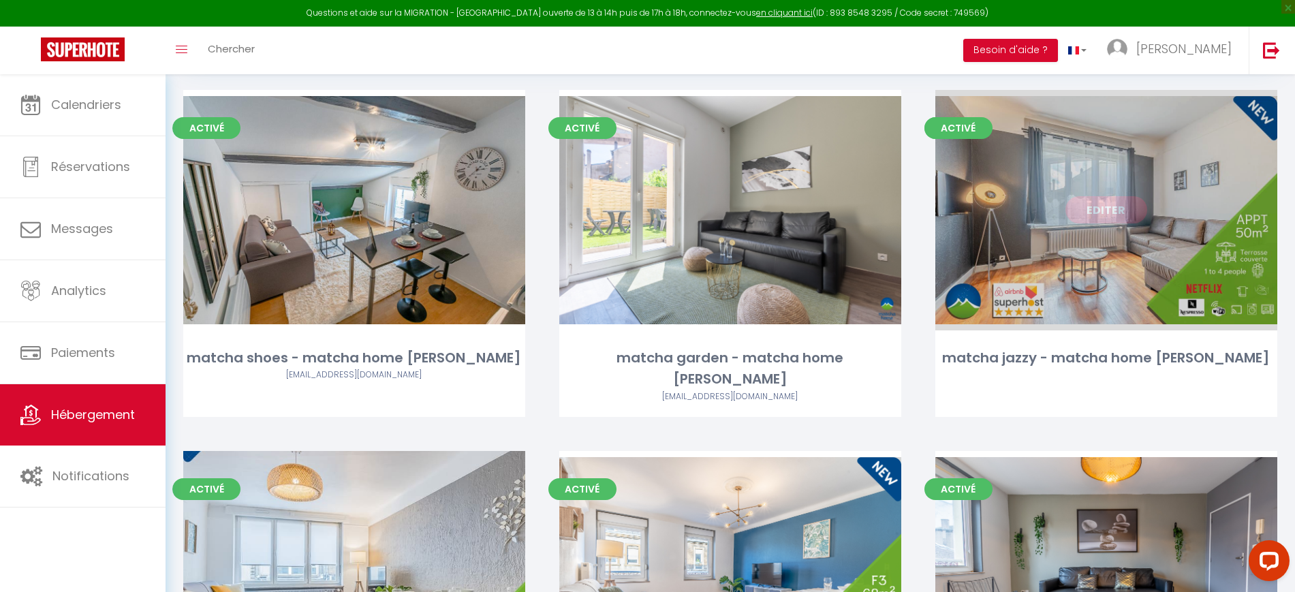
click at [1103, 220] on link "Editer" at bounding box center [1106, 209] width 82 height 27
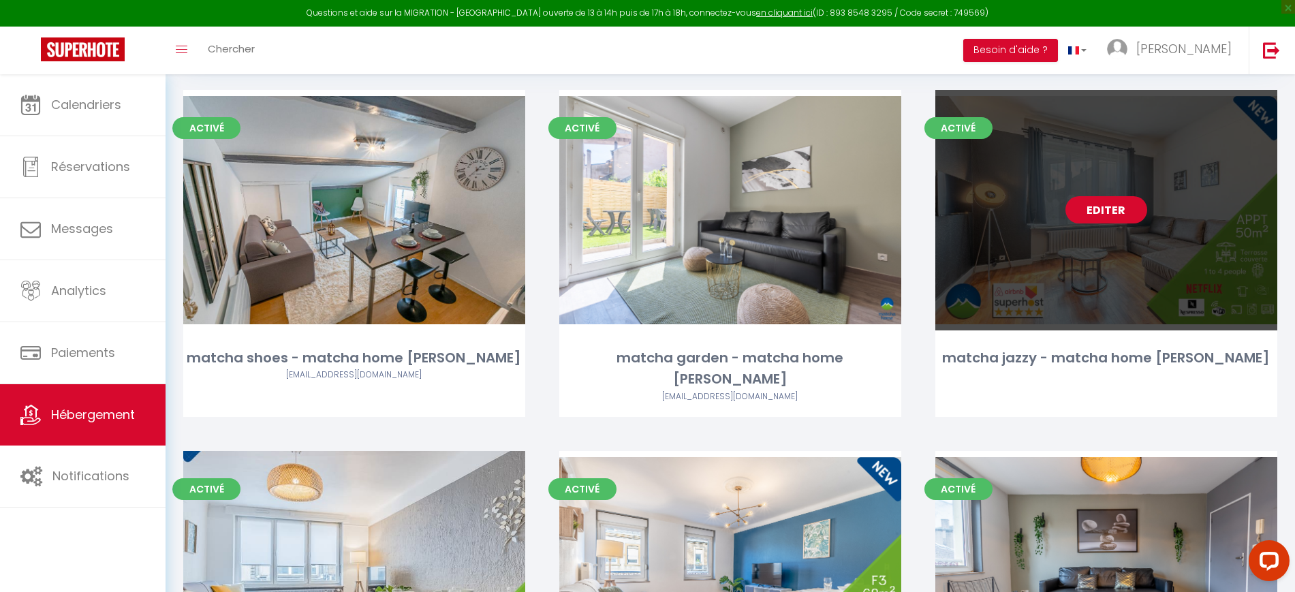
click at [1105, 217] on link "Editer" at bounding box center [1106, 209] width 82 height 27
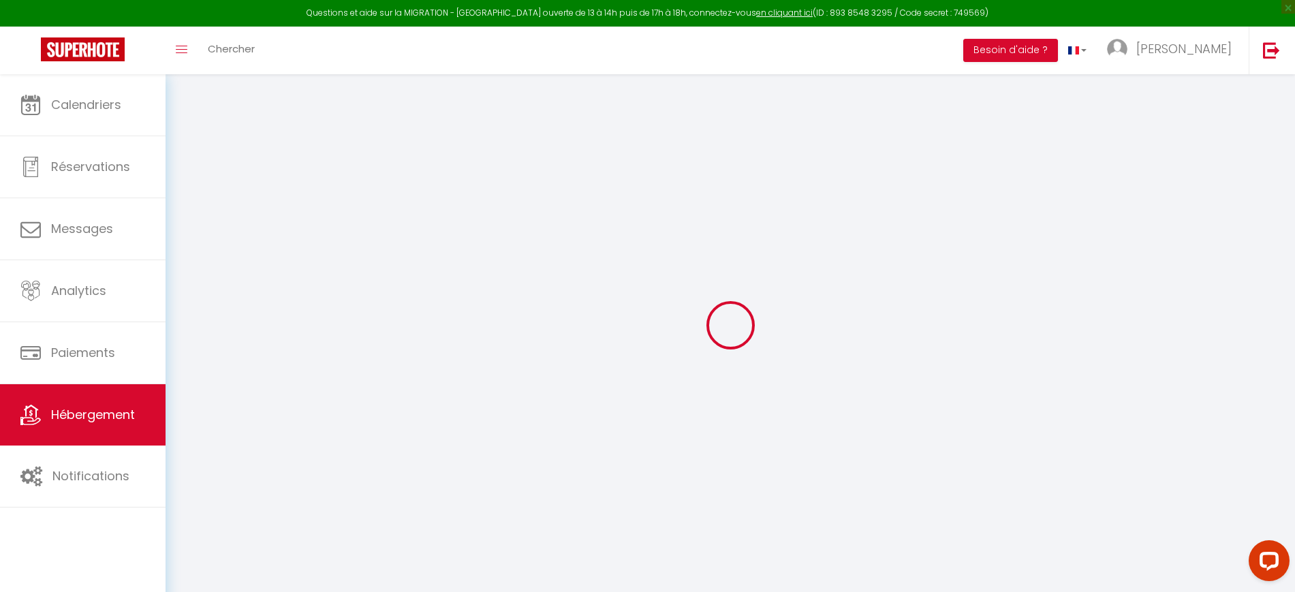
select select "+ 40 %"
checkbox input "true"
checkbox input "false"
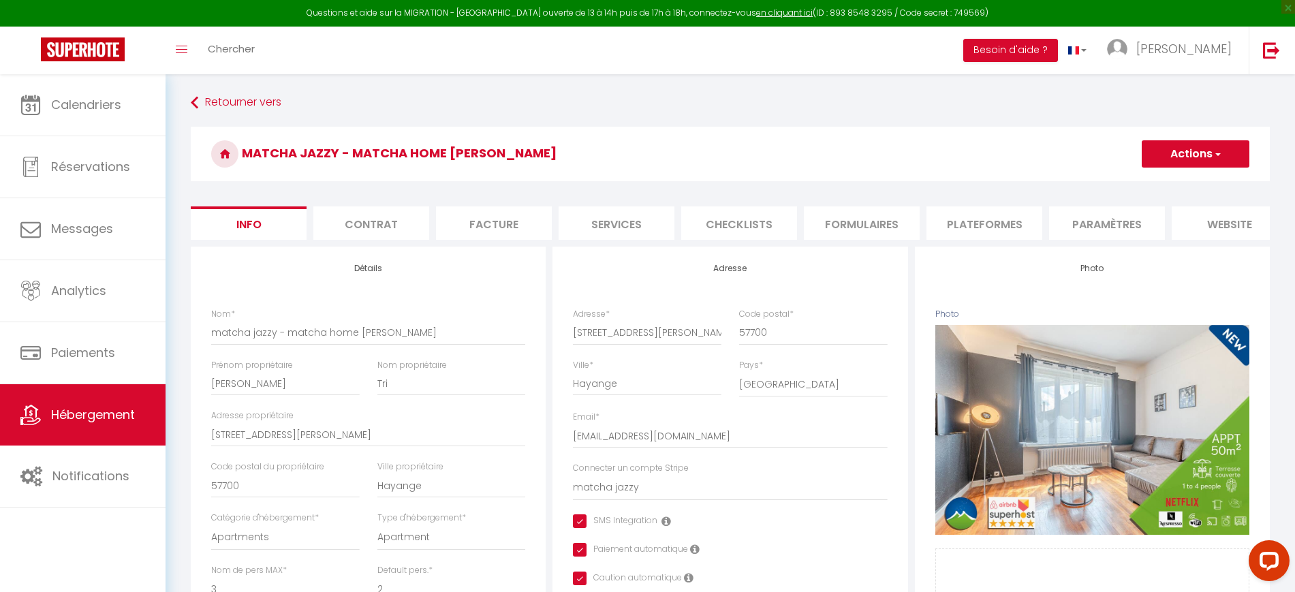
click at [1020, 227] on li "Plateformes" at bounding box center [984, 222] width 116 height 33
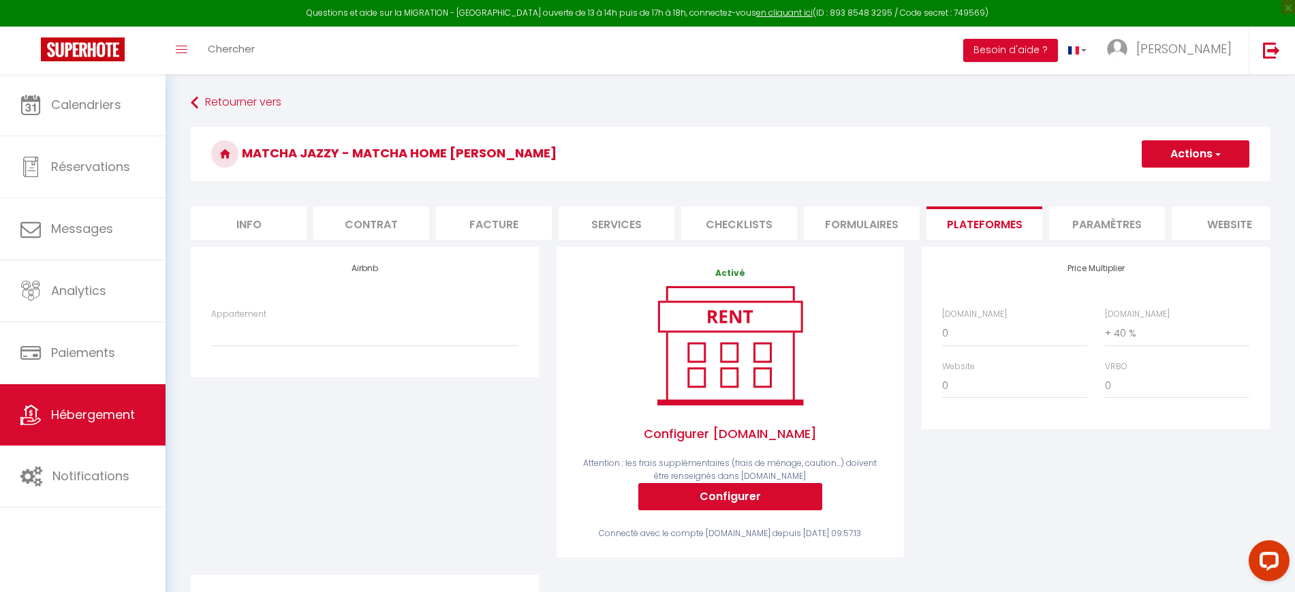
click at [392, 360] on div "Appartement 1BR – Terrace & comfort – for pros & families - matchahome.concierg…" at bounding box center [364, 334] width 325 height 52
click at [392, 346] on select "1BR – Terrace & comfort – for pros & families - matchahome.conciergerie@gmail.c…" at bounding box center [364, 333] width 306 height 26
select select "5485-936669169723416747"
click at [211, 333] on select "1BR – Terrace & comfort – for pros & families - matchahome.conciergerie@gmail.c…" at bounding box center [364, 333] width 306 height 26
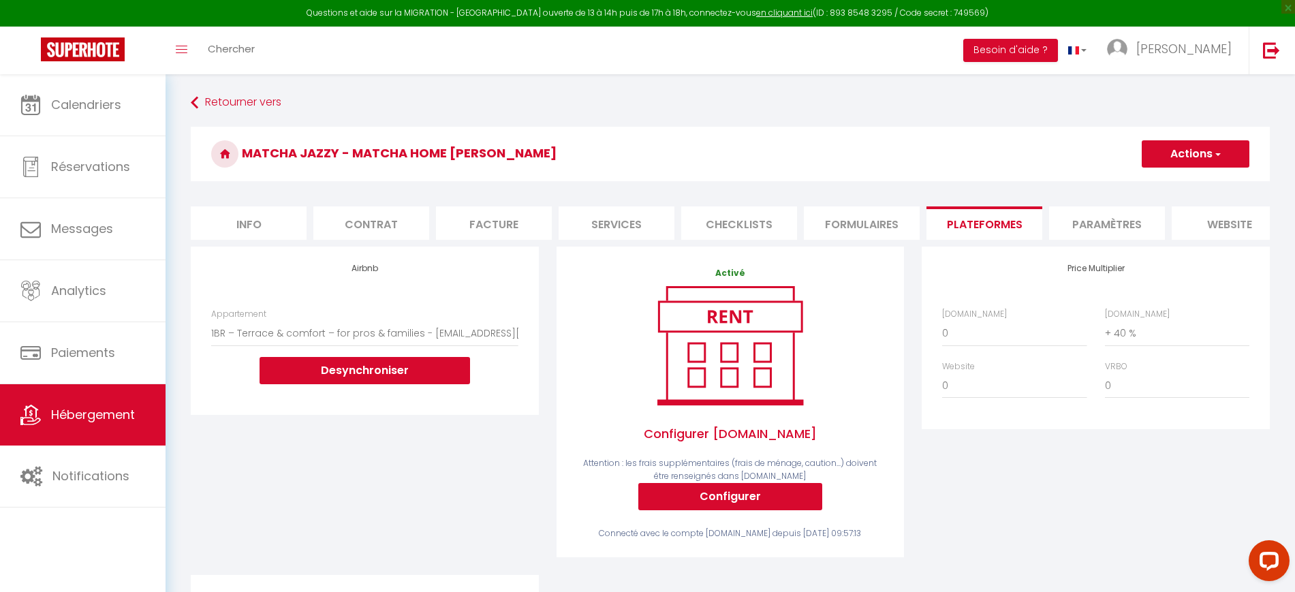
click at [1169, 159] on button "Actions" at bounding box center [1195, 153] width 108 height 27
click at [1167, 186] on link "Enregistrer" at bounding box center [1195, 184] width 108 height 18
click at [1188, 154] on button "Actions" at bounding box center [1195, 153] width 108 height 27
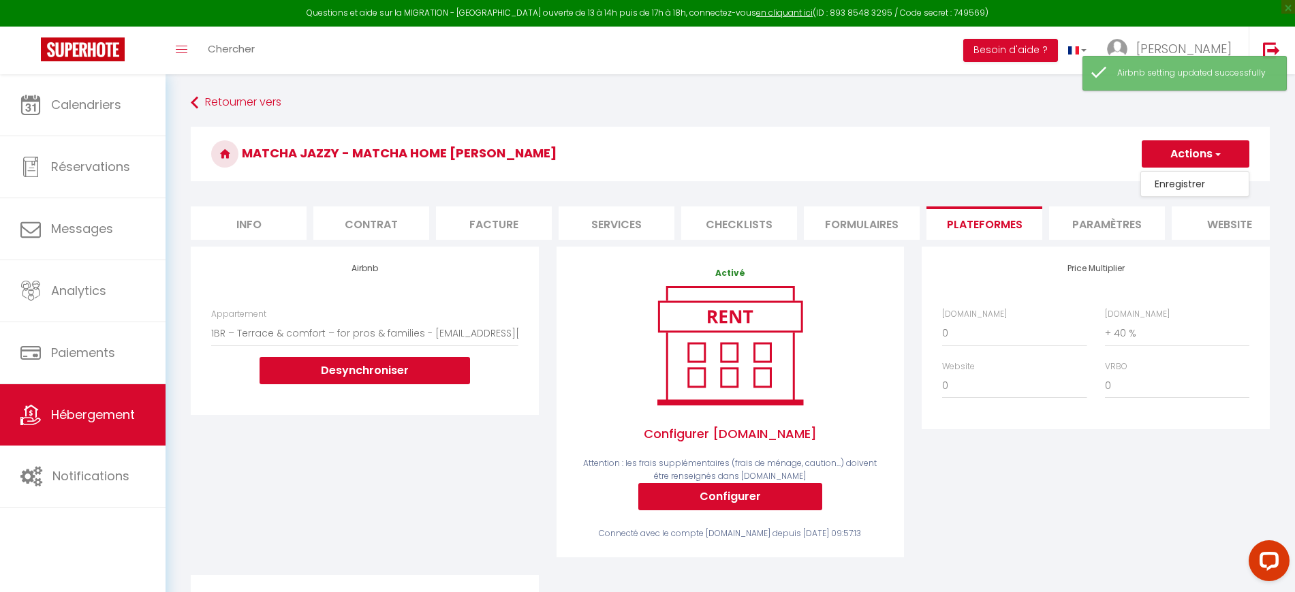
click at [1174, 183] on link "Enregistrer" at bounding box center [1195, 184] width 108 height 18
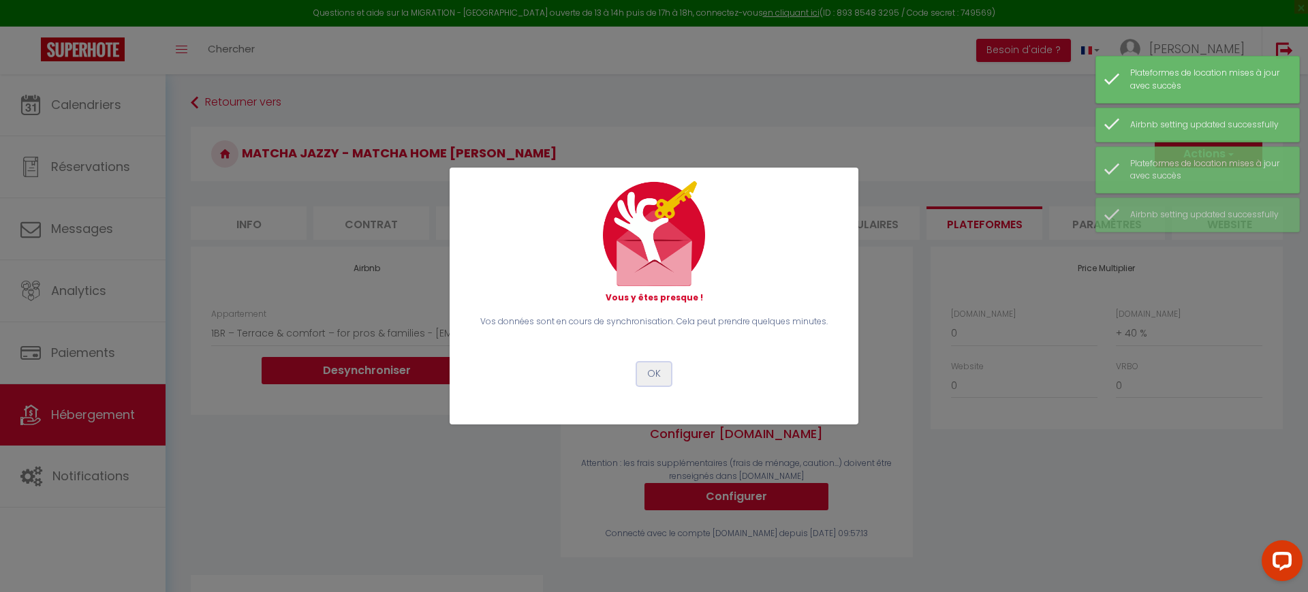
click at [651, 364] on button "OK" at bounding box center [654, 373] width 34 height 23
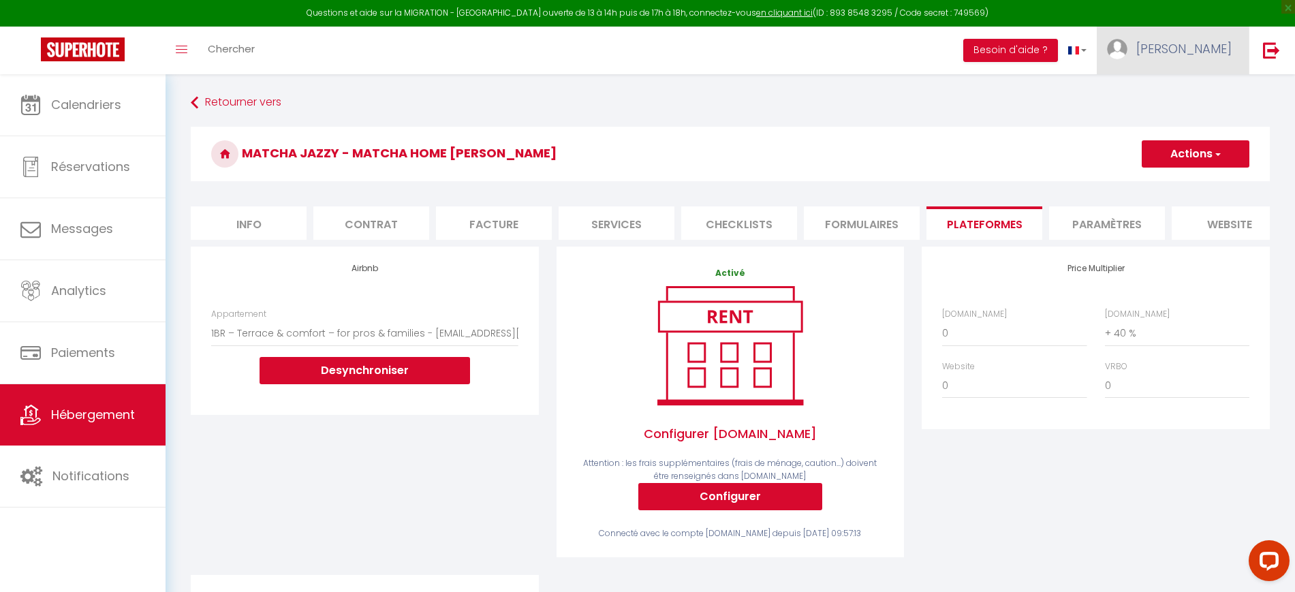
click at [1192, 51] on link "[PERSON_NAME]" at bounding box center [1172, 51] width 152 height 48
click at [1206, 92] on link "Paramètres" at bounding box center [1193, 94] width 101 height 23
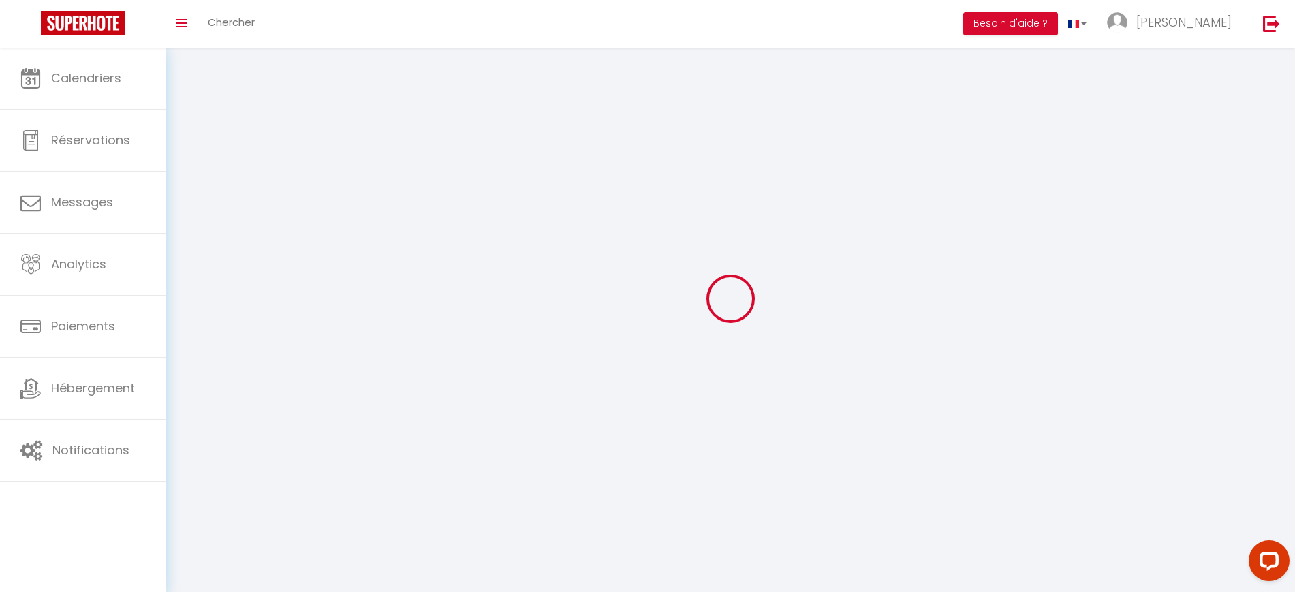
select select "28"
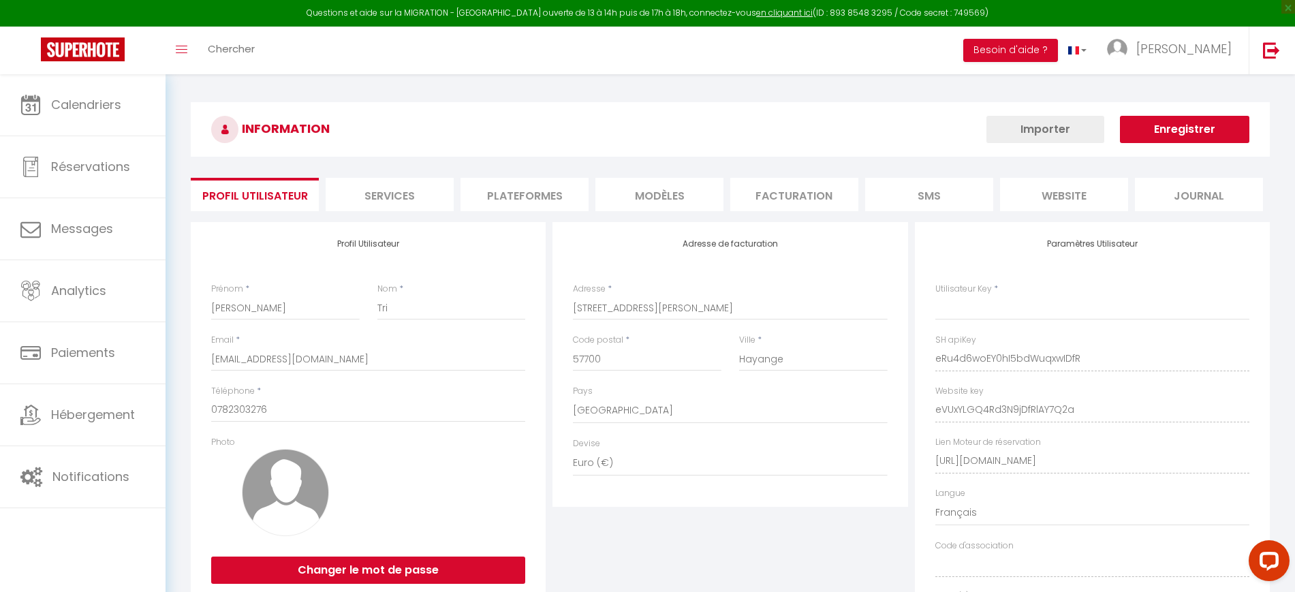
type input "eRu4d6woEY0hI5bdWuqxwIDfR"
type input "eVUxYLGQ4Rd3N9jDfRlAY7Q2a"
type input "[URL][DOMAIN_NAME]"
select select "fr"
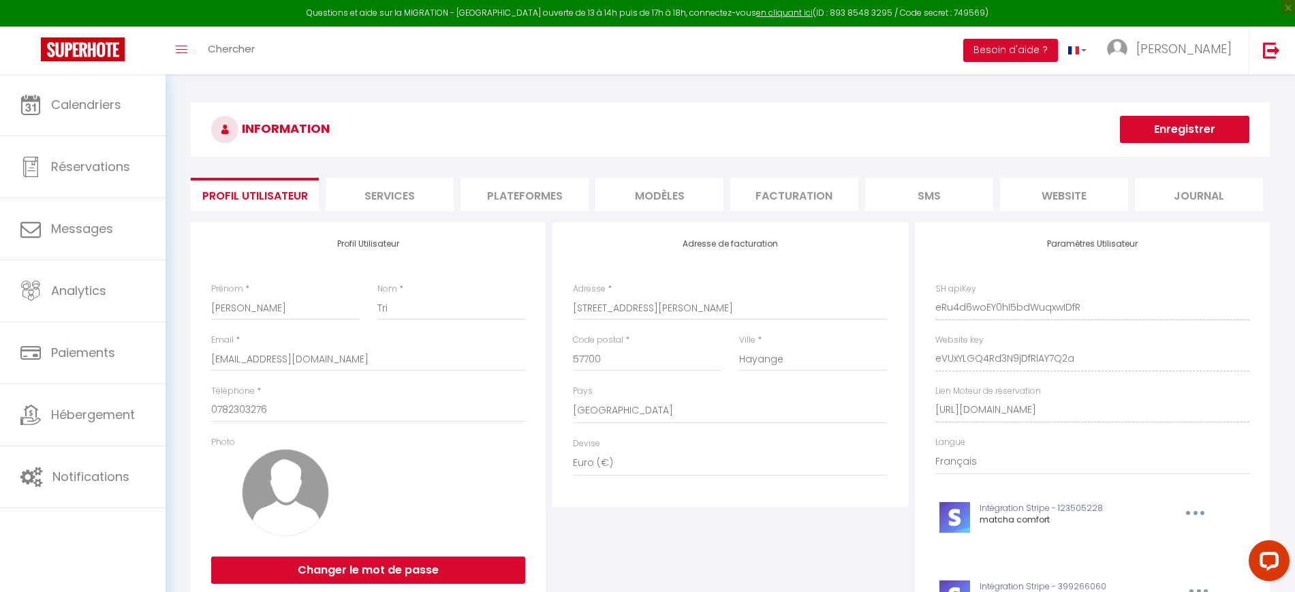
click at [633, 193] on li "MODÈLES" at bounding box center [659, 194] width 128 height 33
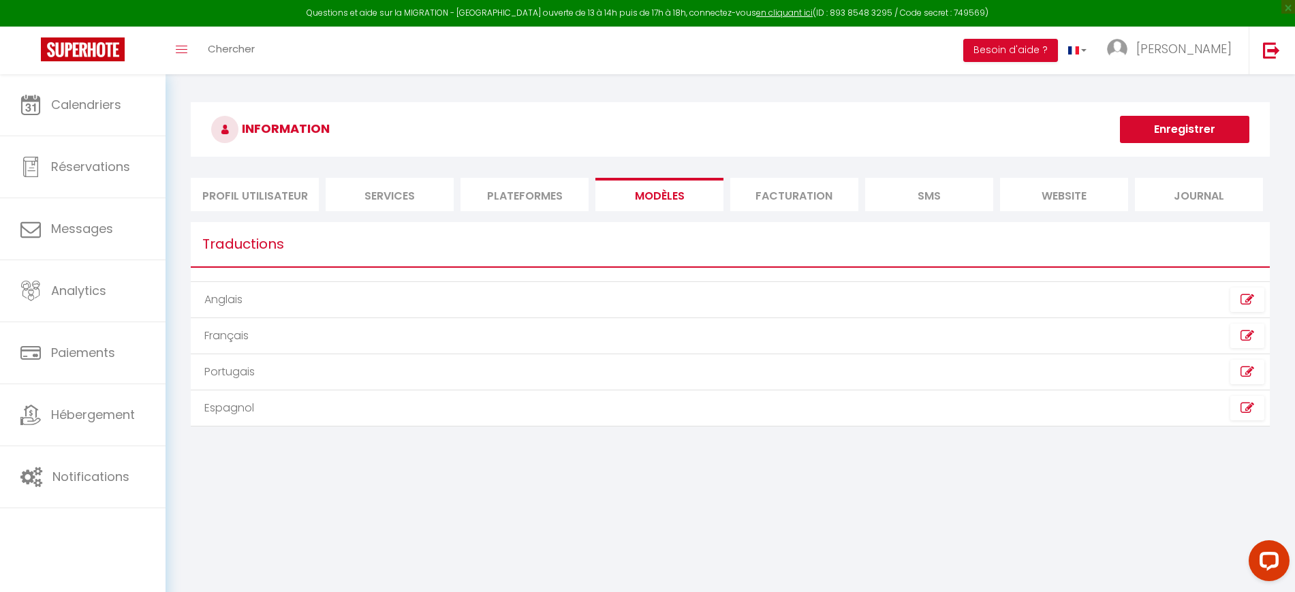
click at [526, 191] on li "Plateformes" at bounding box center [524, 194] width 128 height 33
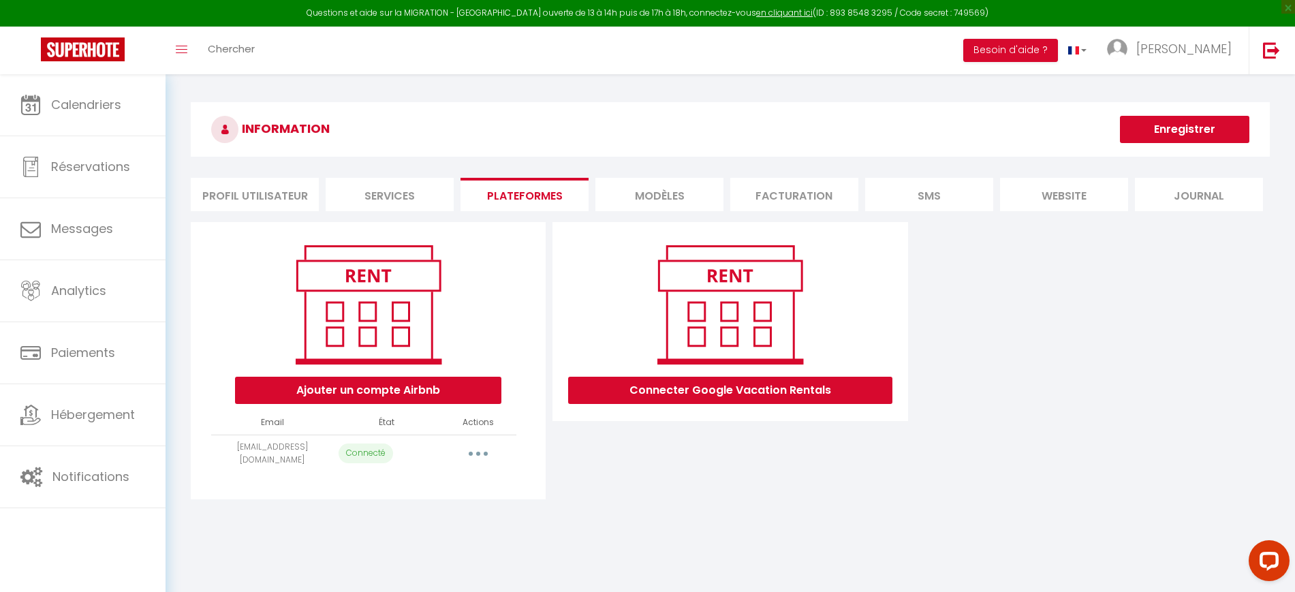
click at [495, 449] on button "button" at bounding box center [478, 454] width 38 height 22
click at [467, 486] on link "Importer les appartements" at bounding box center [418, 484] width 151 height 23
select select "41397"
select select "41448"
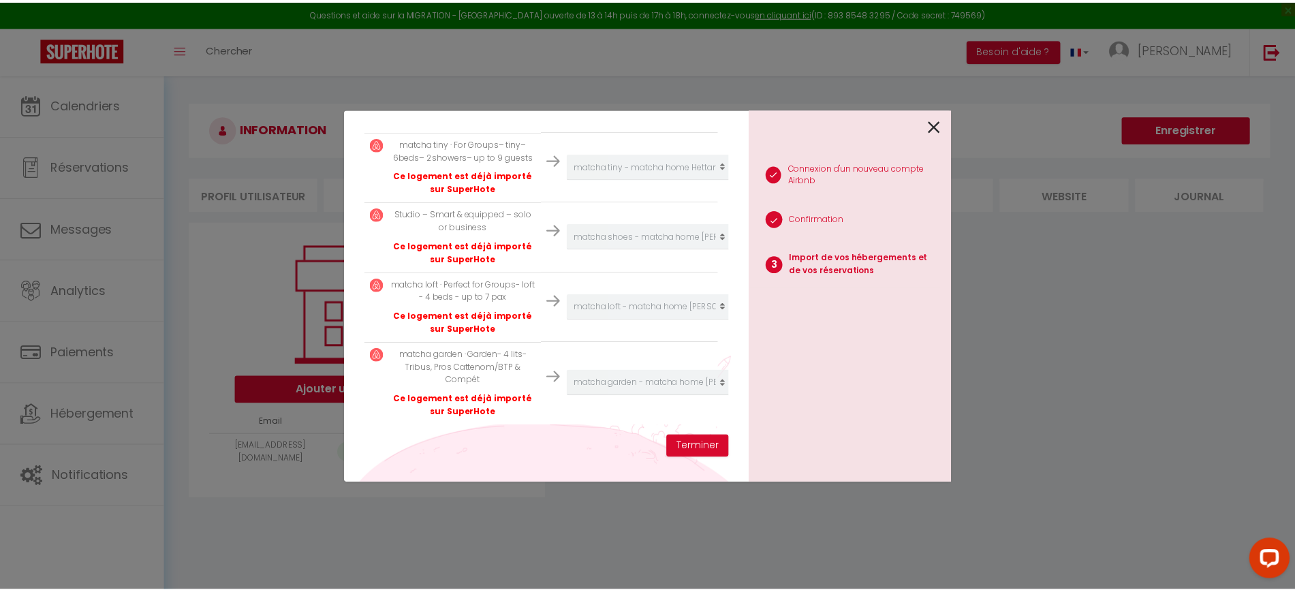
scroll to position [610, 0]
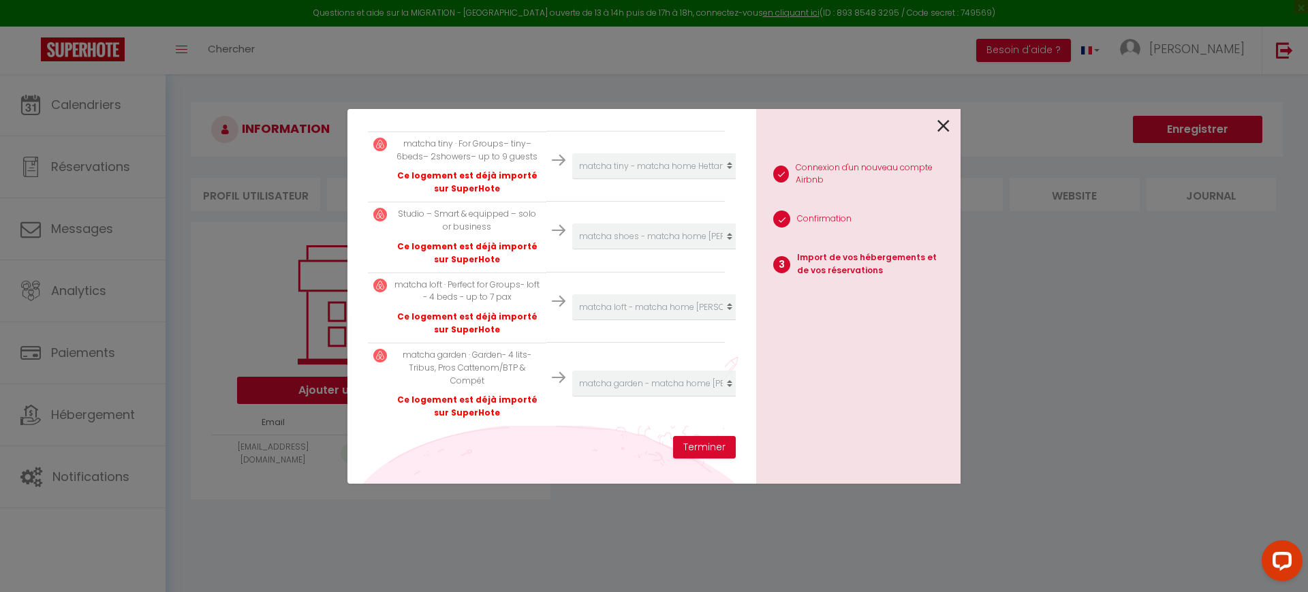
click at [946, 126] on icon at bounding box center [943, 126] width 12 height 20
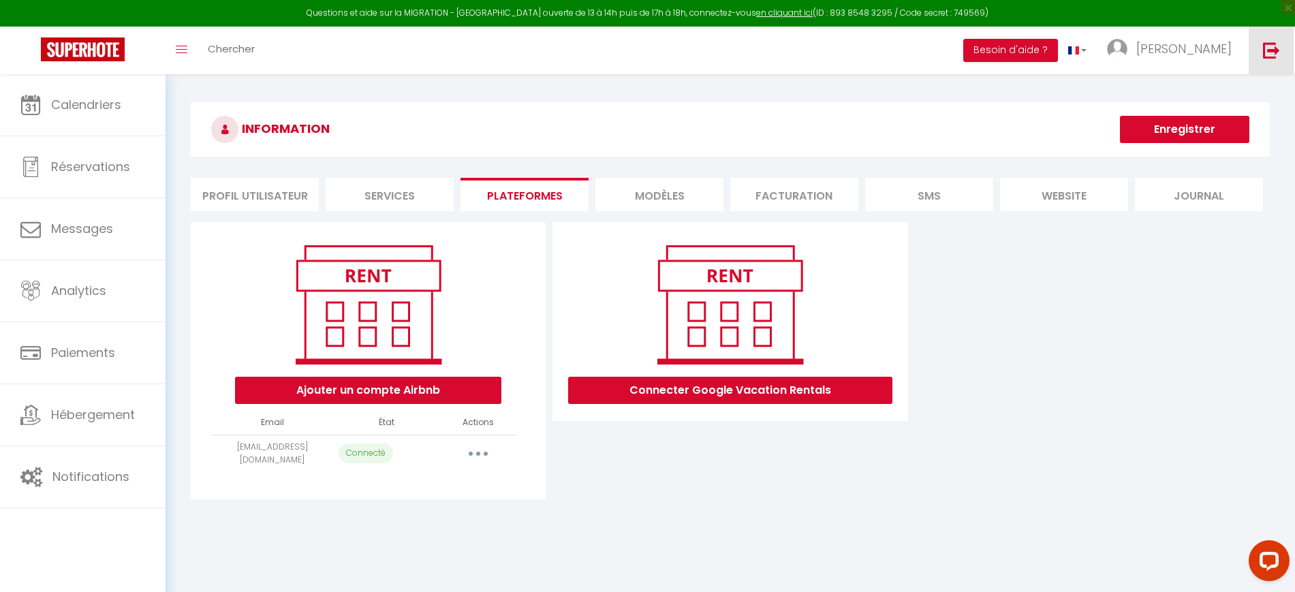
click at [1267, 45] on img at bounding box center [1271, 50] width 17 height 17
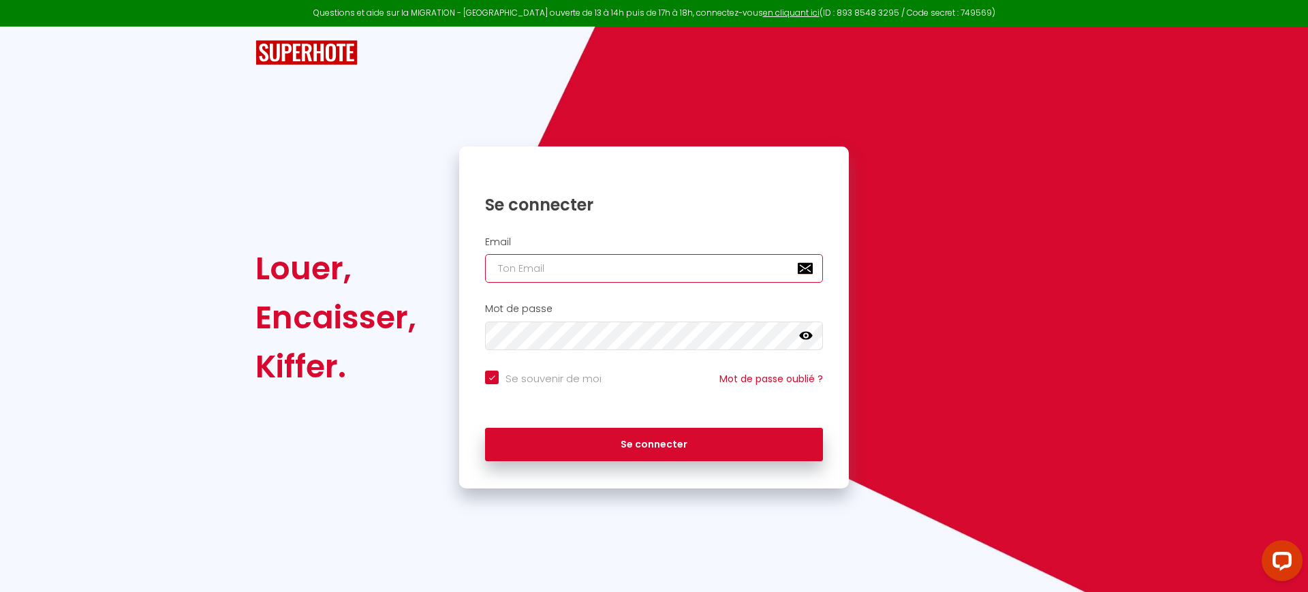
click at [537, 267] on input "email" at bounding box center [654, 268] width 338 height 29
paste input "sarl80deuxas@gmail.com"
click at [548, 380] on input "Se souvenir de moi" at bounding box center [543, 377] width 116 height 14
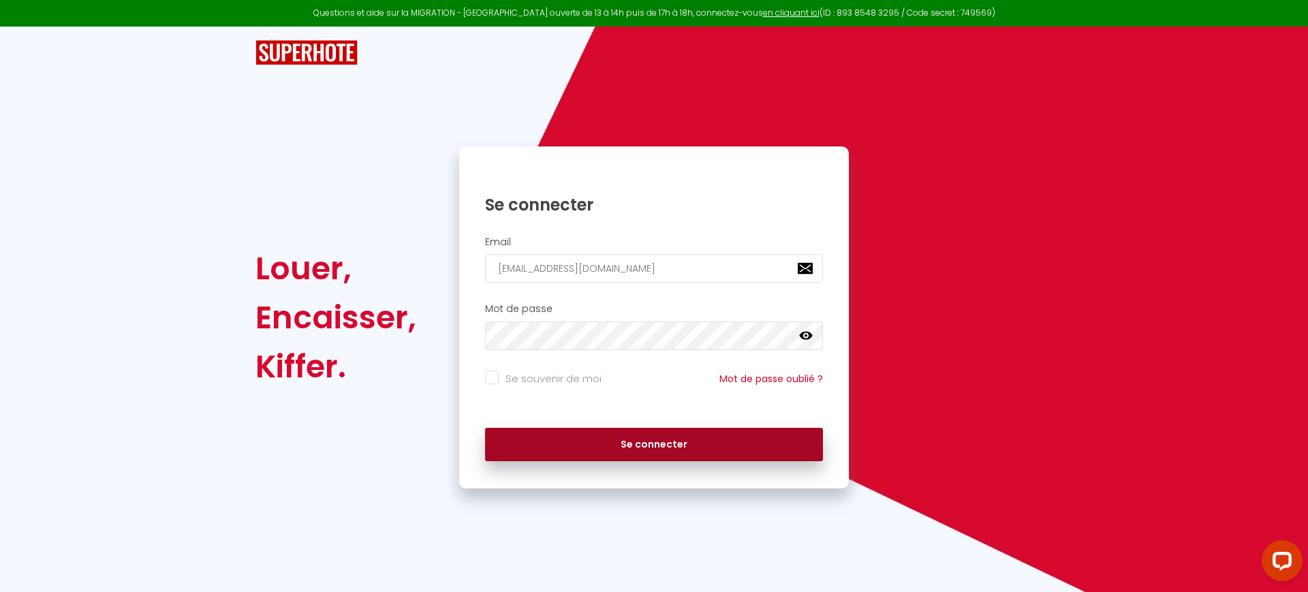
click at [554, 452] on button "Se connecter" at bounding box center [654, 445] width 338 height 34
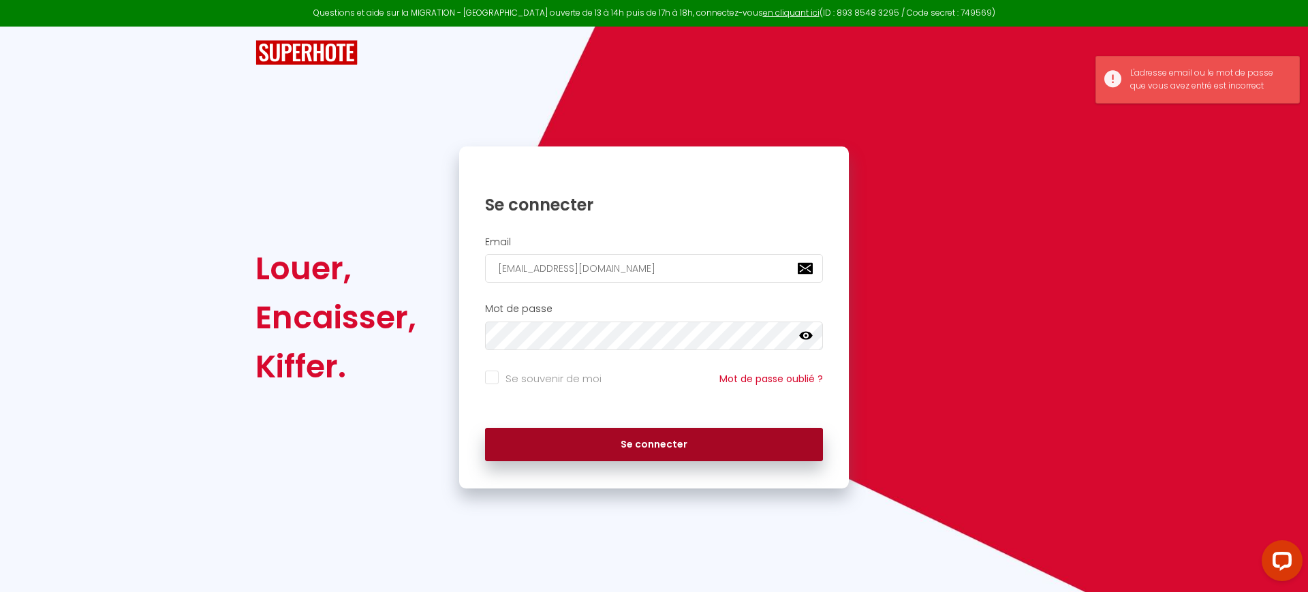
click at [648, 451] on button "Se connecter" at bounding box center [654, 445] width 338 height 34
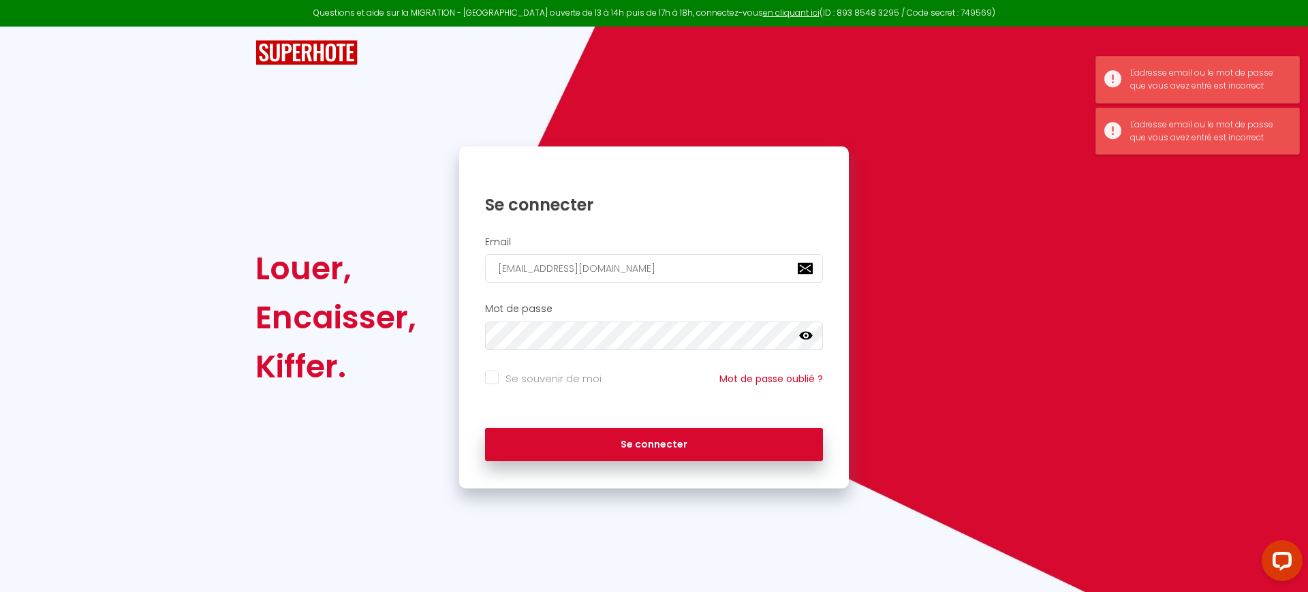
drag, startPoint x: 1279, startPoint y: 405, endPoint x: 659, endPoint y: 262, distance: 636.0
click at [659, 262] on div "Se connecter Email sarl80deuxas@gmail.com Mot de passe false Se souvenir de moi…" at bounding box center [654, 317] width 390 height 315
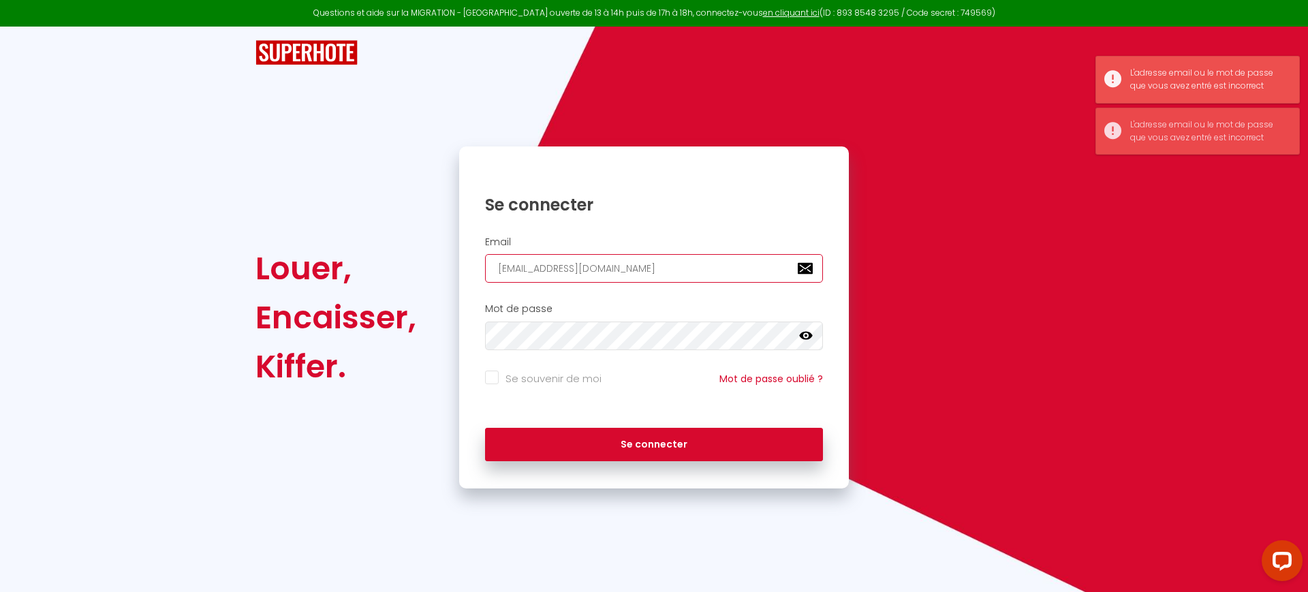
click at [659, 273] on input "sarl80deuxas@gmail.com" at bounding box center [654, 268] width 338 height 29
paste input "JIFEZFUxPgz1TTc9yERT8MxXlAkZ"
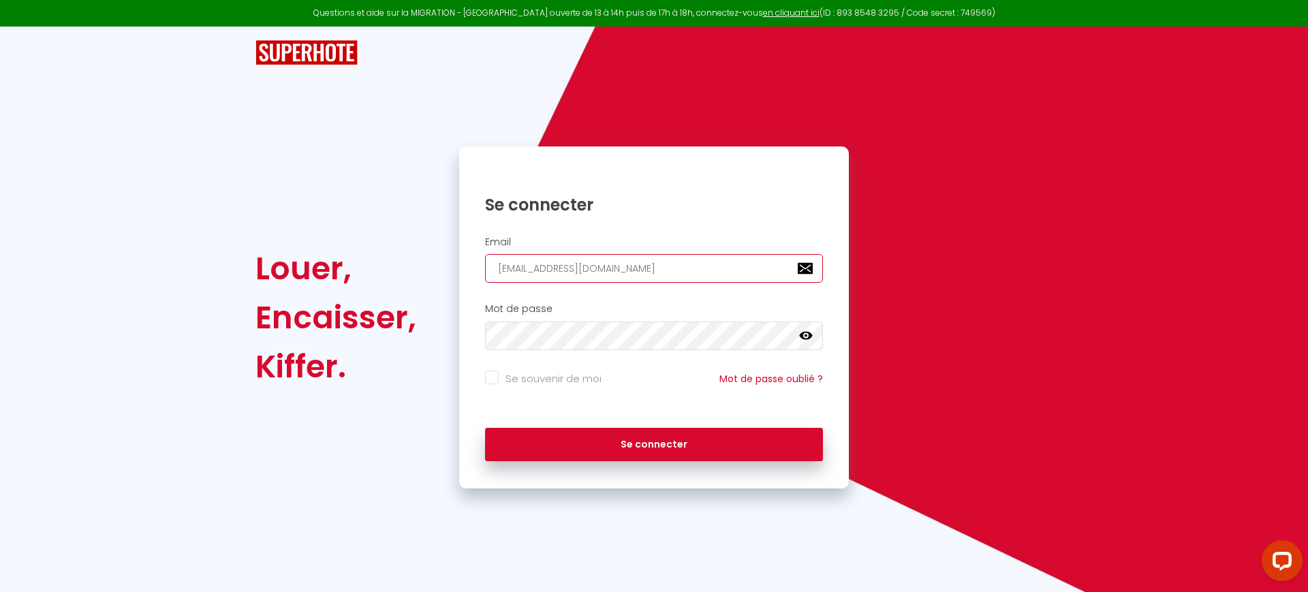
click at [710, 264] on input "sarl80deuxas@gmail.com" at bounding box center [654, 268] width 338 height 29
click at [485, 428] on button "Se connecter" at bounding box center [654, 445] width 338 height 34
click at [639, 264] on input "sarl80deuxas@gmail.com" at bounding box center [654, 268] width 338 height 29
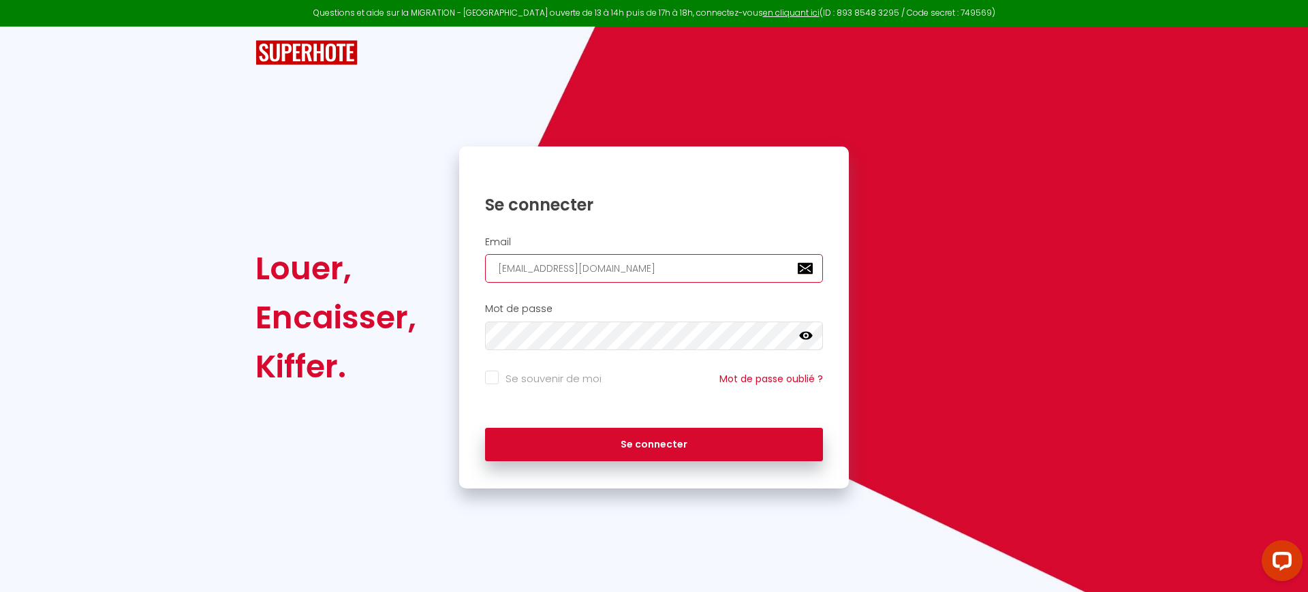
click at [639, 264] on input "sarl80deuxas@gmail.com" at bounding box center [654, 268] width 338 height 29
paste input "atlantique.bnb"
click at [485, 428] on button "Se connecter" at bounding box center [654, 445] width 338 height 34
